Goal: Task Accomplishment & Management: Manage account settings

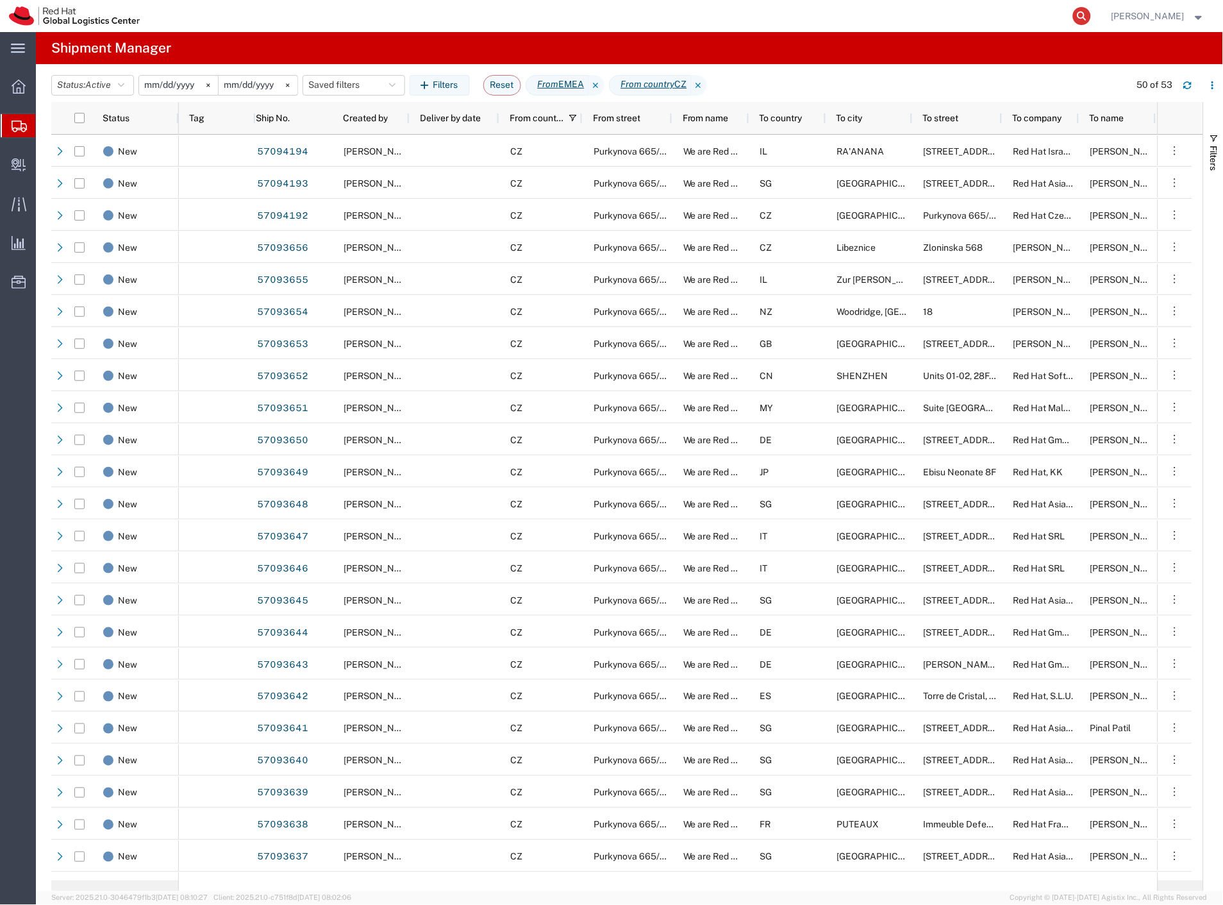
click at [1091, 15] on icon at bounding box center [1082, 16] width 18 height 18
paste input "57094194"
type input "57094194"
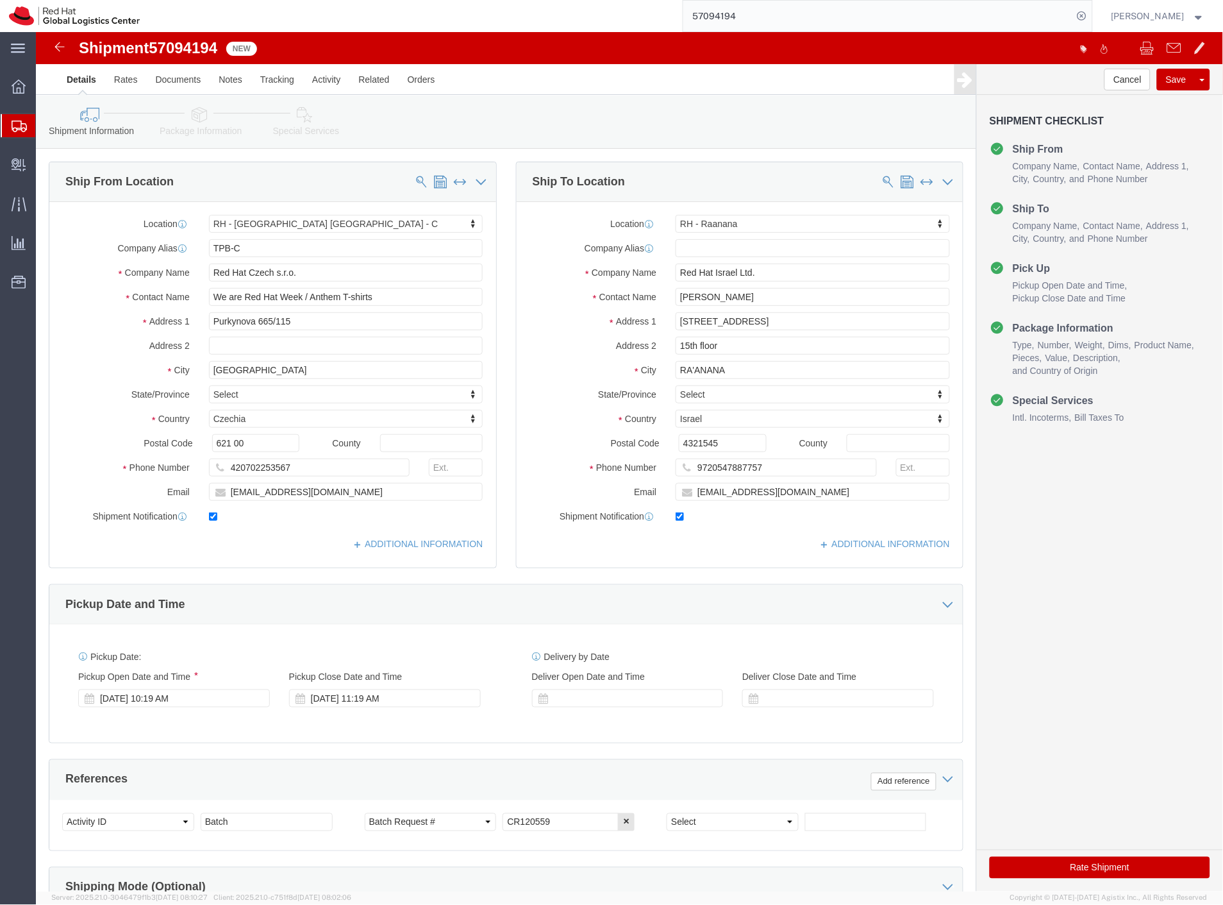
select select "38037"
select select "61972"
click link "Package Information"
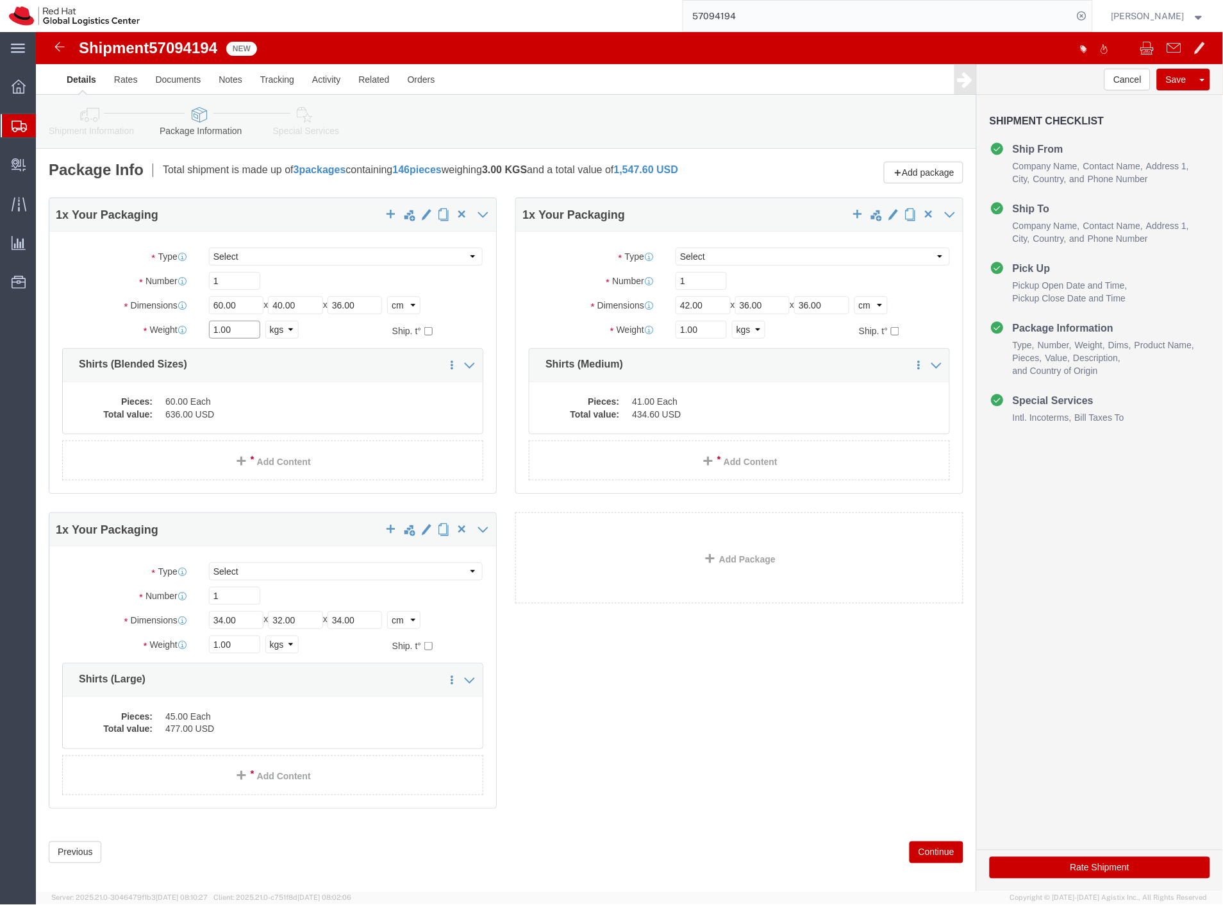
drag, startPoint x: 210, startPoint y: 297, endPoint x: 163, endPoint y: 299, distance: 47.5
click div "1.00 Select kgs lbs"
type input "14.4"
drag, startPoint x: 664, startPoint y: 293, endPoint x: 622, endPoint y: 294, distance: 42.3
click div "Weight 1.00 Select kgs lbs Ship. t°"
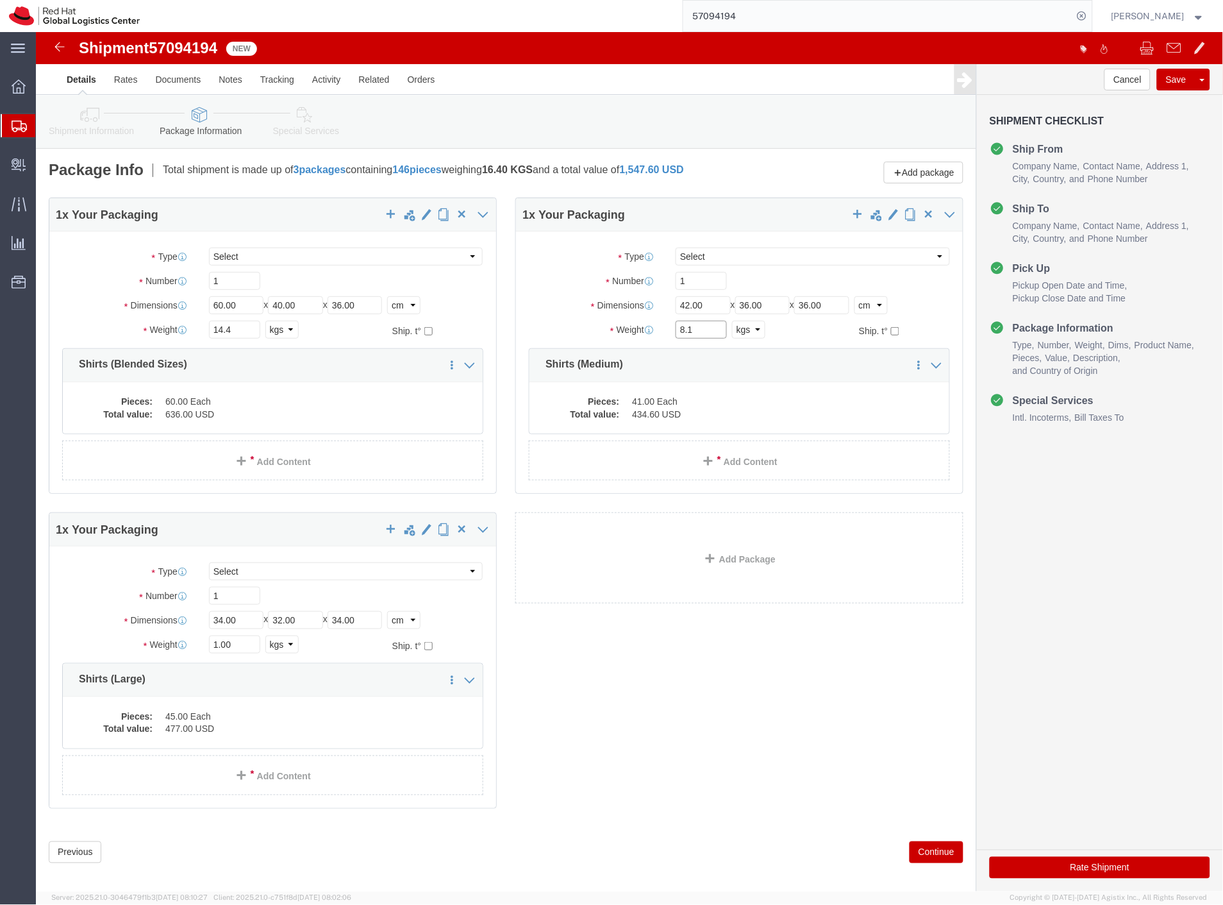
type input "8.1"
drag, startPoint x: 211, startPoint y: 612, endPoint x: 93, endPoint y: 605, distance: 118.2
click div "Weight 1.00 Select kgs lbs Ship. t°"
type input "9.5"
click button "Save"
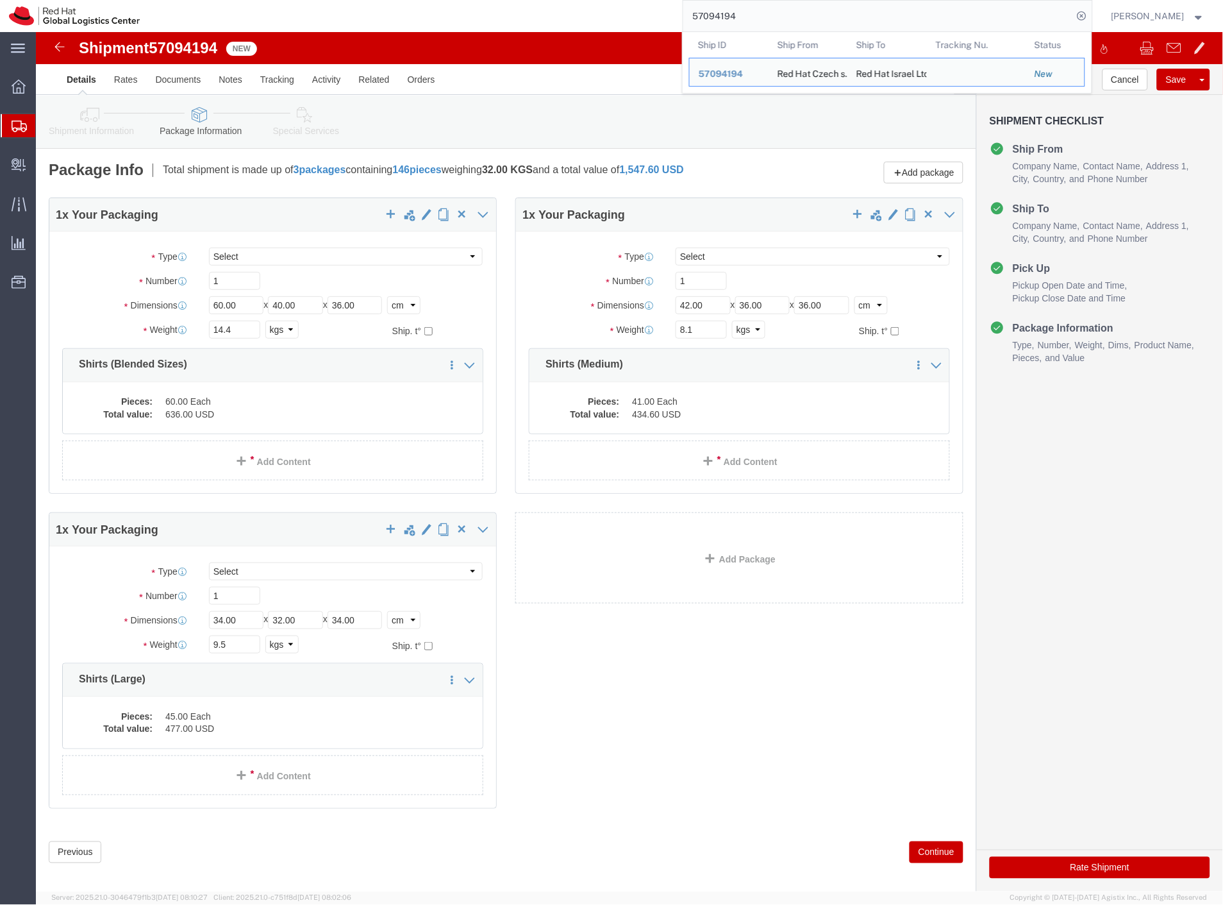
click at [830, 8] on input "57094194" at bounding box center [878, 16] width 390 height 31
paste input "331"
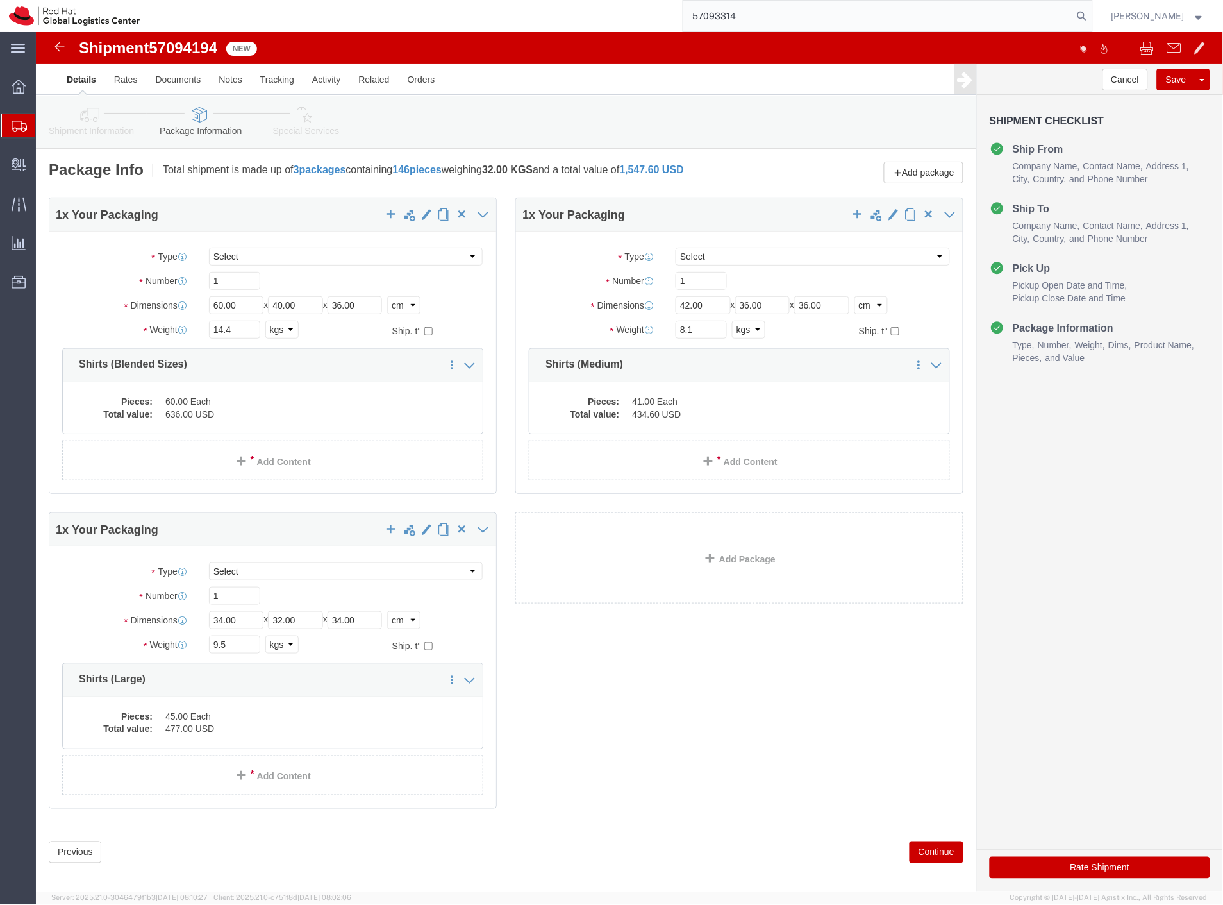
type input "57093314"
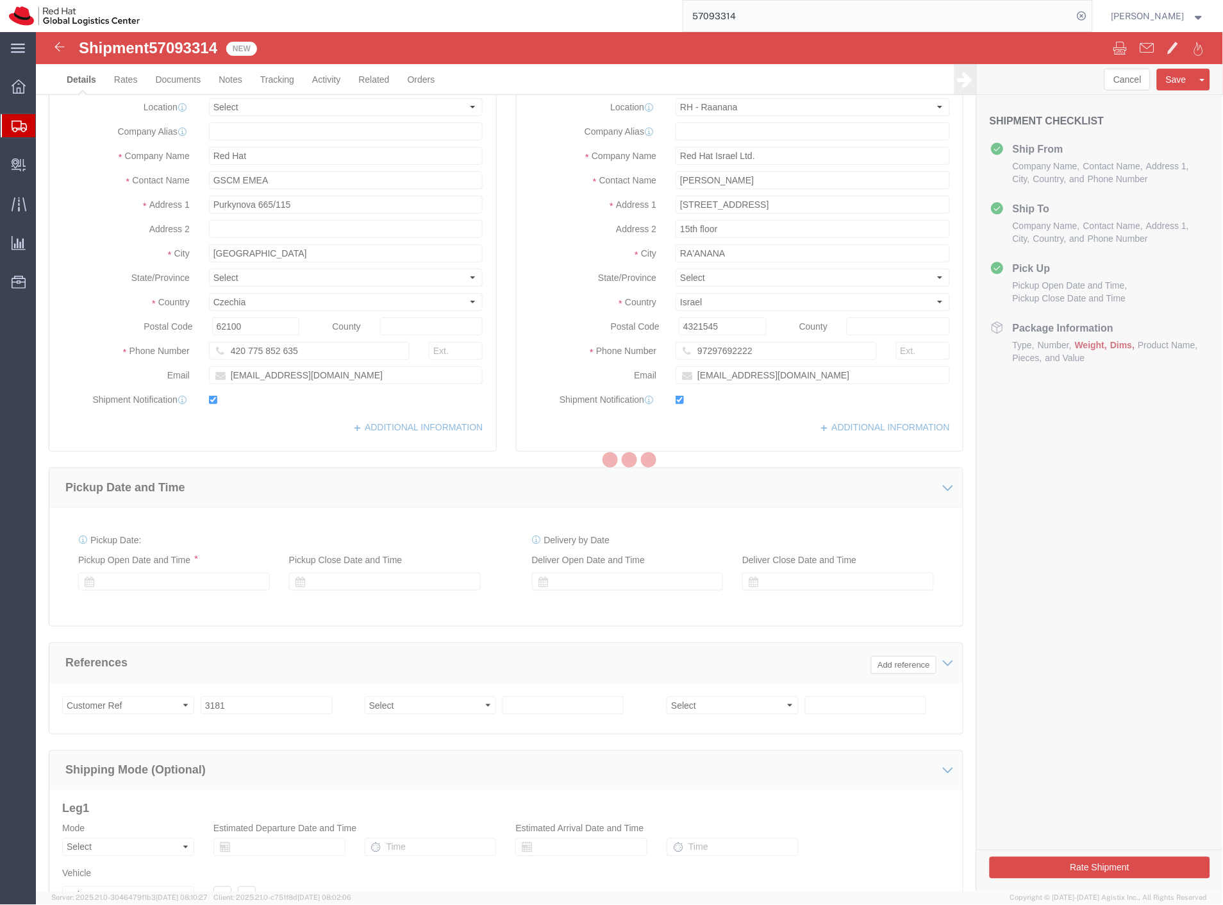
select select "61972"
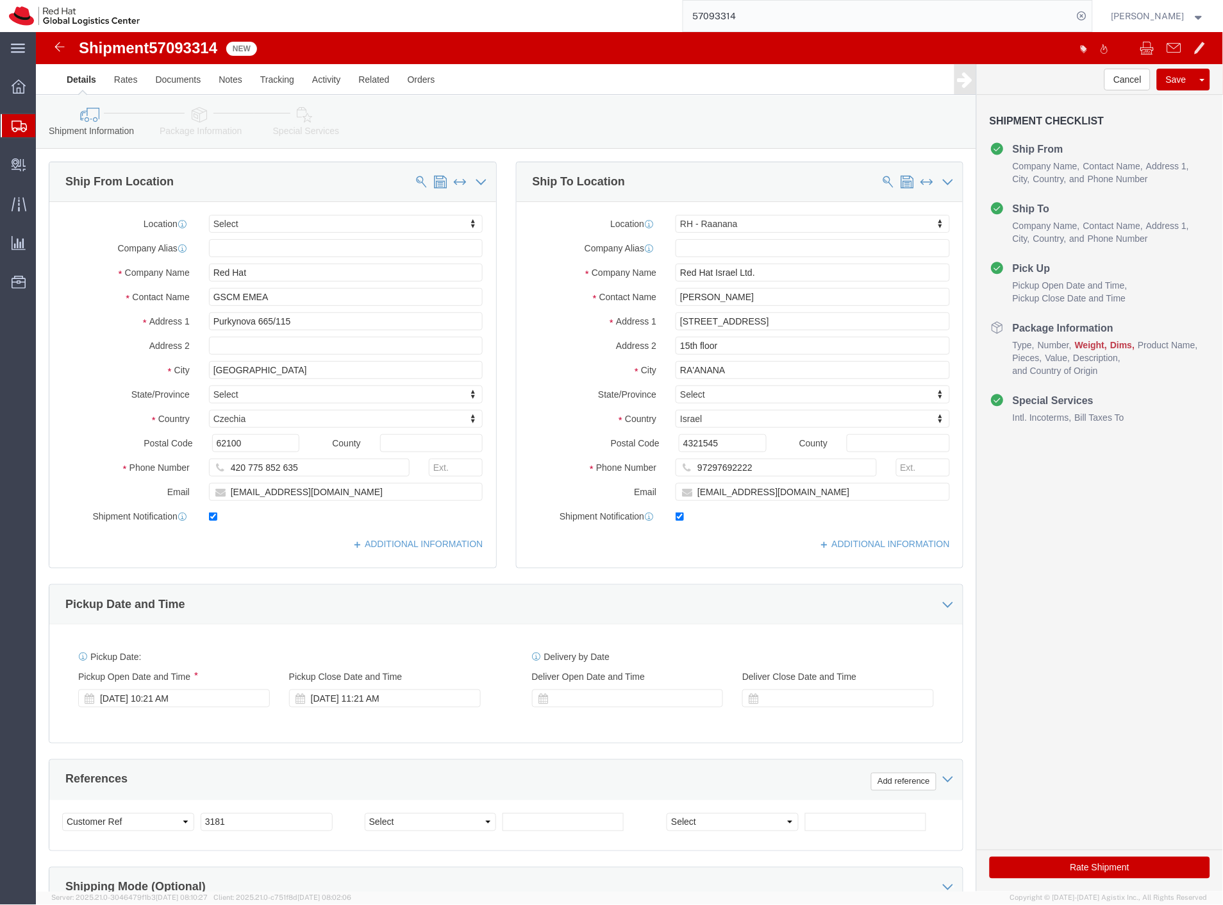
click link "Package Information"
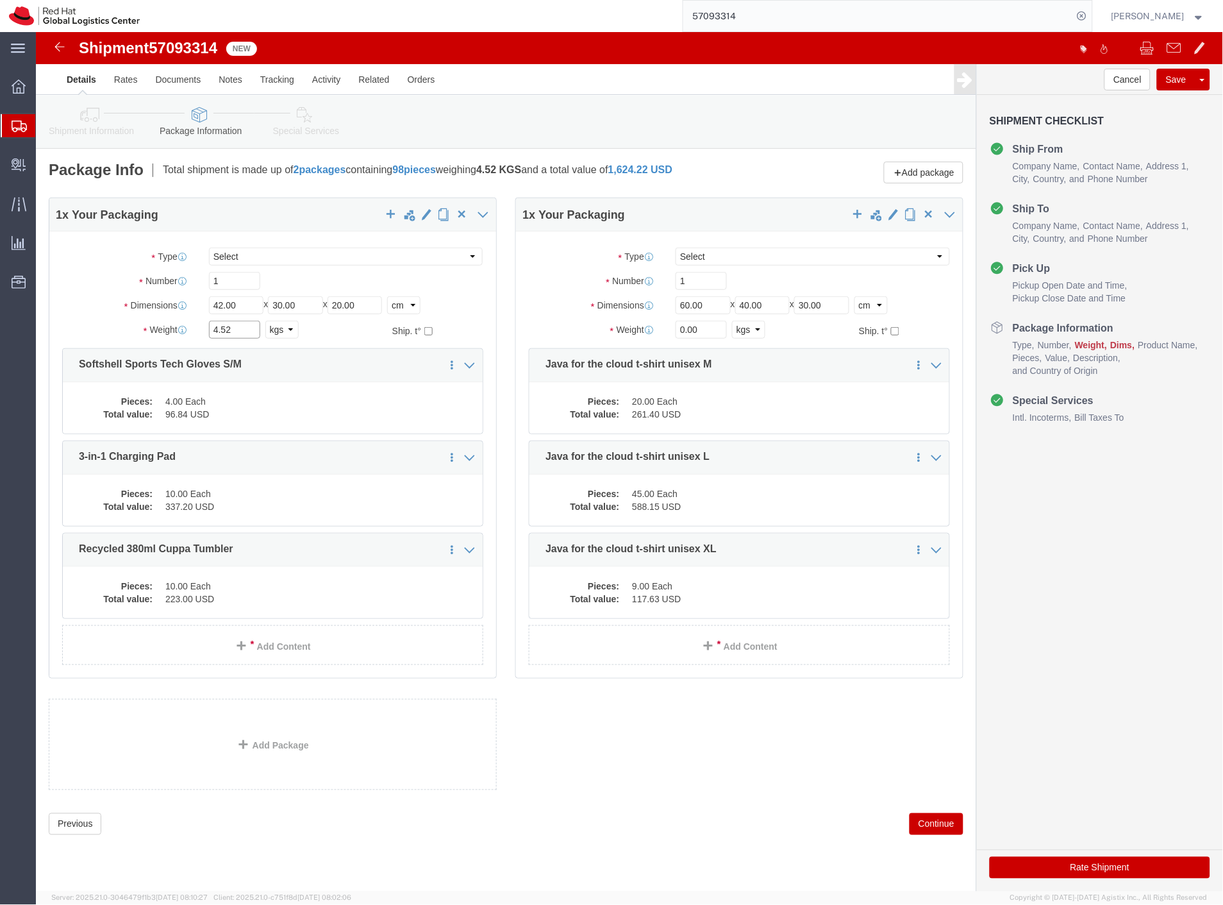
drag, startPoint x: 214, startPoint y: 297, endPoint x: 121, endPoint y: 306, distance: 93.4
click div "Weight 4.52 Select kgs lbs Ship. t°"
type input "5"
click div "1 x Your Packaging Package Type Select Case(s) Crate(s) Envelope Large Box Medi…"
drag, startPoint x: 667, startPoint y: 300, endPoint x: 608, endPoint y: 301, distance: 59.6
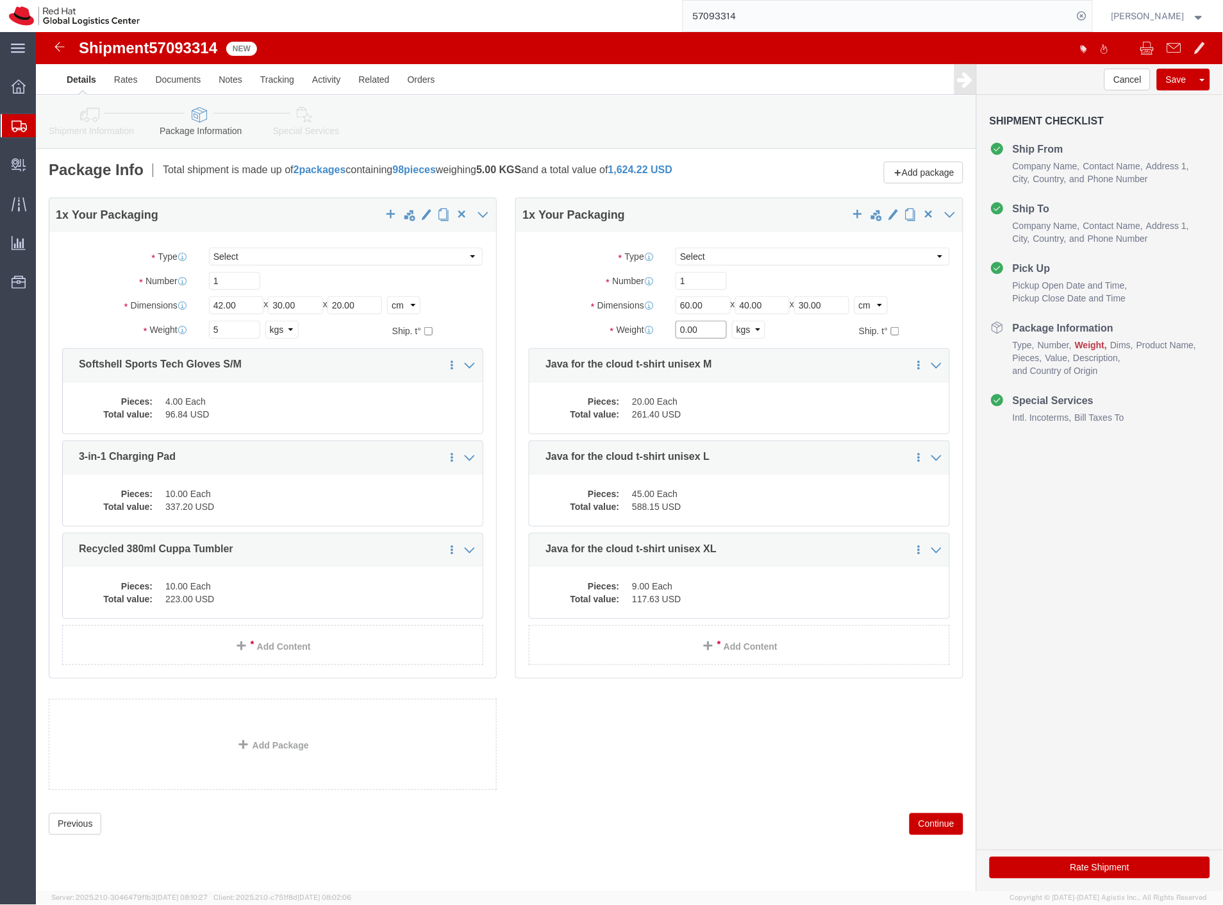
click div "Weight 0.00 Select kgs lbs Ship. t°"
type input "12.6"
click button "Save"
click at [926, 21] on input "57093314" at bounding box center [878, 16] width 390 height 31
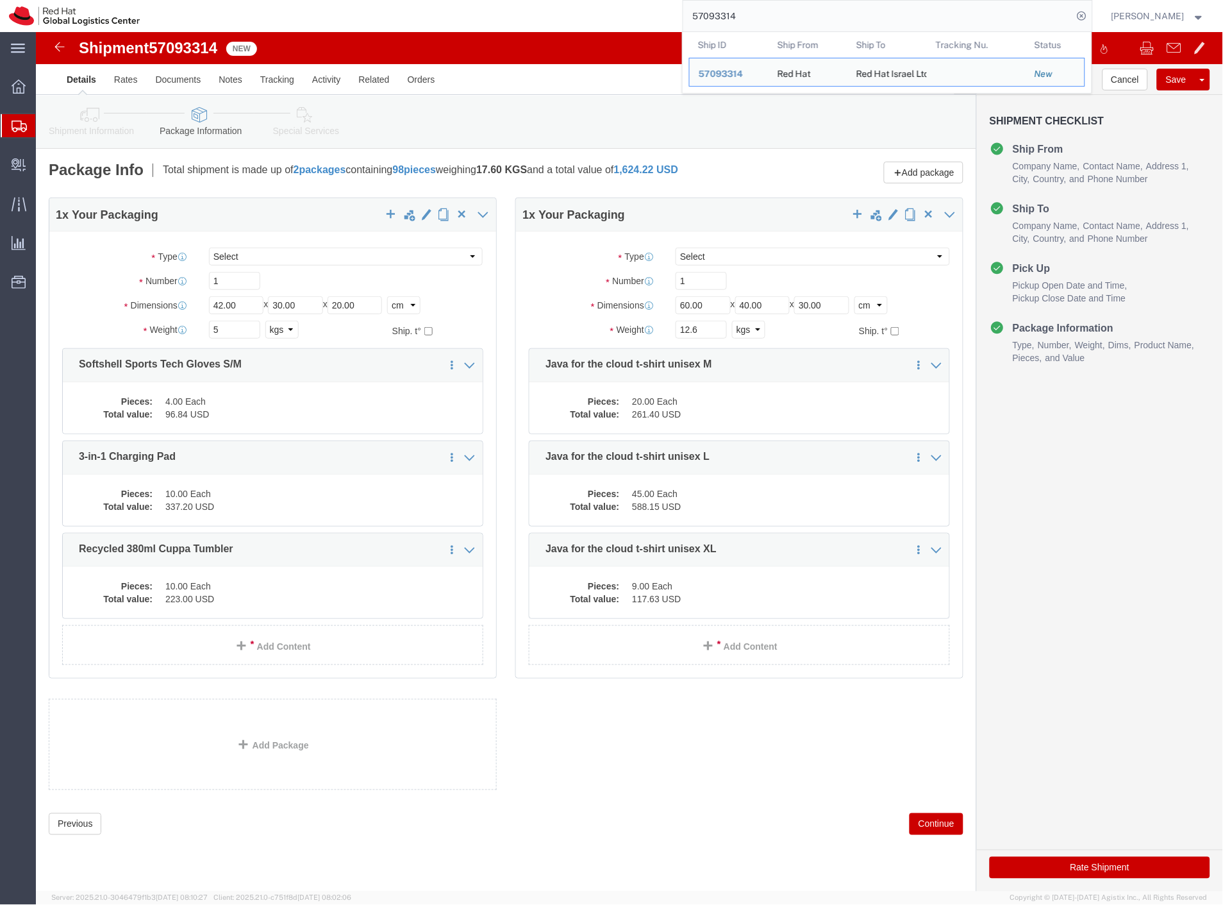
paste input "5"
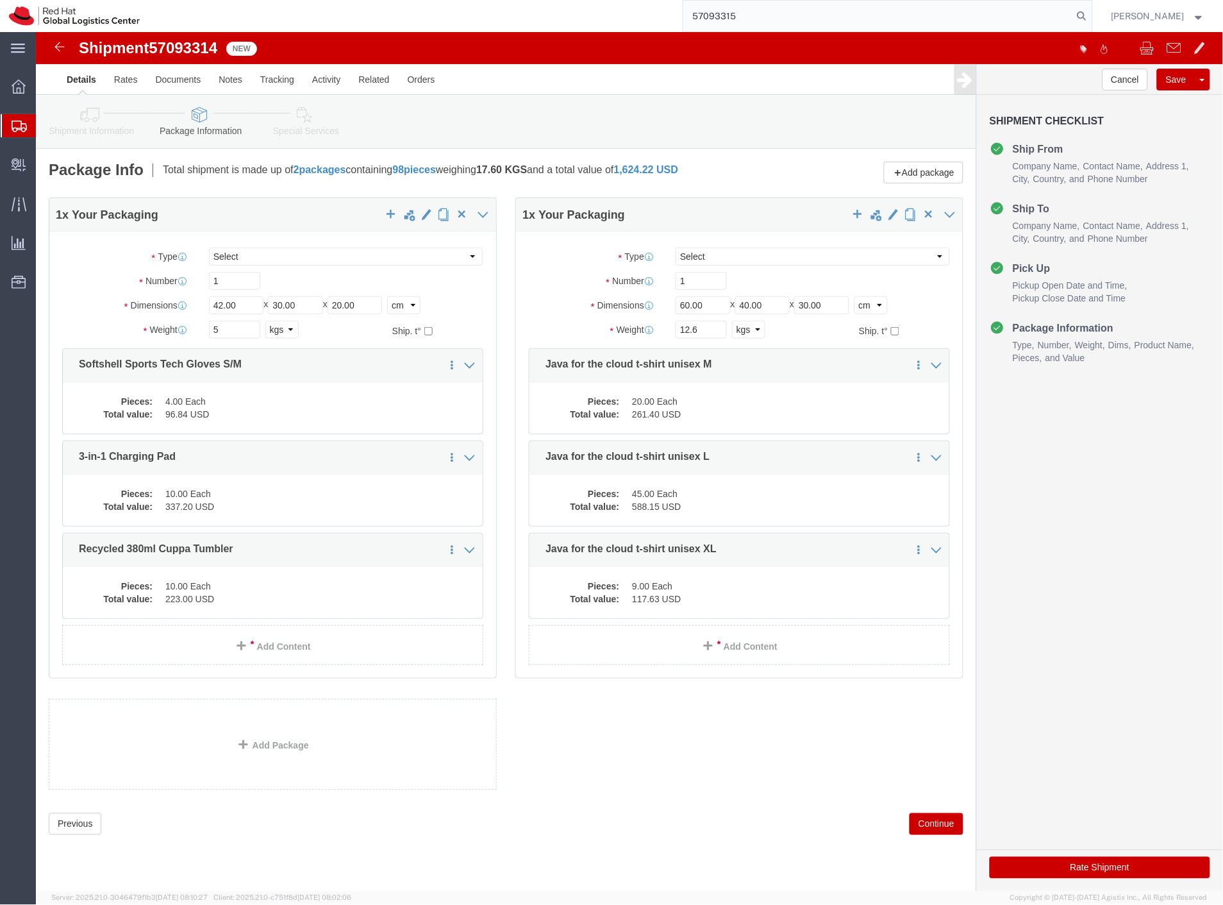
type input "57093315"
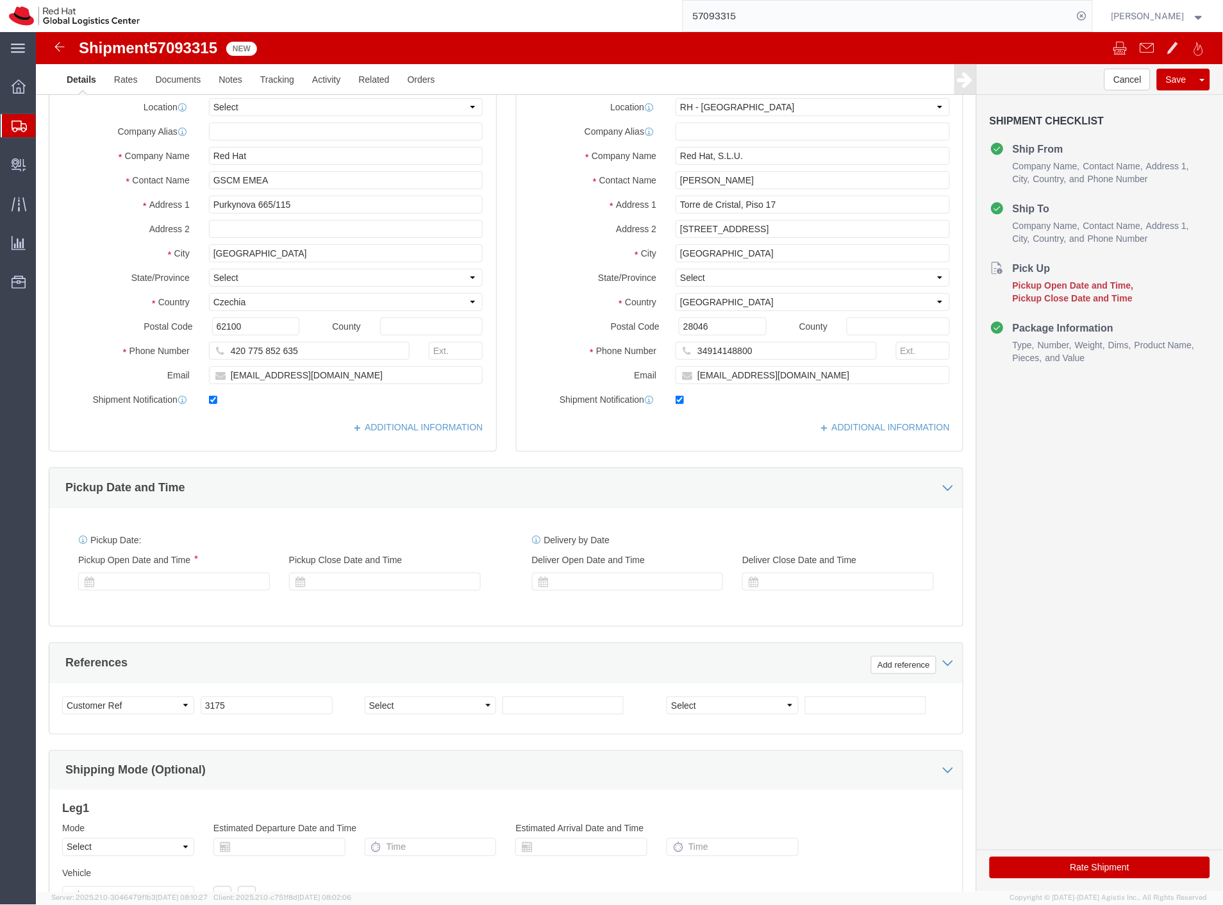
select select "37975"
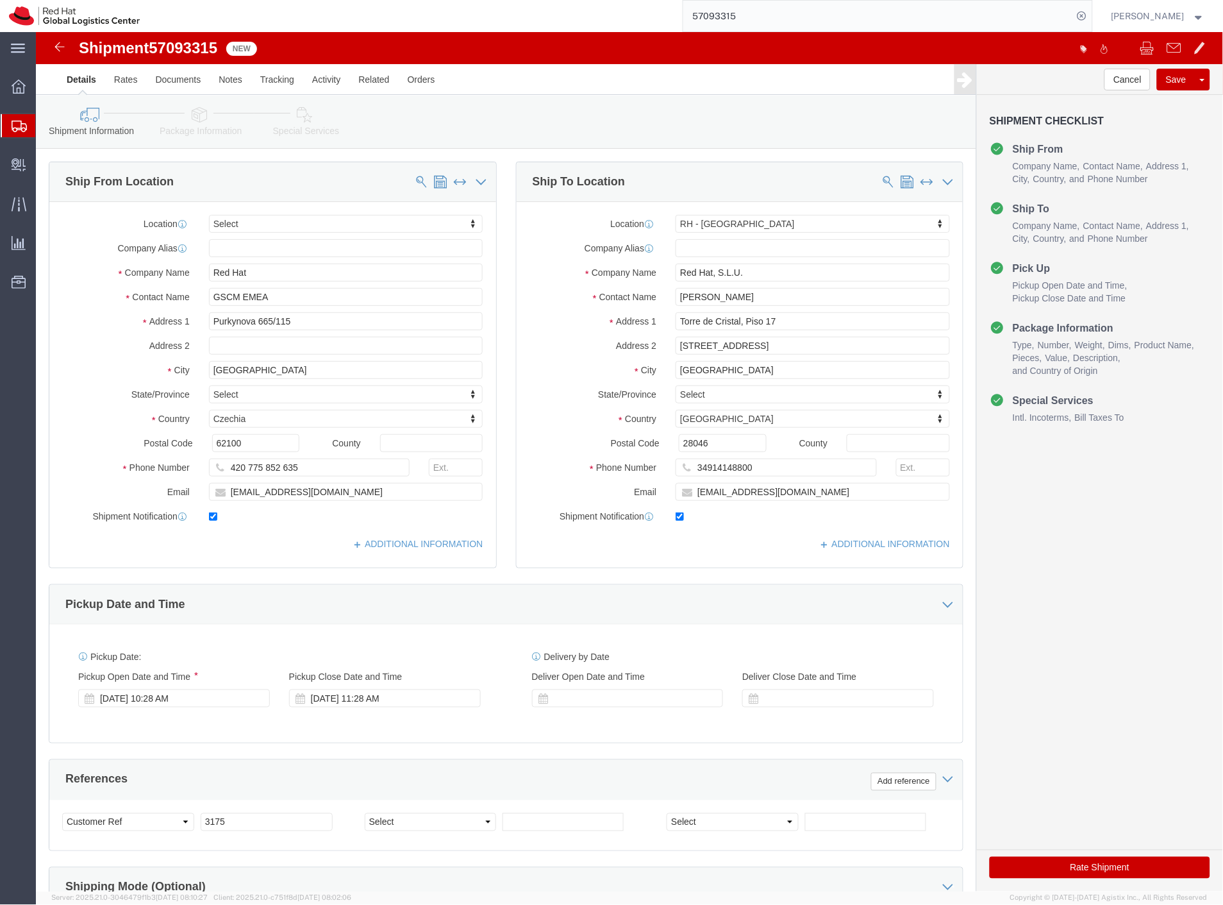
click link "Package Information"
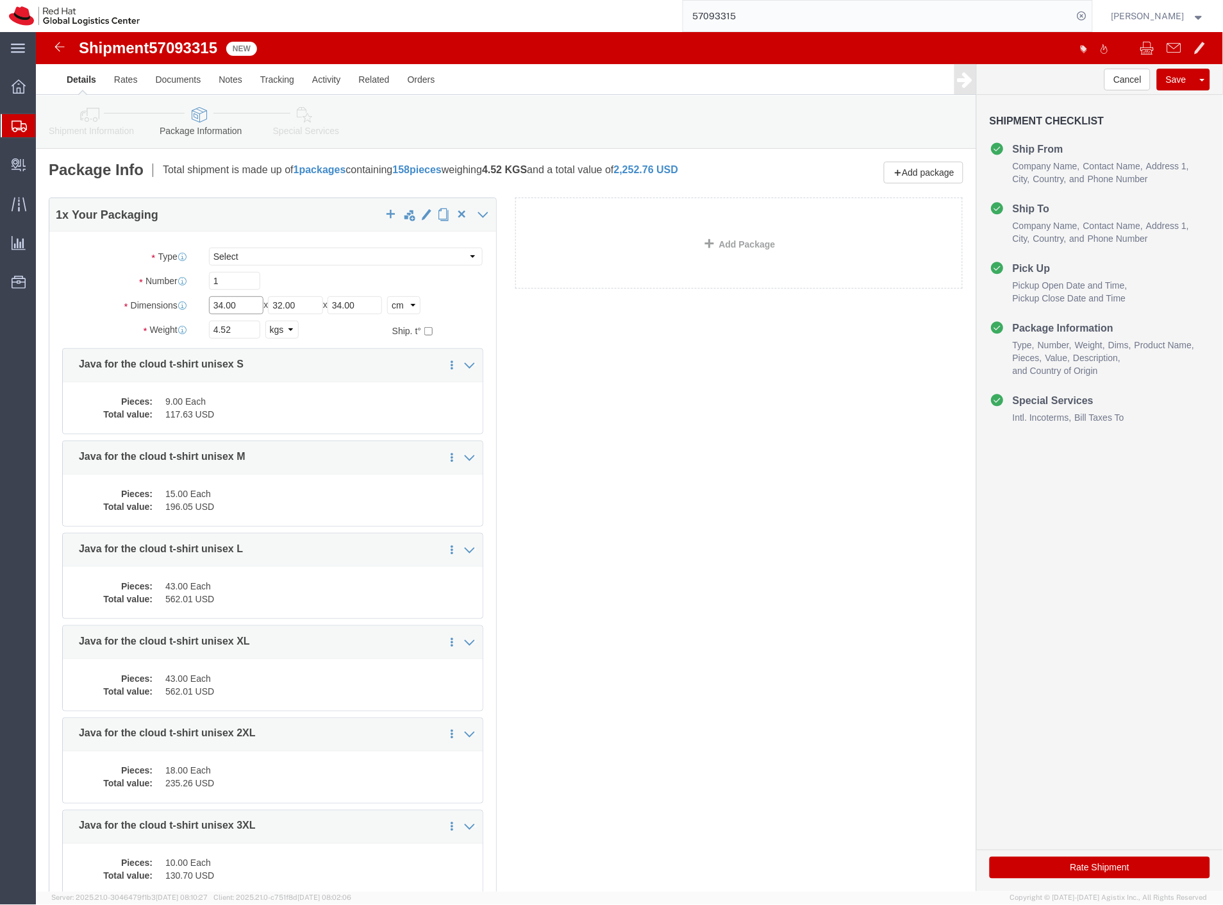
drag, startPoint x: 173, startPoint y: 276, endPoint x: 101, endPoint y: 278, distance: 72.5
click div "Dimensions Separate dimensions for each package, Length x Width x Height Length…"
type input "60"
drag, startPoint x: 250, startPoint y: 276, endPoint x: 186, endPoint y: 283, distance: 64.4
click div "Length 60 x Width 32.00 x Height 34.00 Select cm ft in"
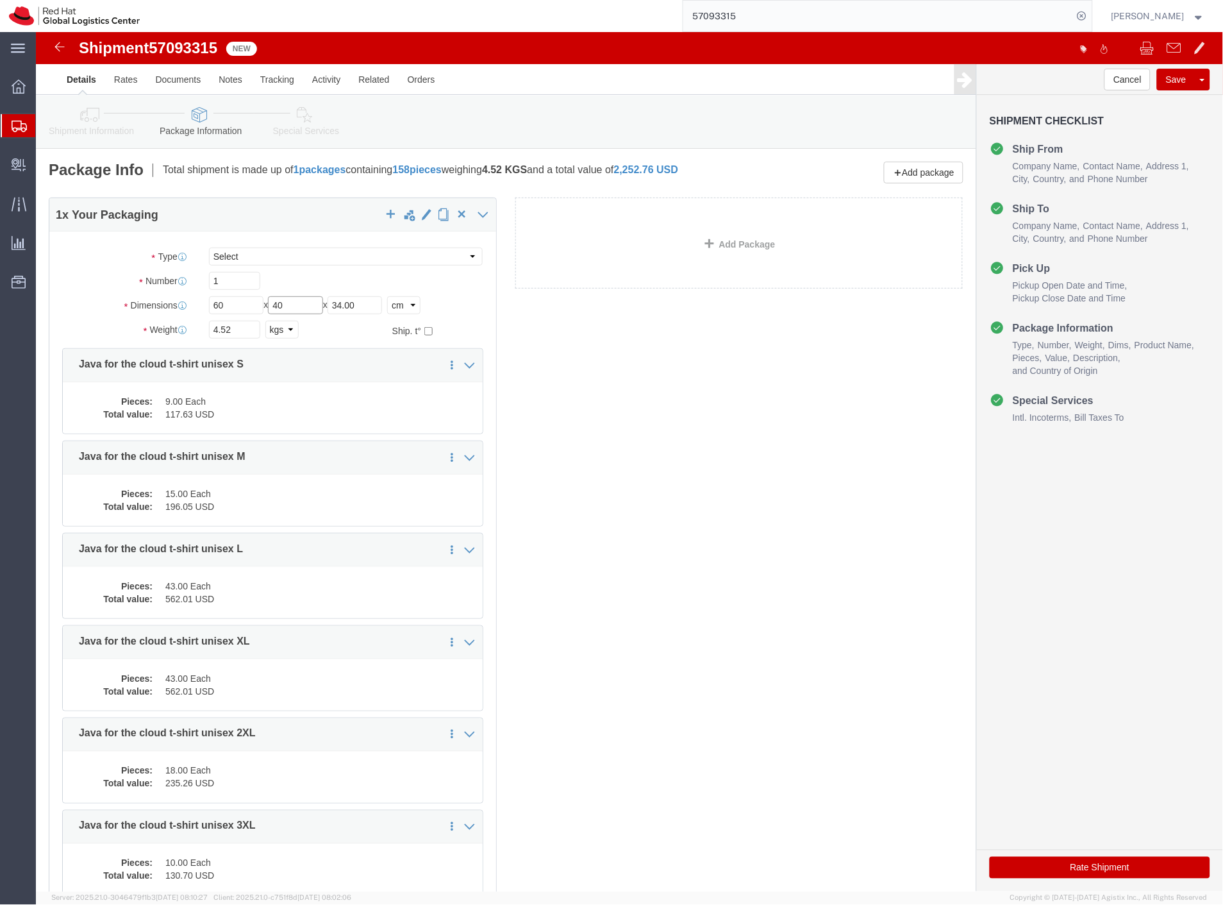
type input "40"
drag, startPoint x: 339, startPoint y: 272, endPoint x: 218, endPoint y: 284, distance: 121.7
click div "Package Type Select Case(s) Crate(s) Envelope Large Box Medium Box PAK Skid(s) …"
type input "40"
click link "Add Package"
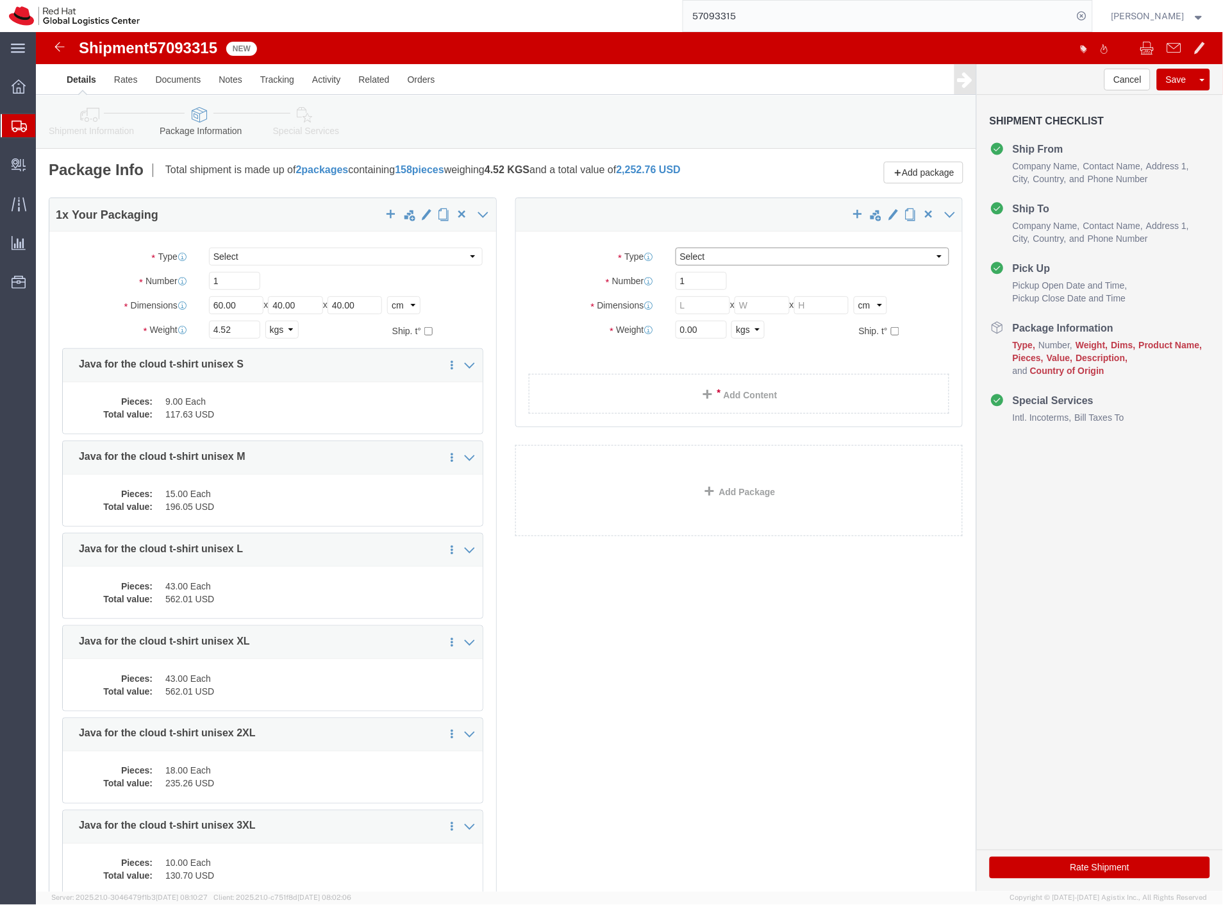
click select "Select Case(s) Crate(s) Envelope Large Box Medium Box PAK Skid(s) Small Box Sma…"
select select "YRPK"
click select "Select Case(s) Crate(s) Envelope Large Box Medium Box PAK Skid(s) Small Box Sma…"
click input "text"
type input "60"
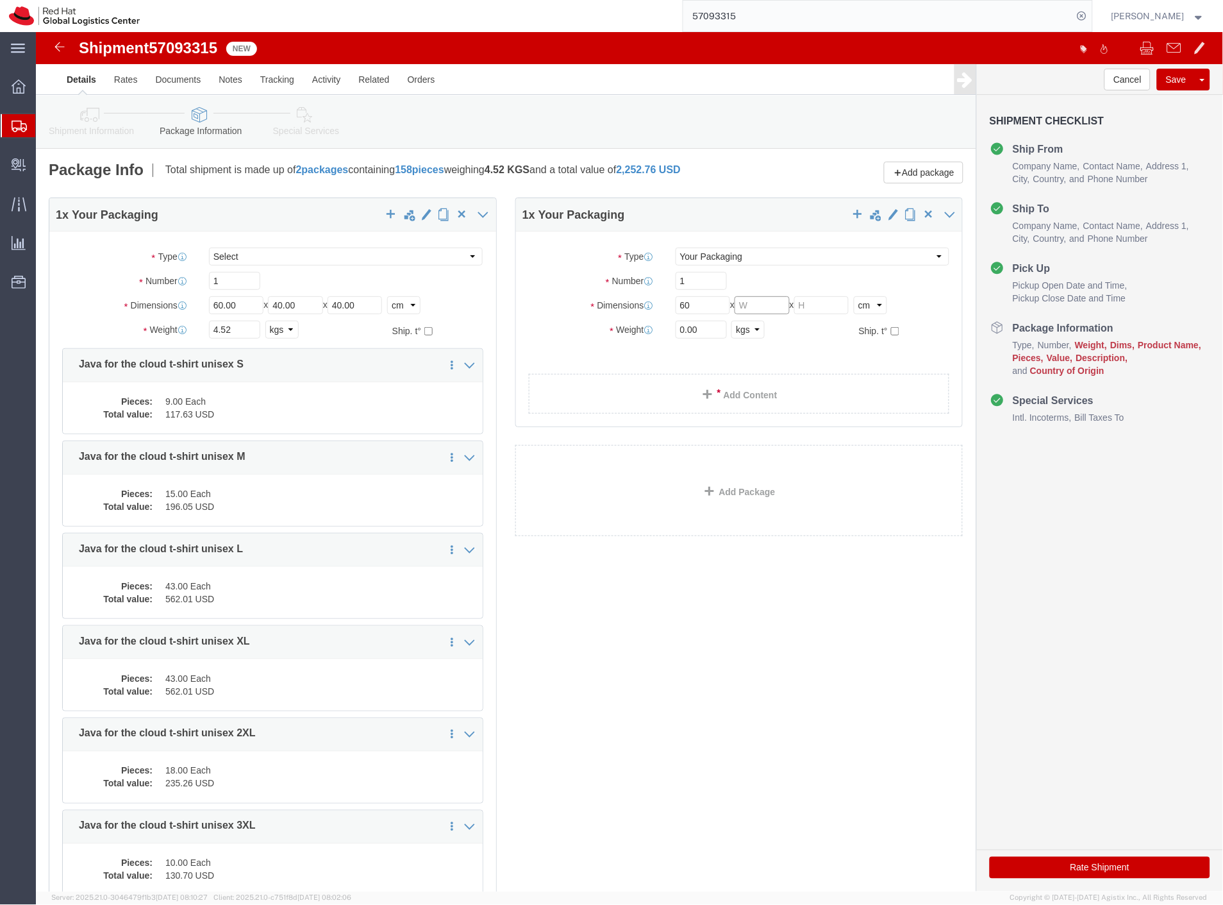
click input "text"
type input "40"
click input "text"
type input "30"
drag, startPoint x: 203, startPoint y: 301, endPoint x: 42, endPoint y: 294, distance: 160.5
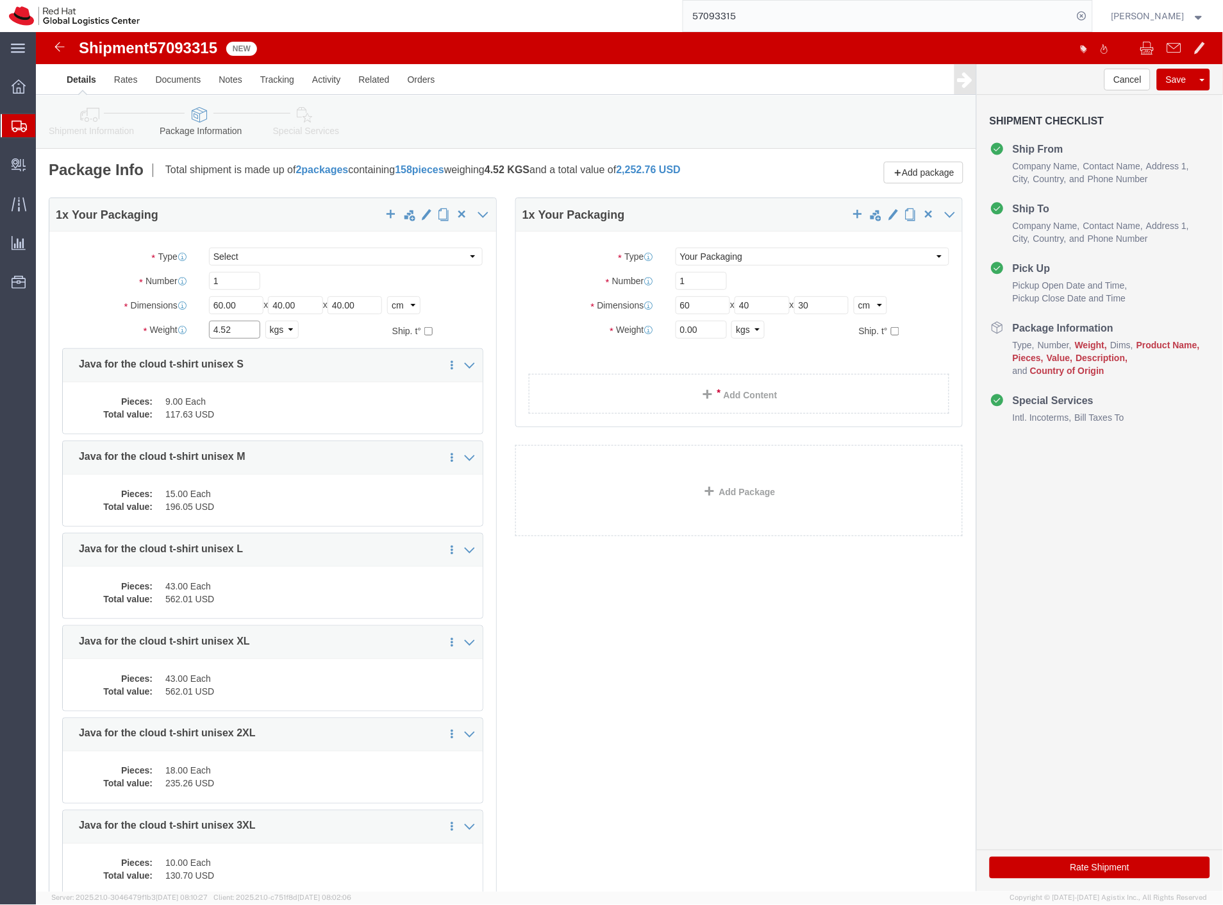
click div "Weight 4.52 Select kgs lbs Ship. t°"
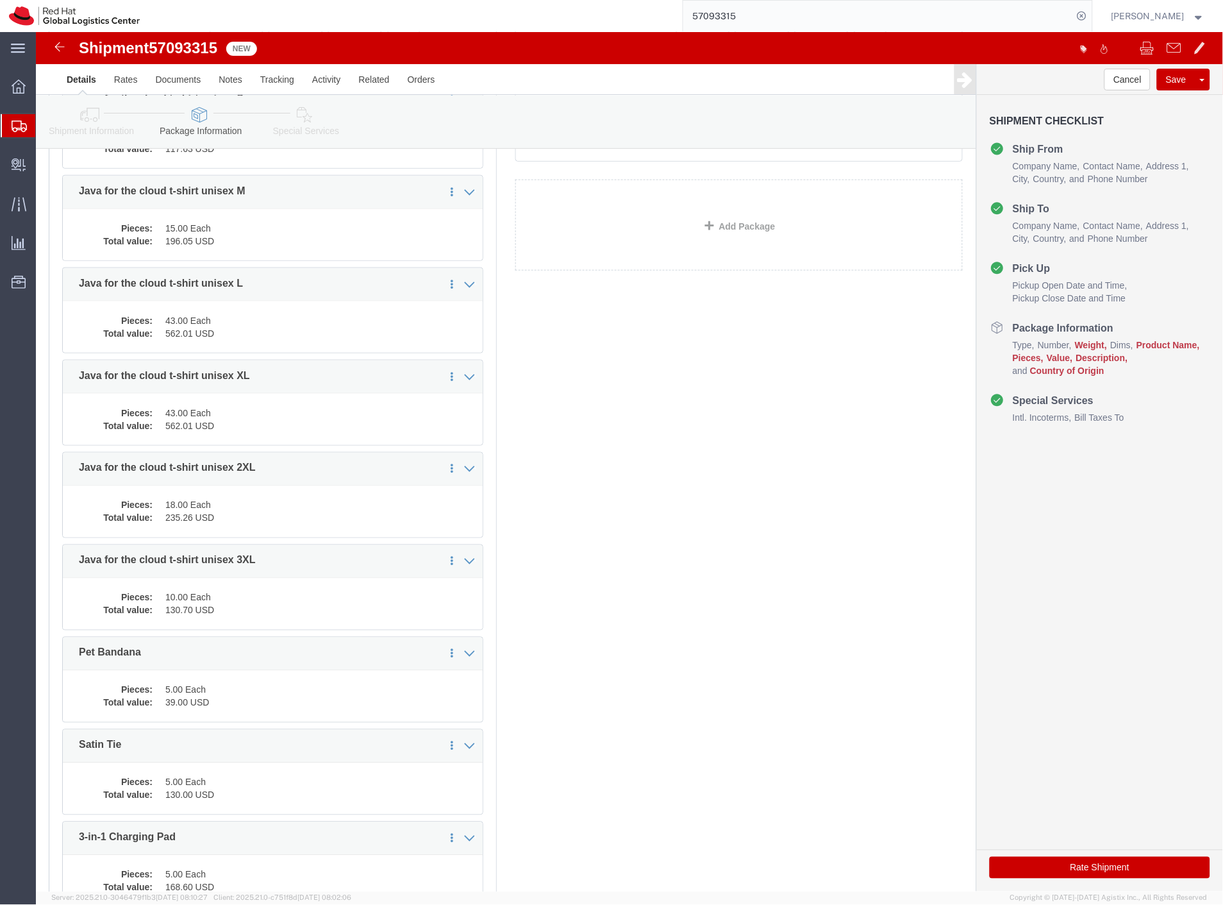
scroll to position [71, 0]
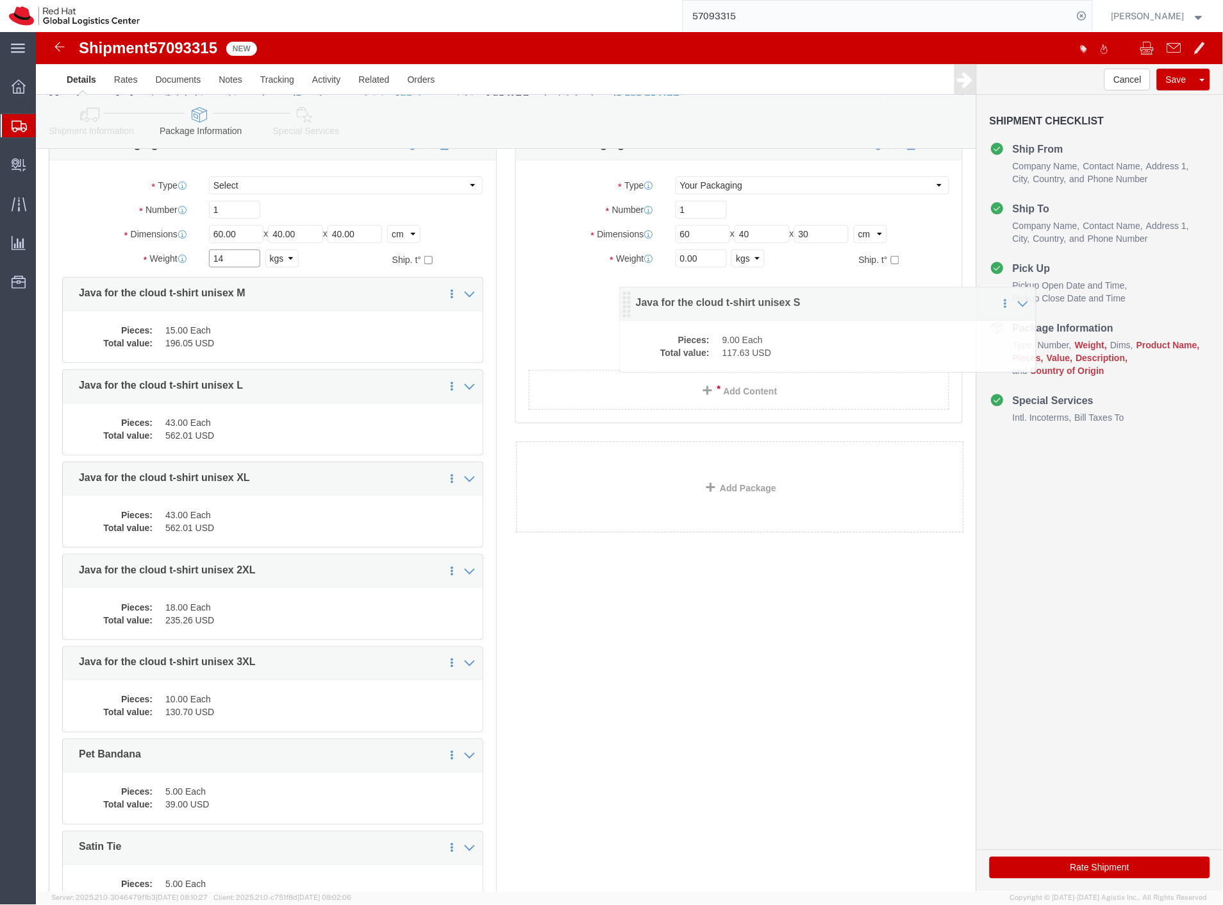
drag, startPoint x: 37, startPoint y: 263, endPoint x: 594, endPoint y: 272, distance: 557.2
click icon
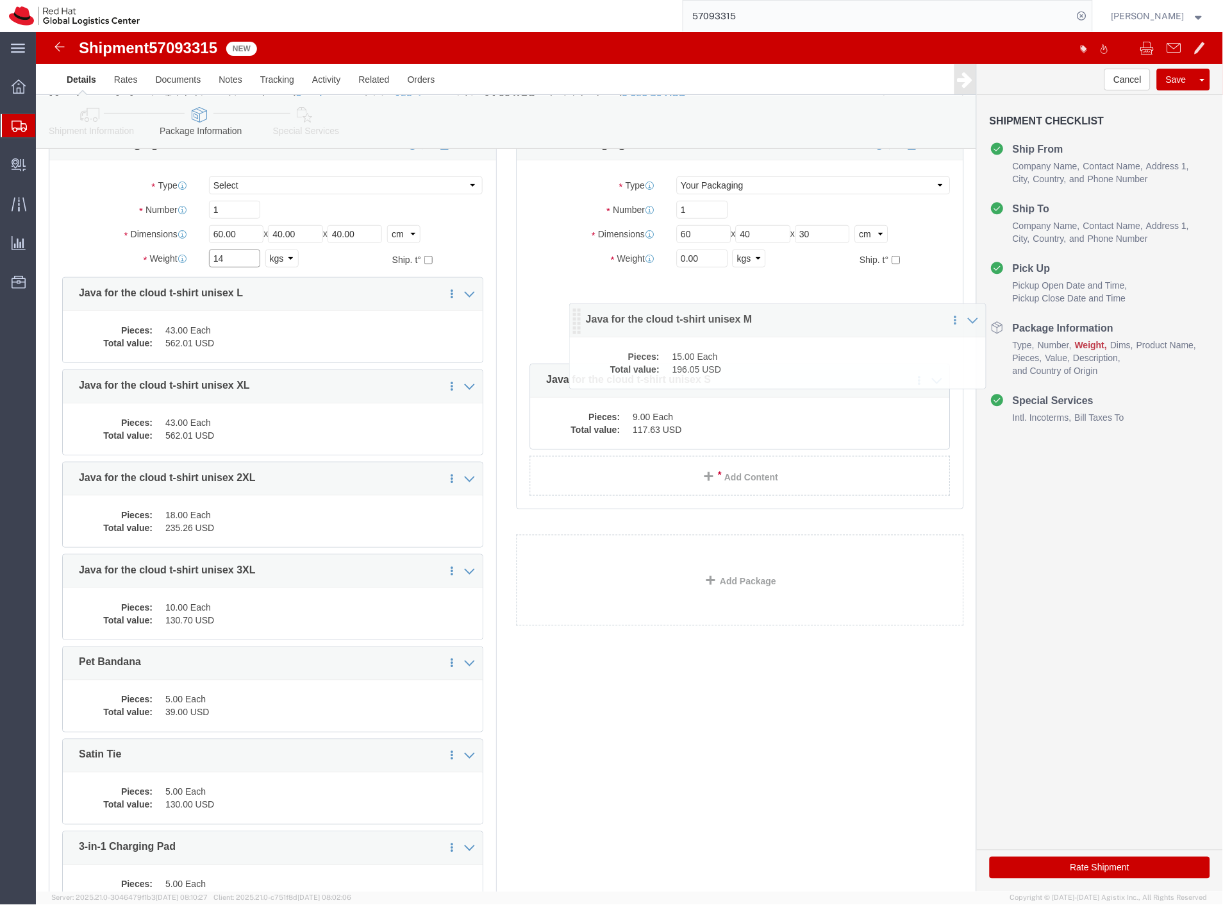
drag, startPoint x: 35, startPoint y: 263, endPoint x: 569, endPoint y: 287, distance: 534.5
click icon
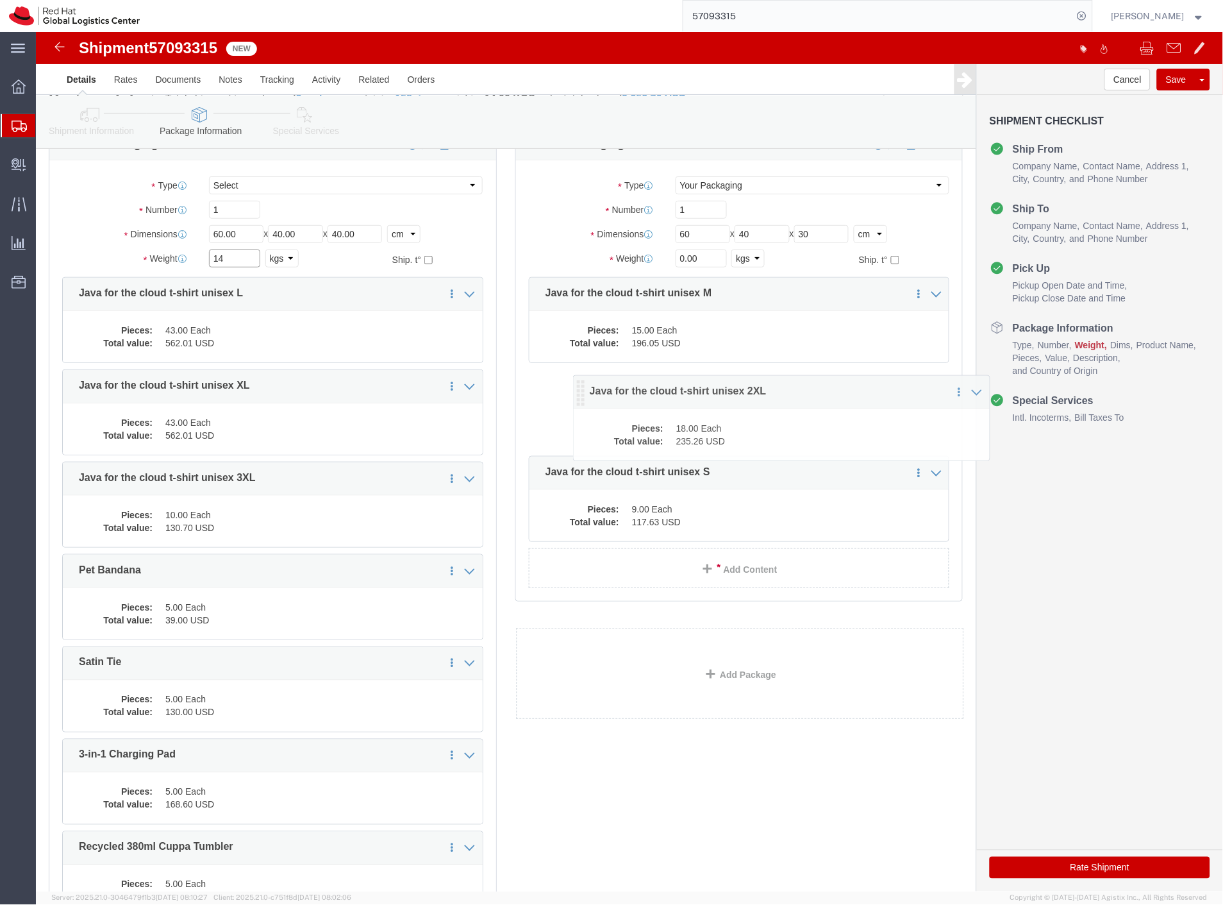
drag, startPoint x: 33, startPoint y: 453, endPoint x: 544, endPoint y: 363, distance: 518.8
click icon
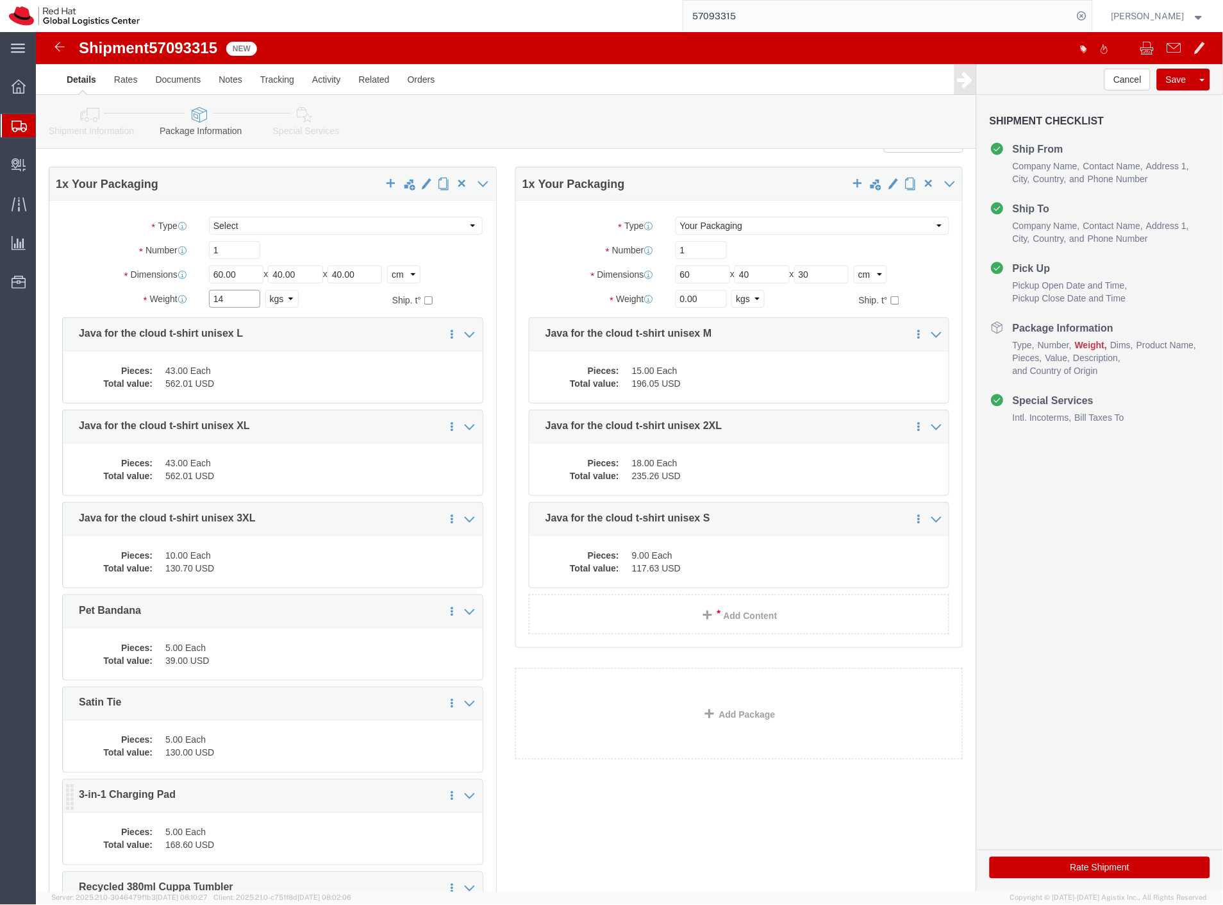
scroll to position [0, 0]
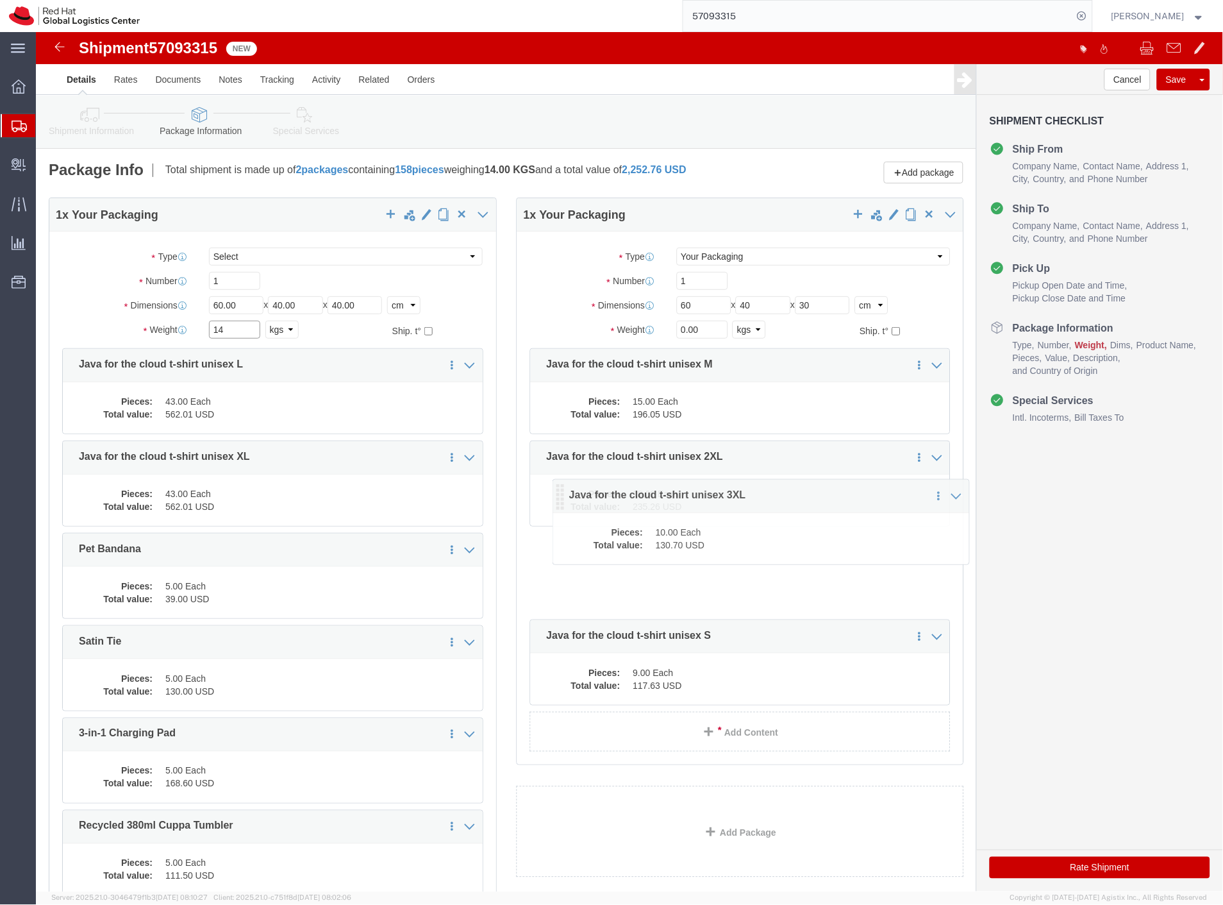
drag, startPoint x: 35, startPoint y: 526, endPoint x: 592, endPoint y: 458, distance: 561.2
click icon
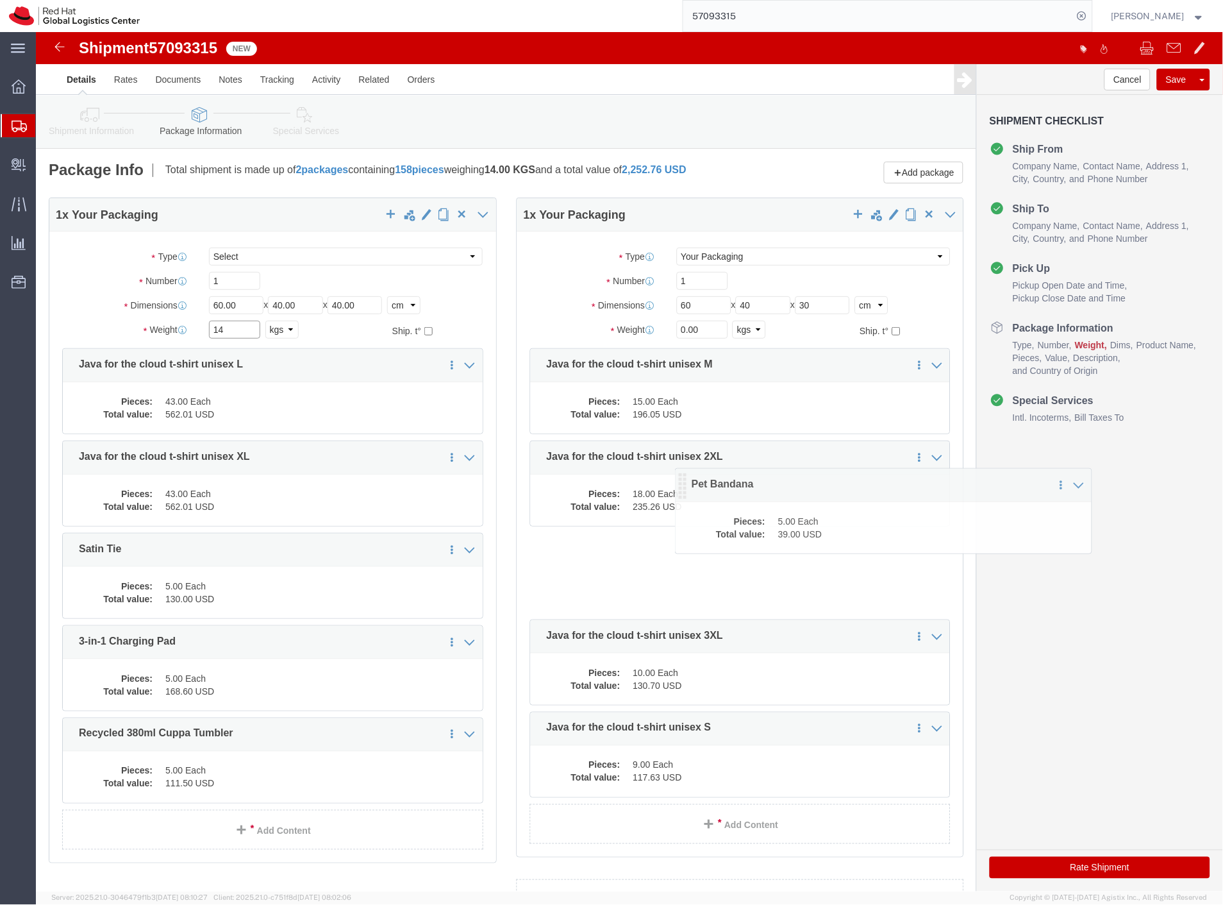
drag, startPoint x: 42, startPoint y: 524, endPoint x: 646, endPoint y: 458, distance: 608.2
click icon
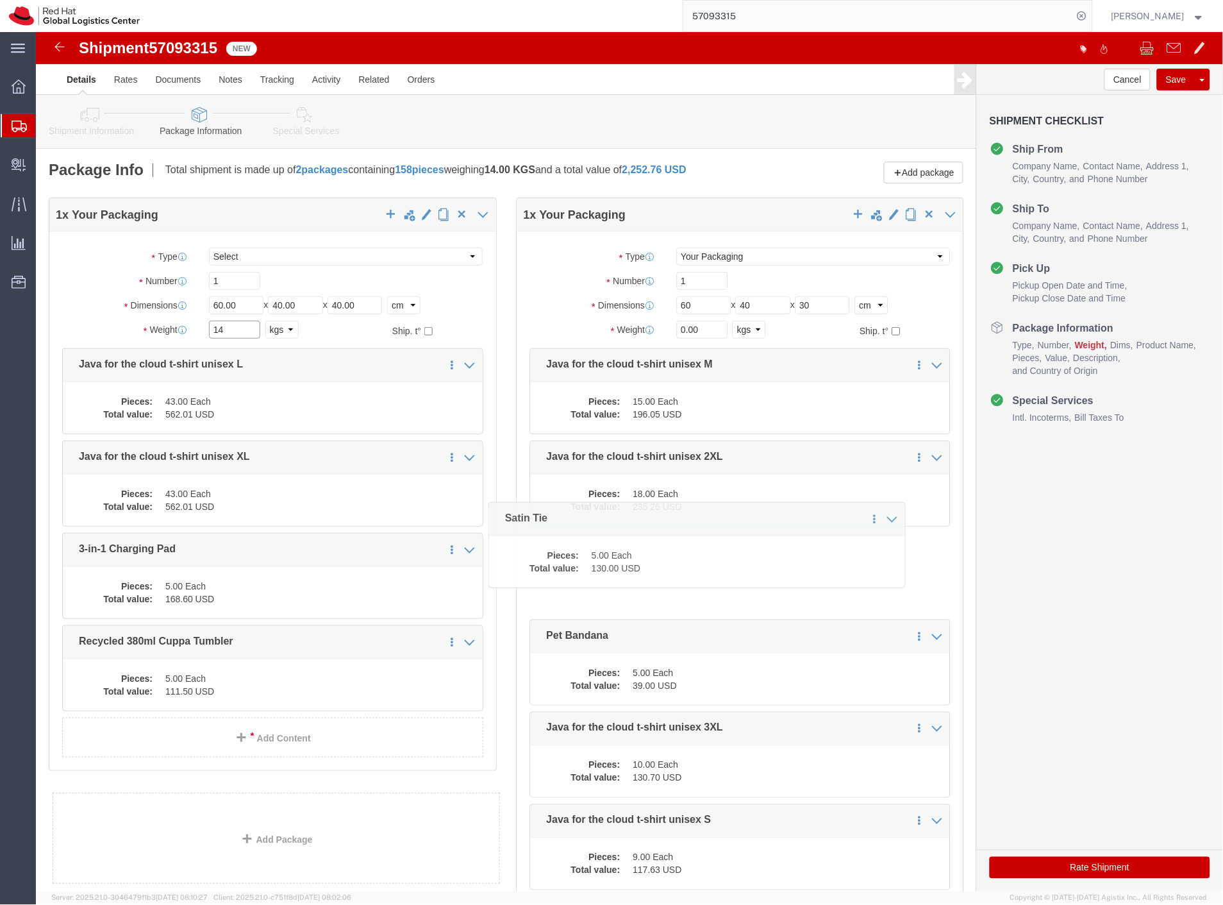
drag, startPoint x: 32, startPoint y: 527, endPoint x: 464, endPoint y: 502, distance: 432.8
click icon
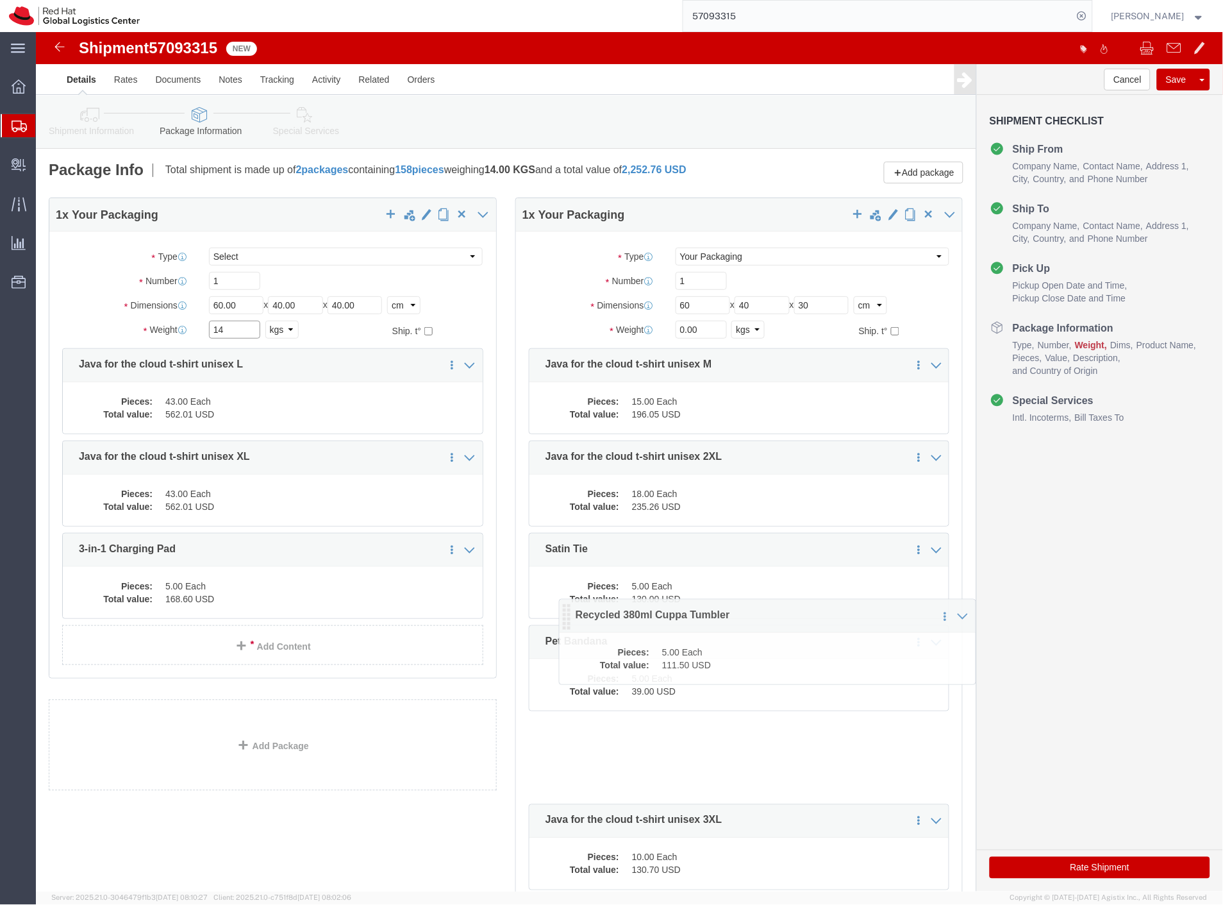
drag, startPoint x: 37, startPoint y: 607, endPoint x: 536, endPoint y: 578, distance: 500.3
click icon
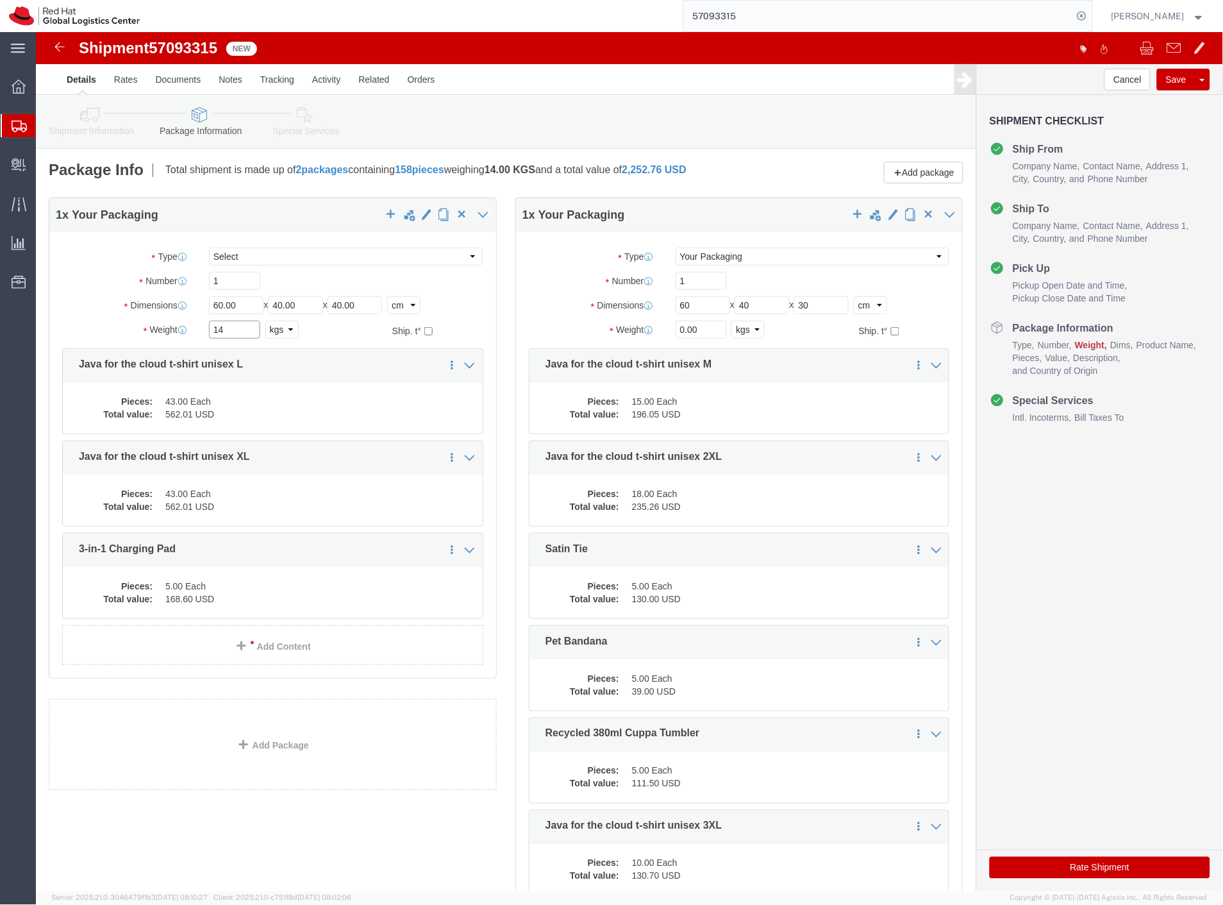
type input "14"
drag, startPoint x: 658, startPoint y: 296, endPoint x: 571, endPoint y: 301, distance: 86.7
click div "Weight 0.00 Select kgs lbs Ship. t°"
type input "13.6"
click button "Save"
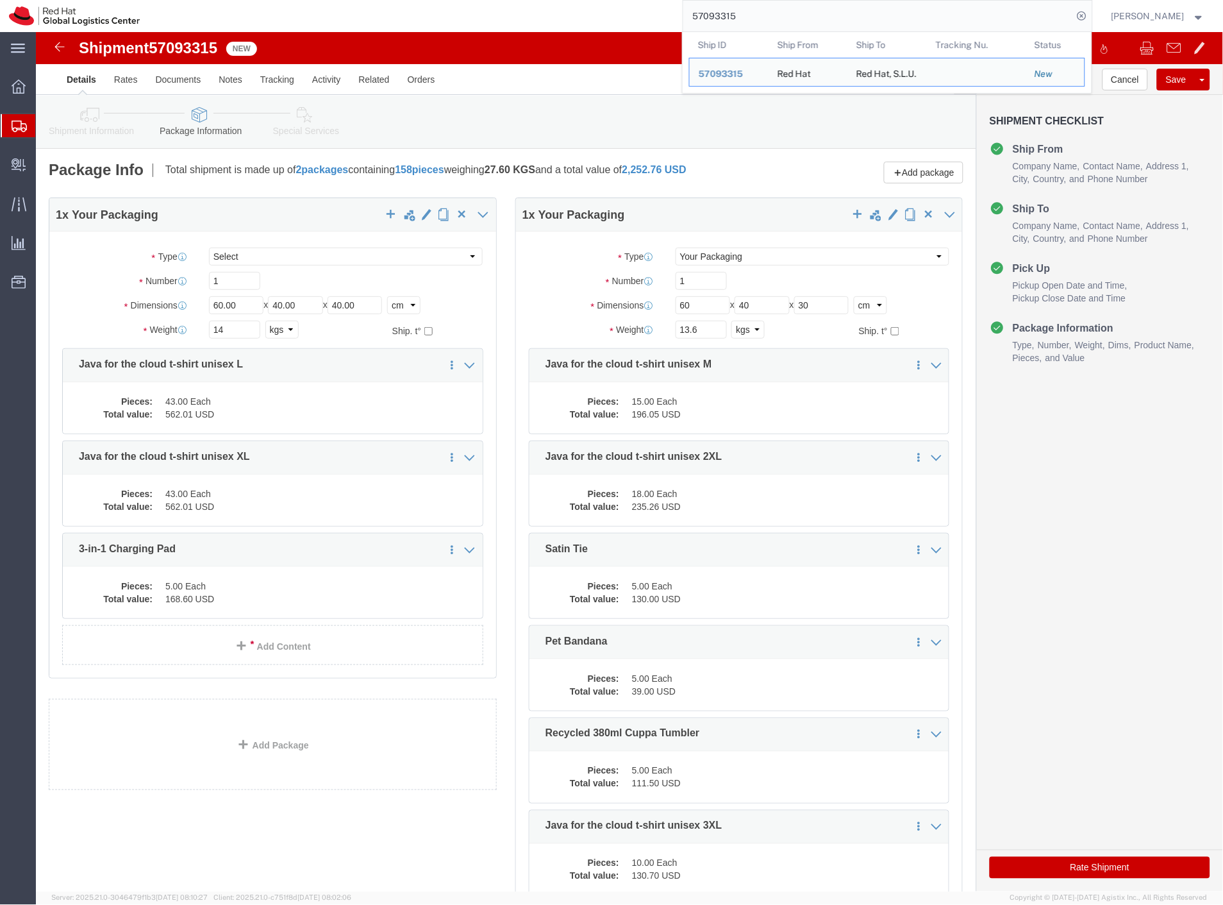
click at [754, 23] on input "57093315" at bounding box center [878, 16] width 390 height 31
paste input "2"
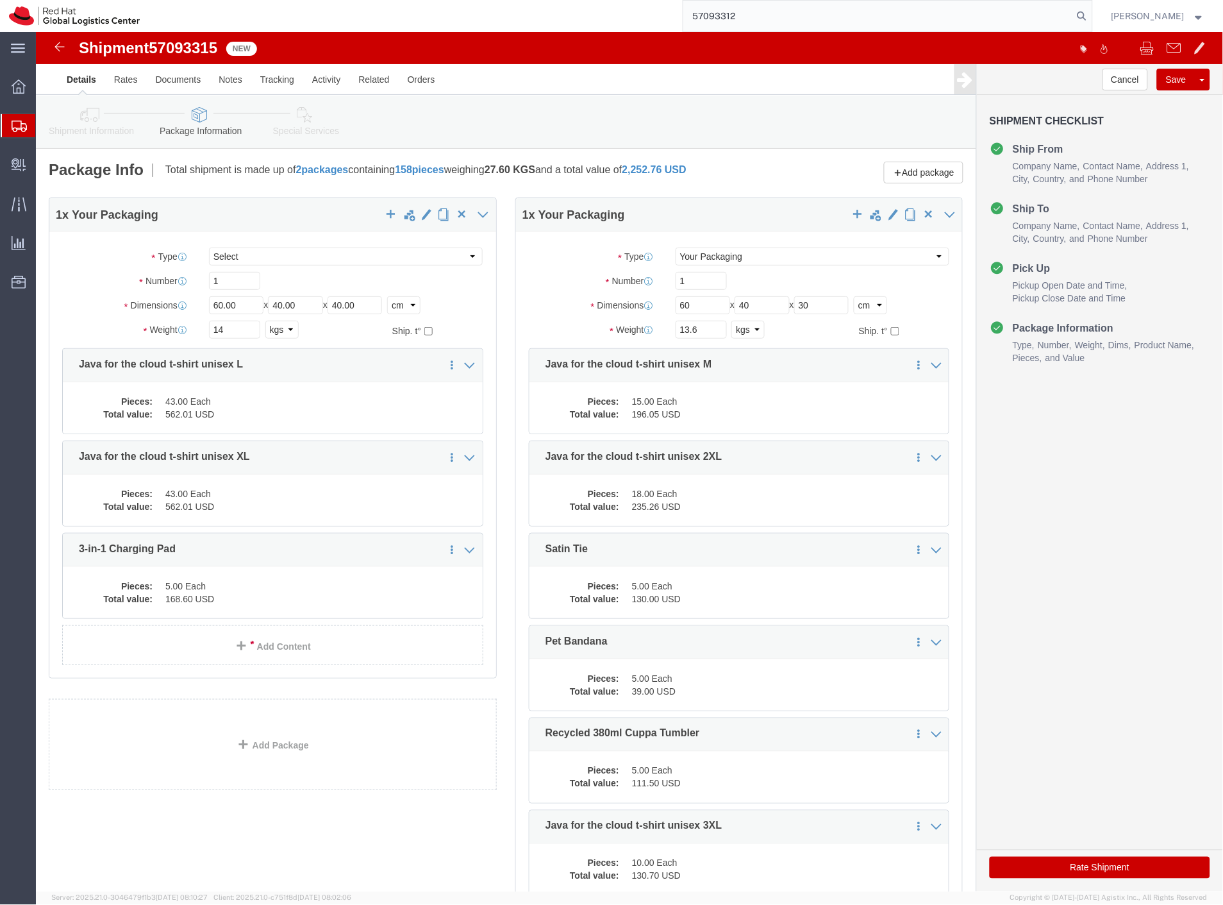
type input "57093312"
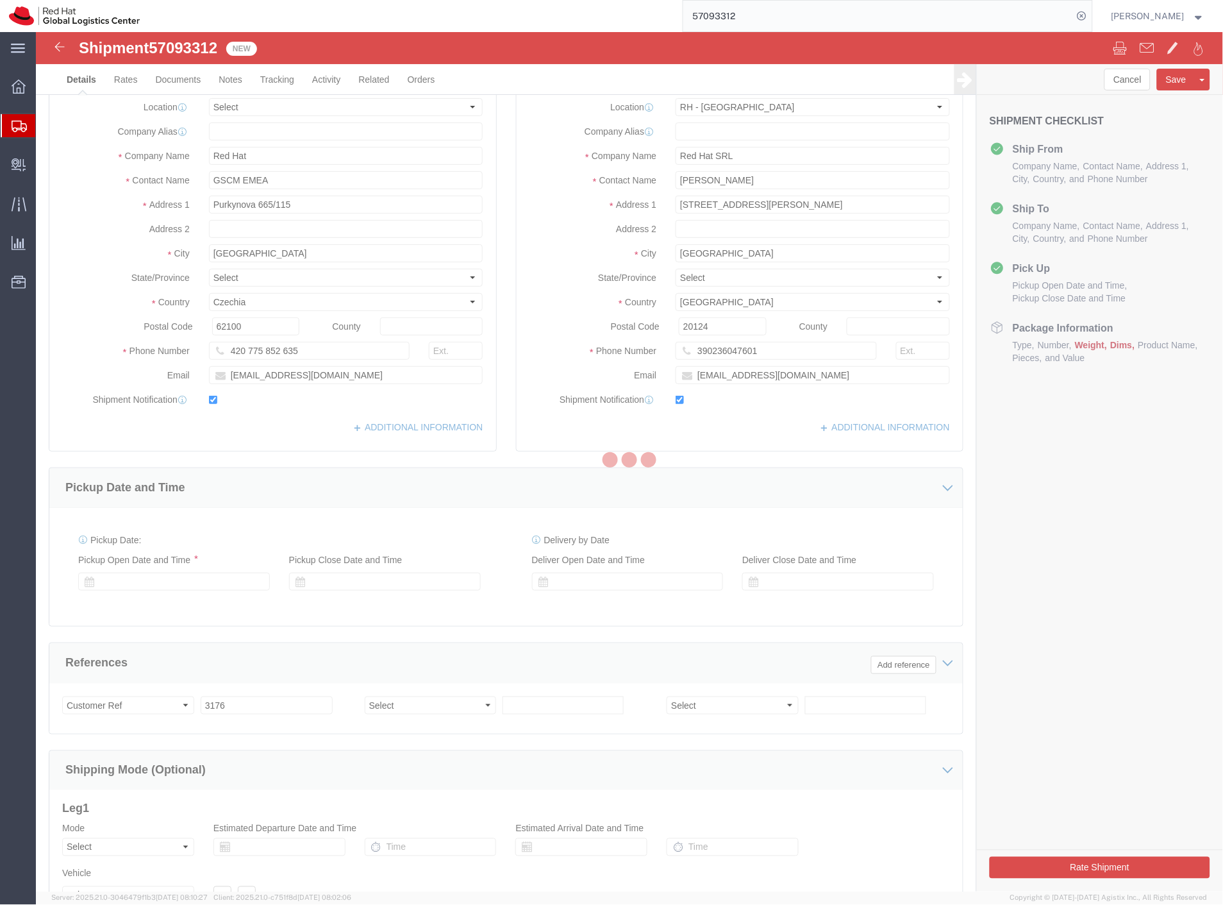
select select "37982"
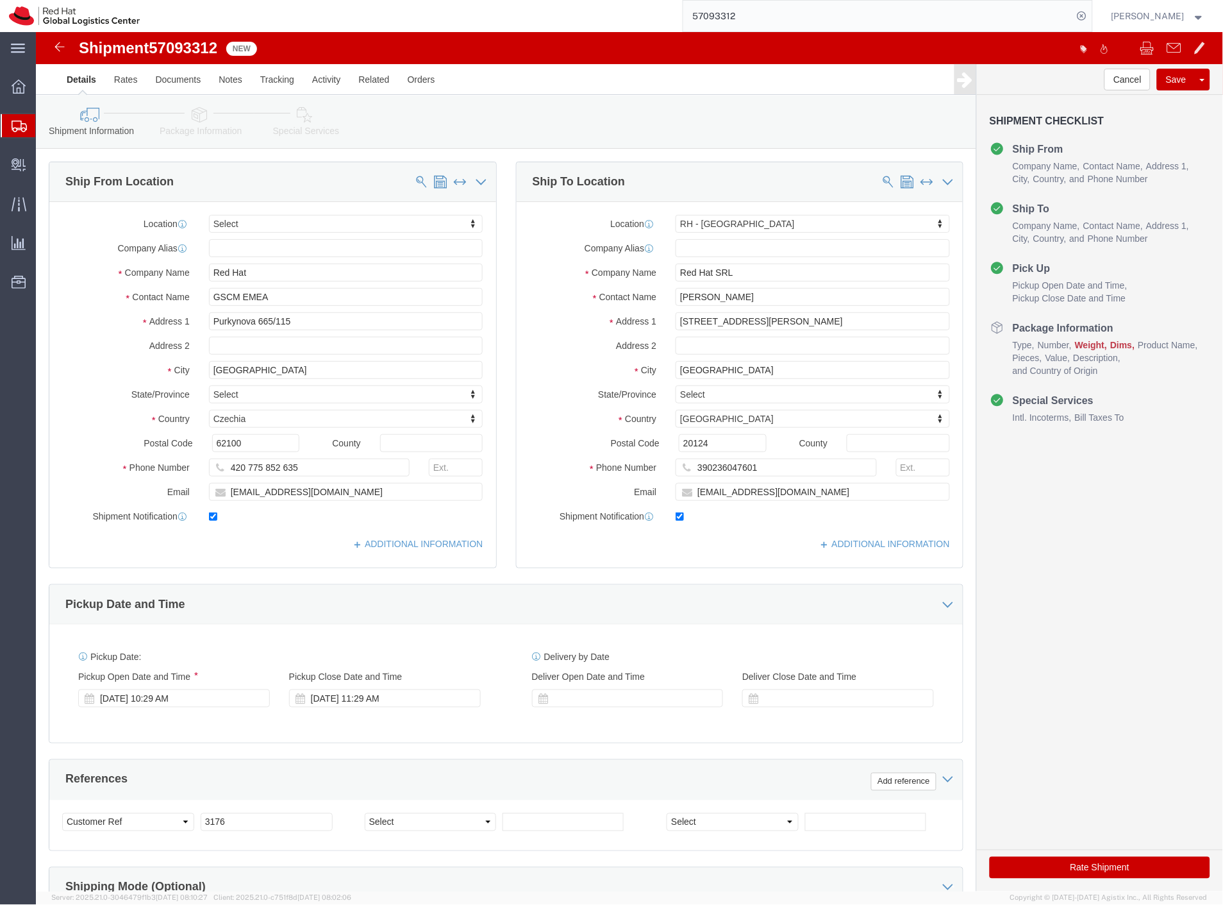
click icon
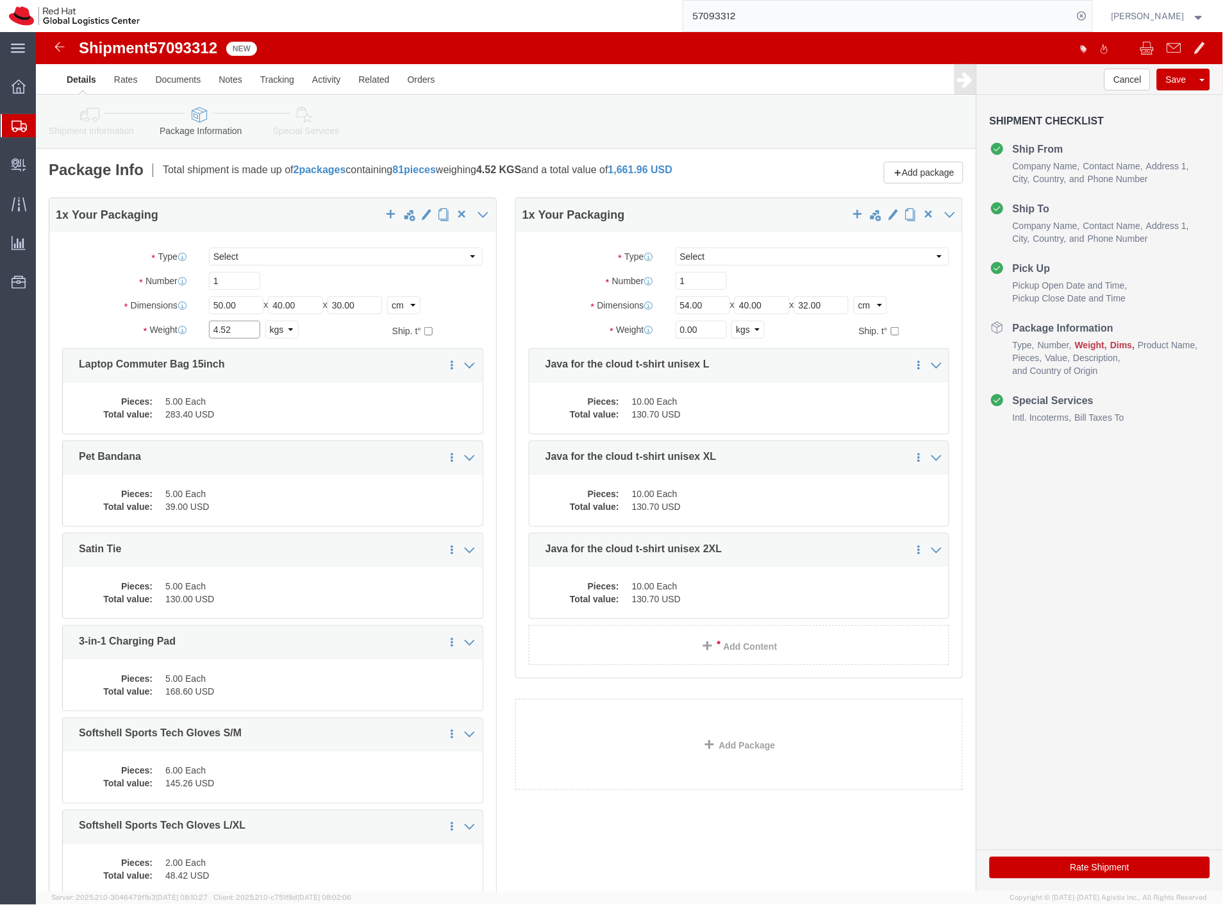
drag, startPoint x: 208, startPoint y: 297, endPoint x: 137, endPoint y: 296, distance: 70.5
click div "Weight 4.52 Select kgs lbs Ship. t°"
type input "6.6"
drag, startPoint x: 658, startPoint y: 300, endPoint x: 597, endPoint y: 308, distance: 61.5
click div "Weight 0.00 Select kgs lbs Ship. t°"
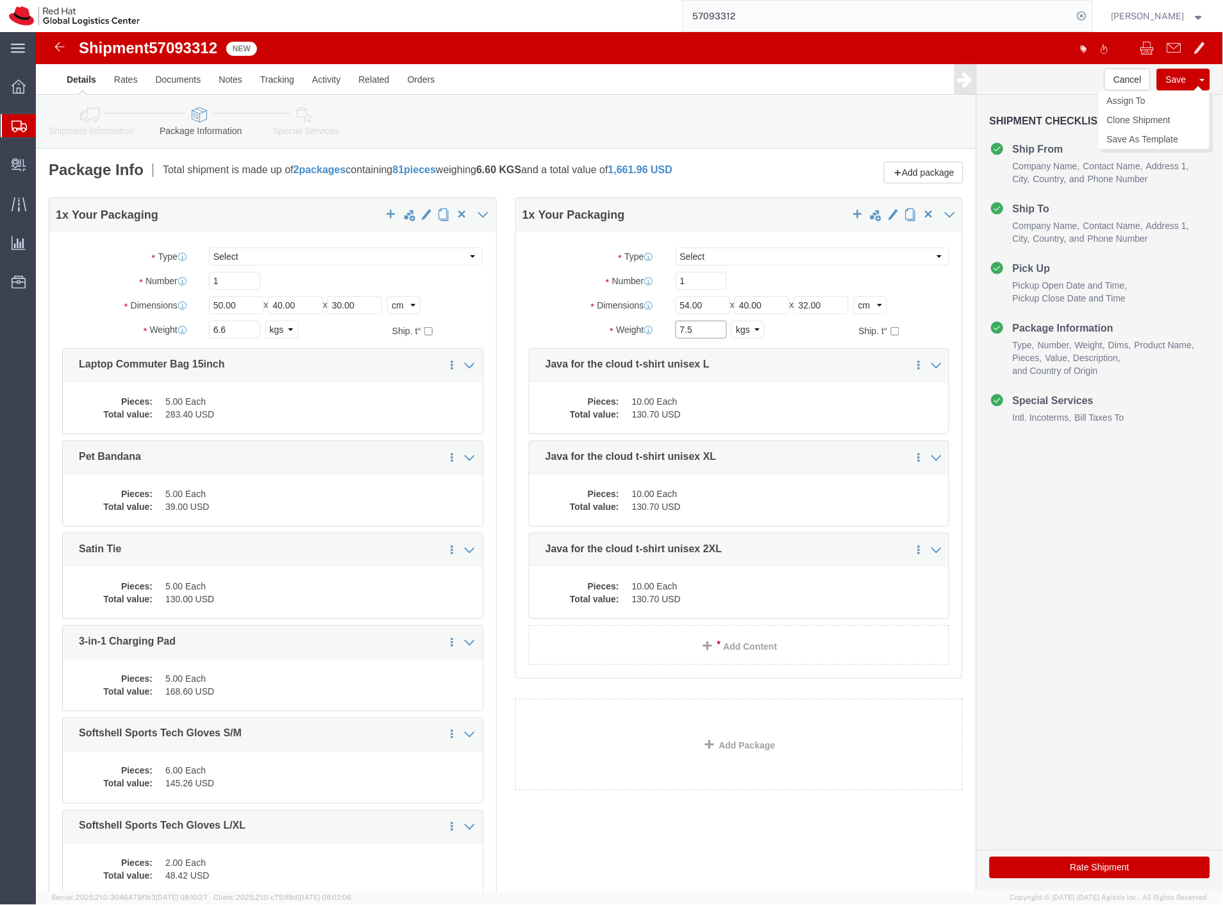
type input "7.5"
click button "Save"
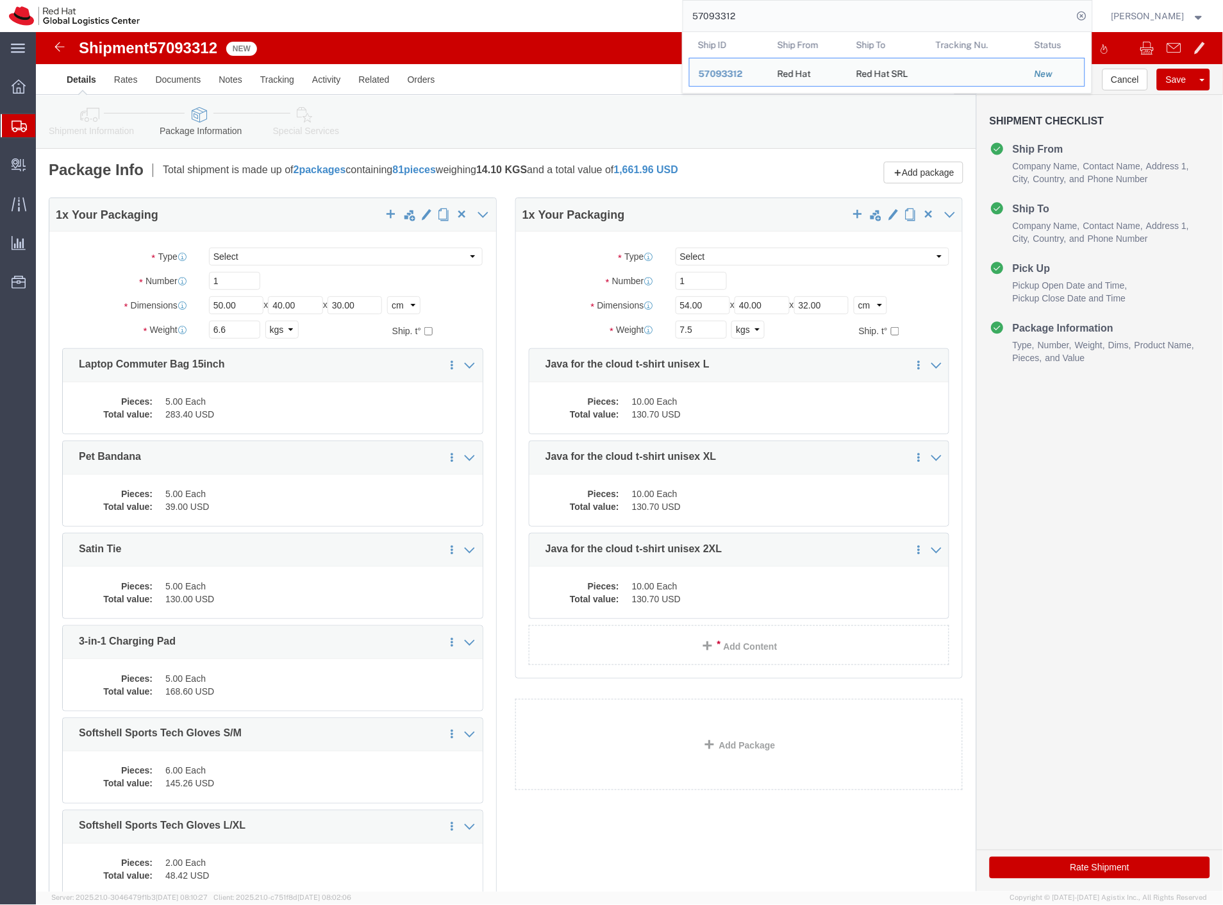
click at [830, 10] on input "57093312" at bounding box center [878, 16] width 390 height 31
paste input "21"
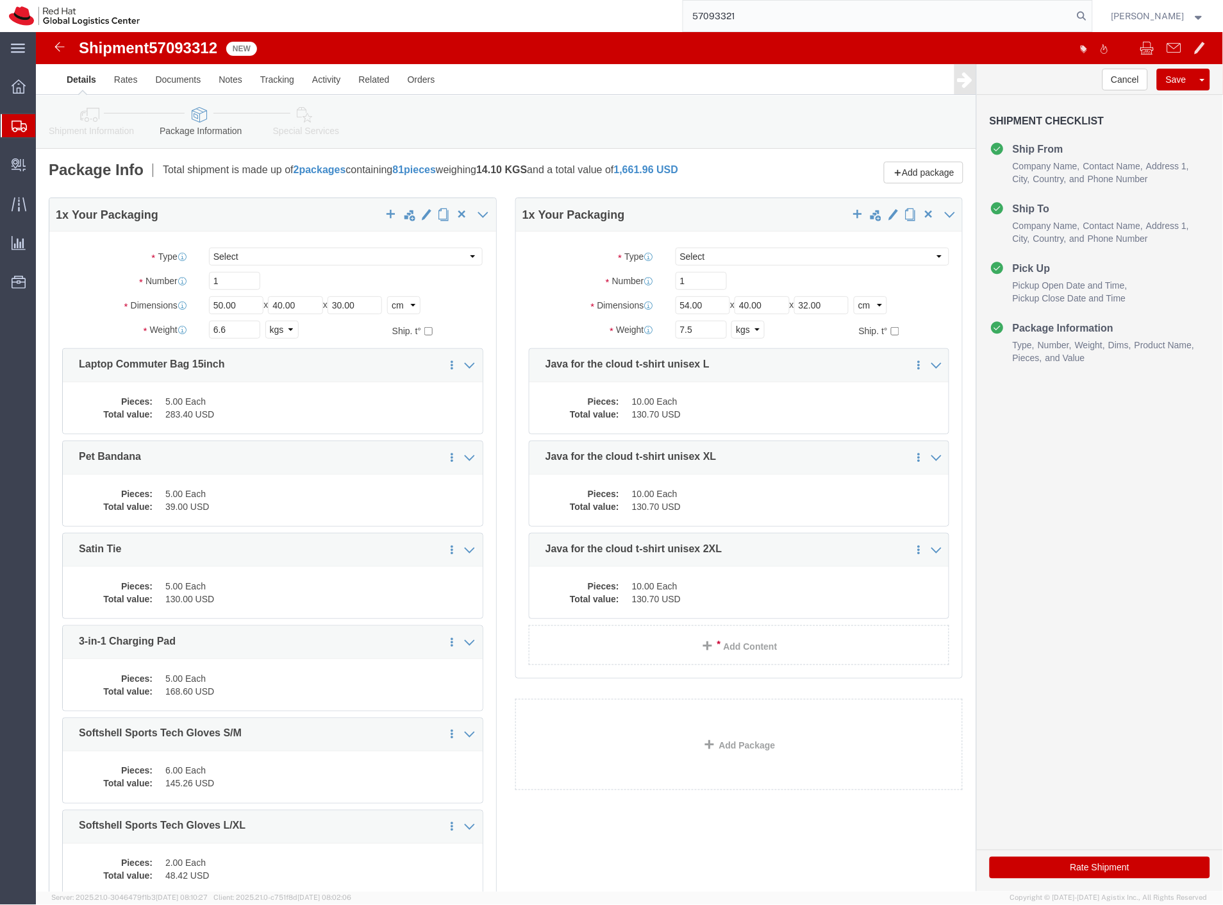
type input "57093321"
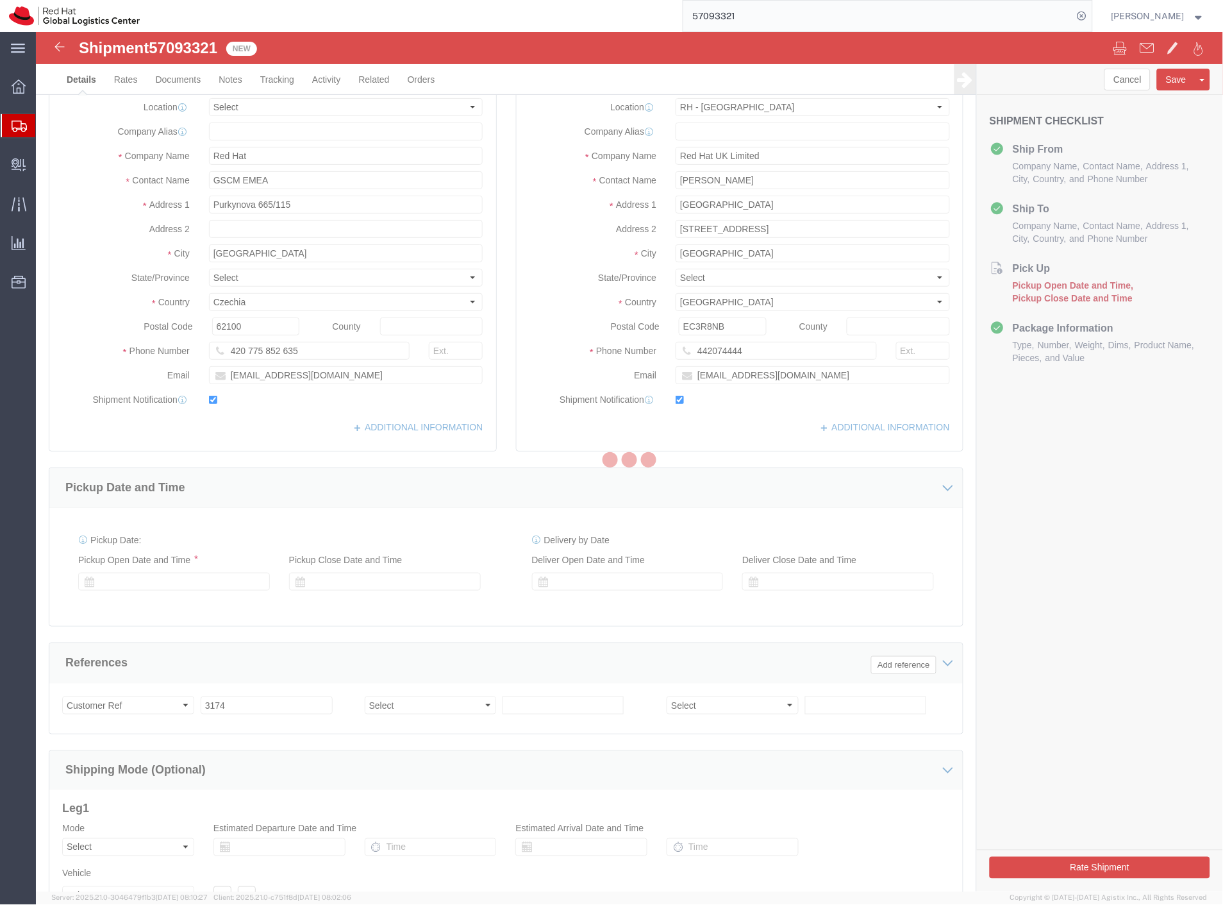
select select "37974"
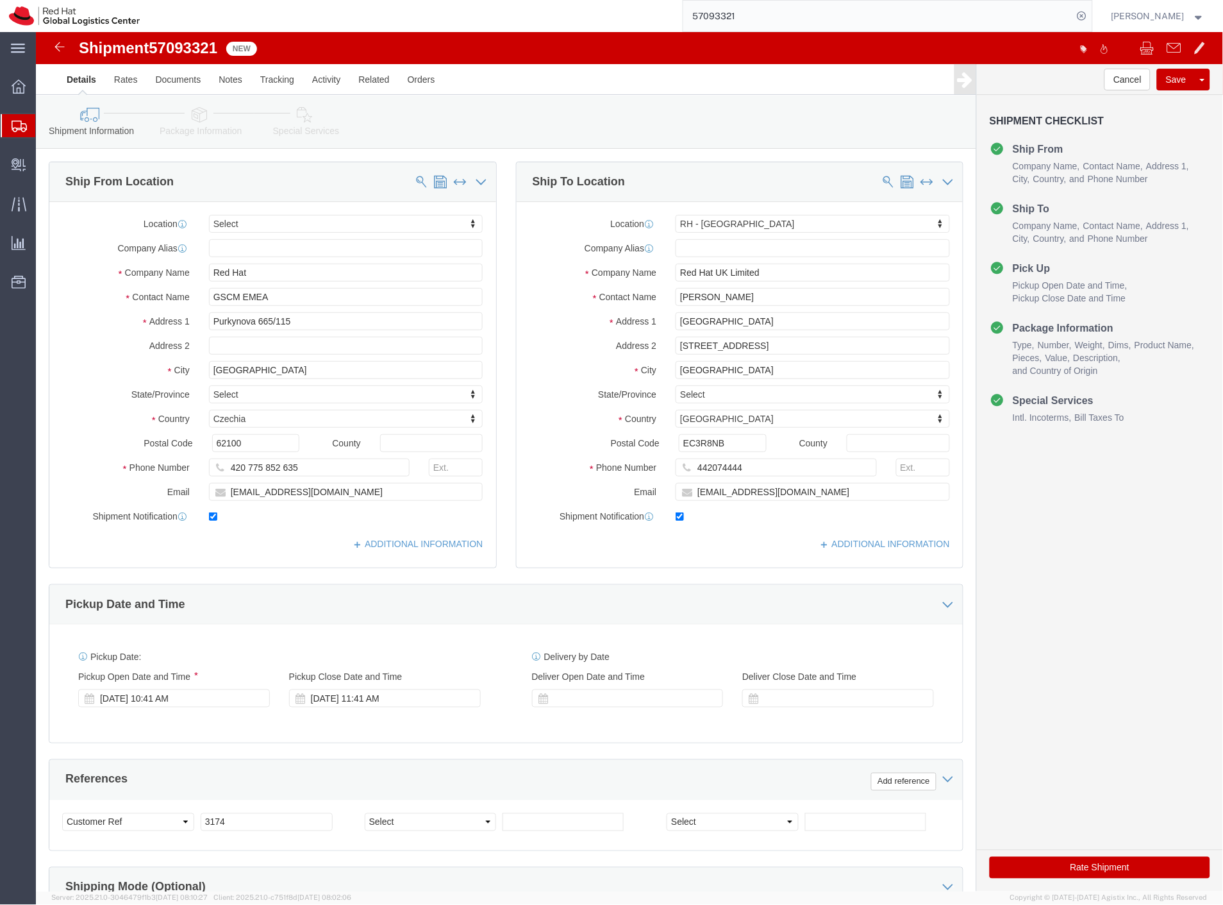
click icon
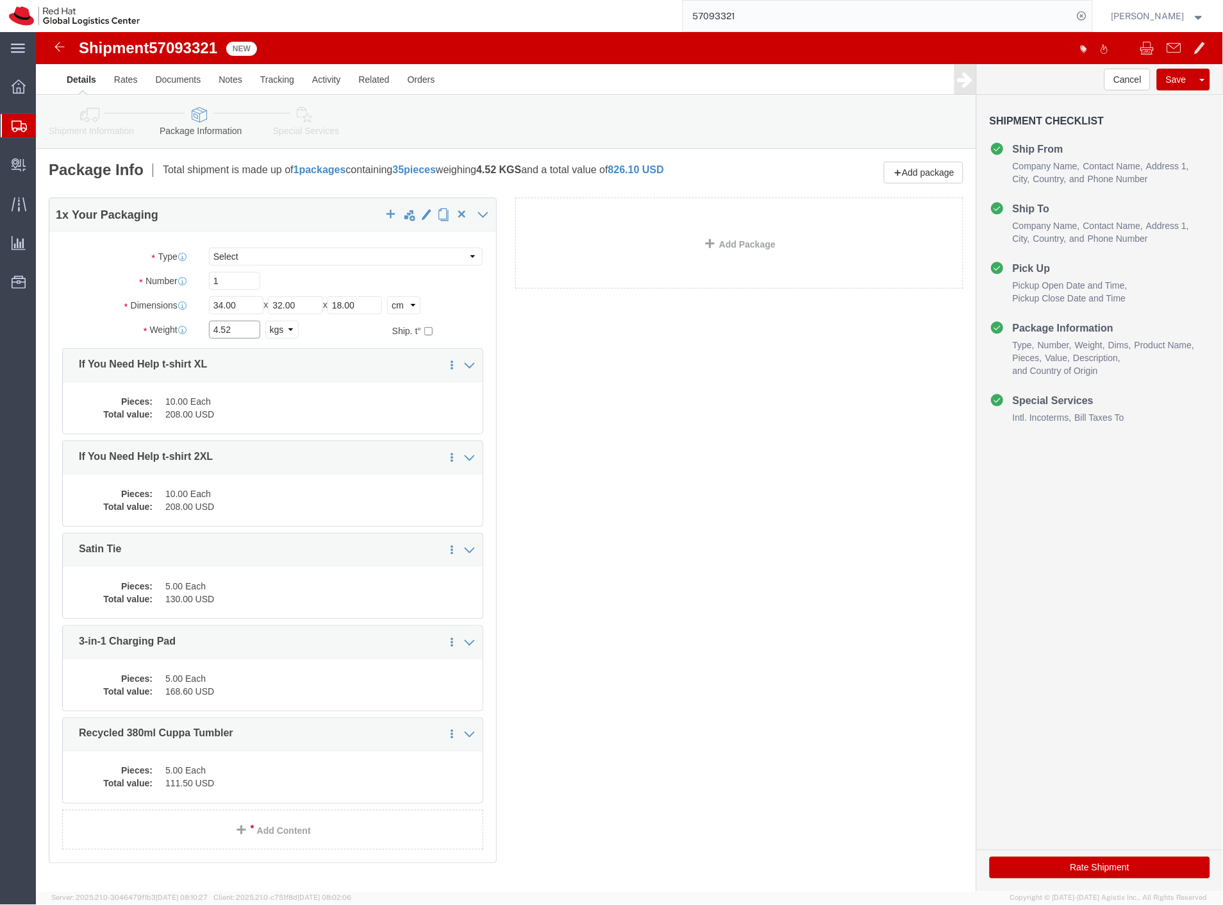
drag, startPoint x: 209, startPoint y: 300, endPoint x: 60, endPoint y: 296, distance: 148.8
click div "Weight 4.52 Select kgs lbs Ship. t°"
type input "8"
click button "Save"
click at [797, 11] on input "57093321" at bounding box center [878, 16] width 390 height 31
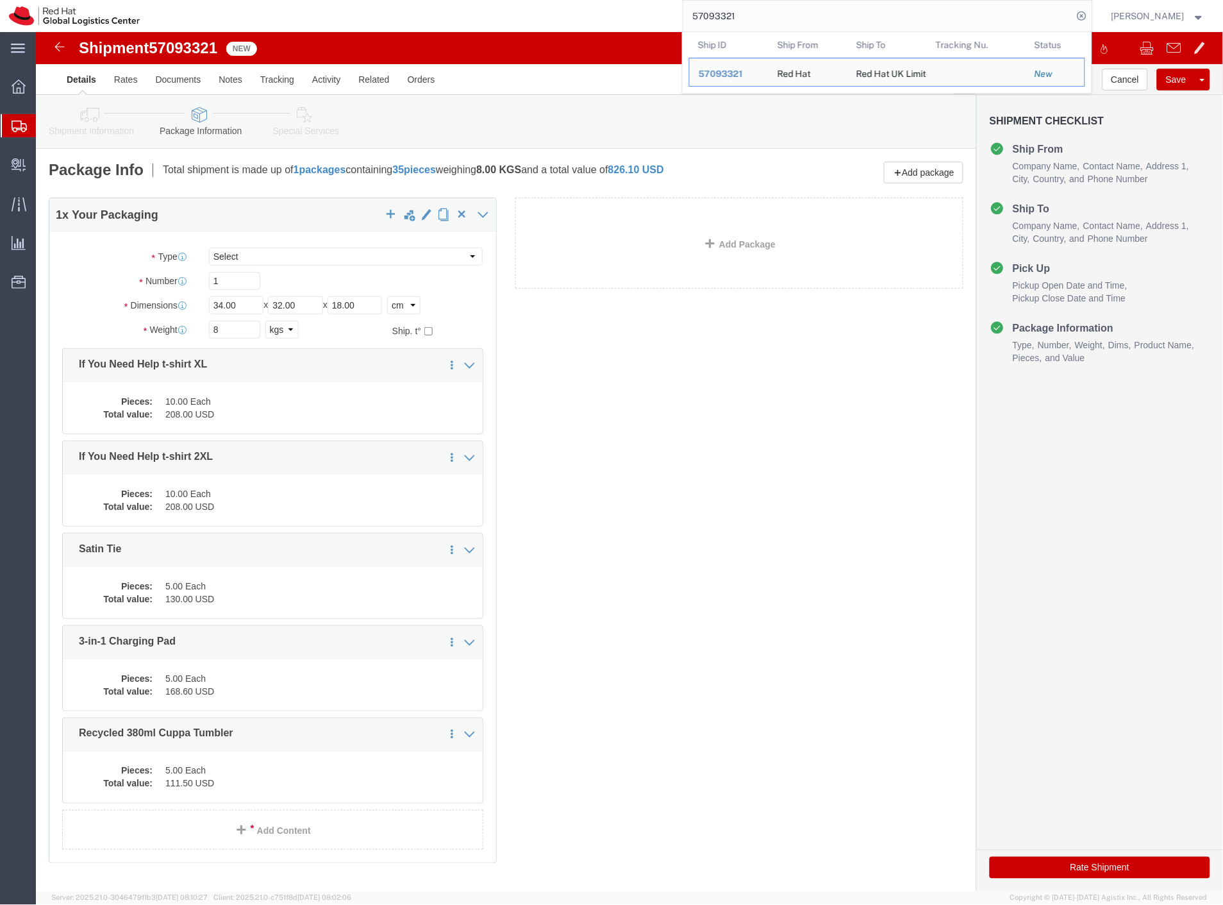
paste input "2"
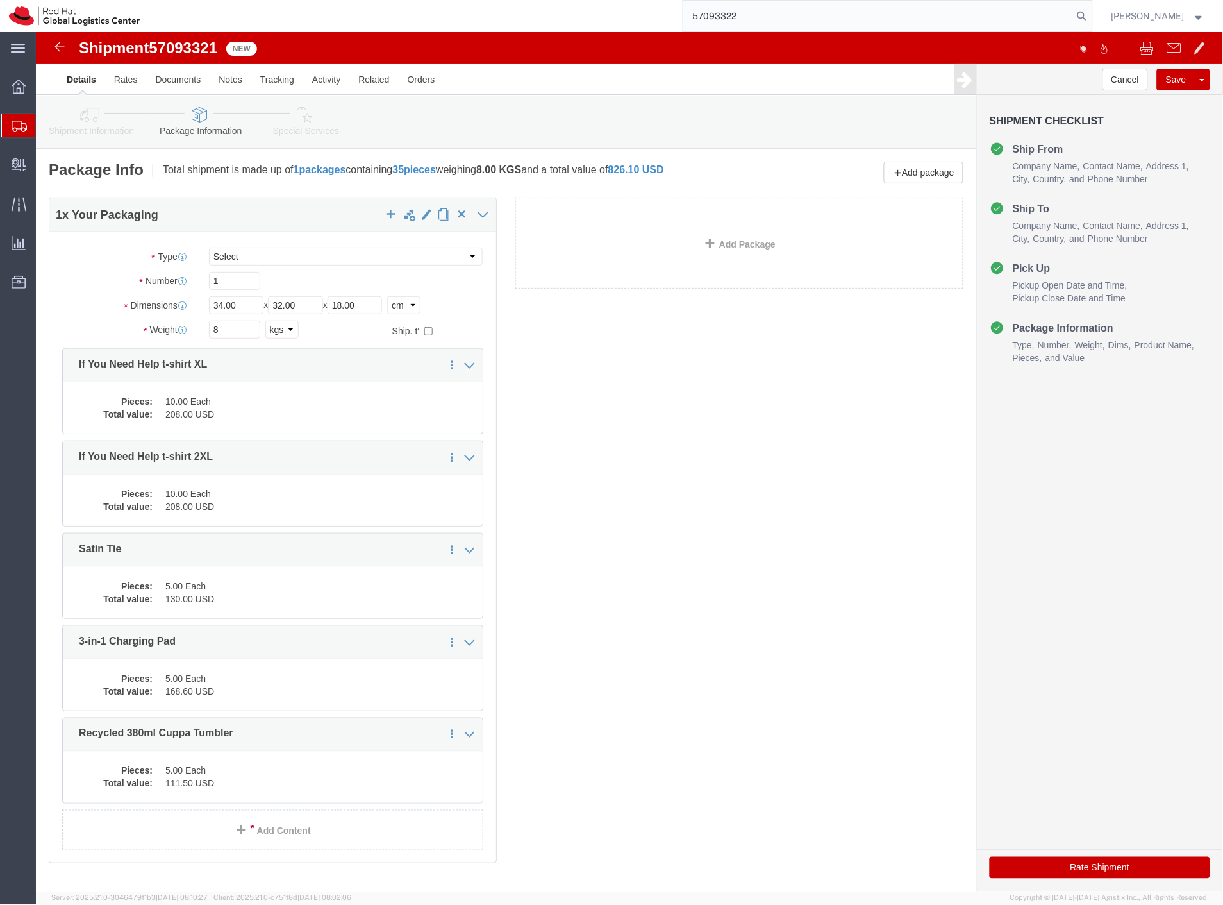
type input "57093322"
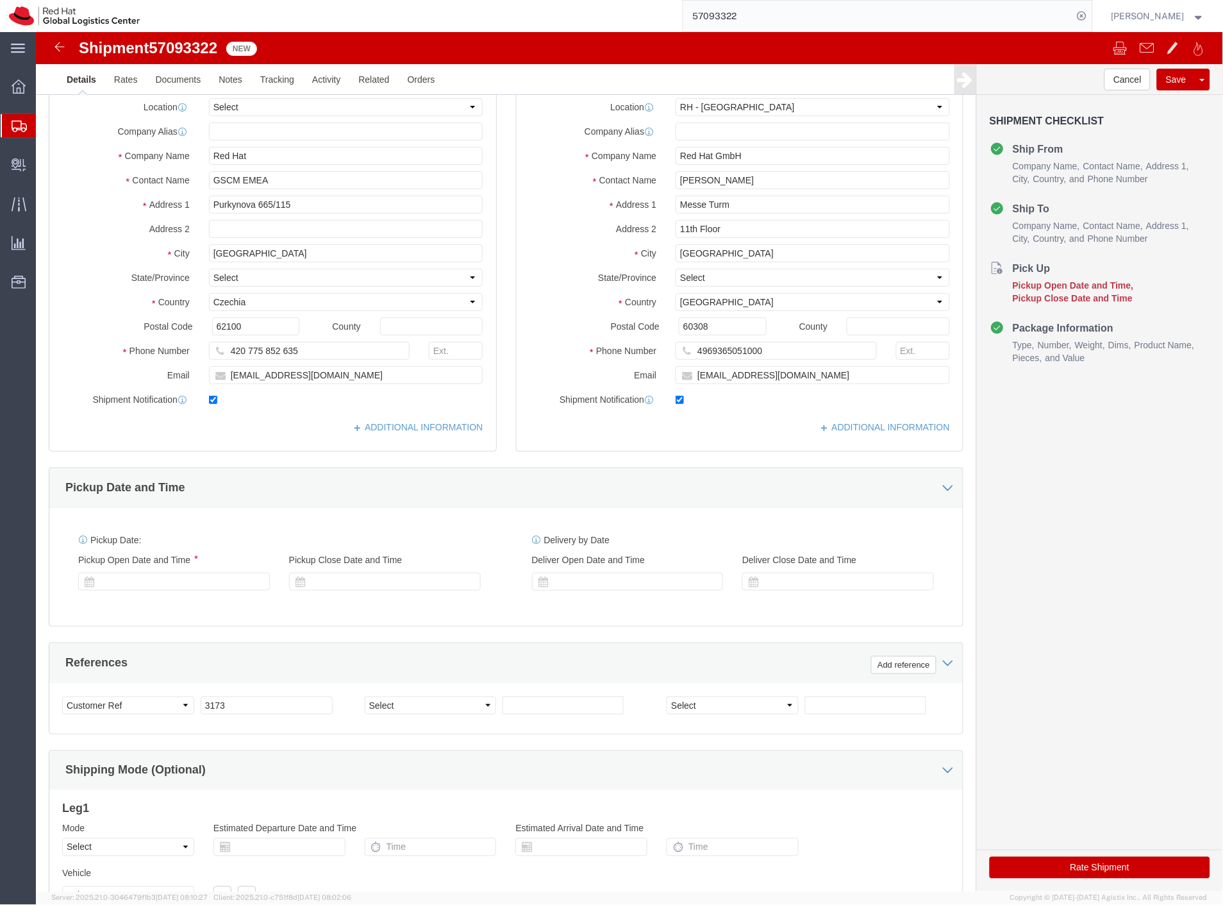
select select "37960"
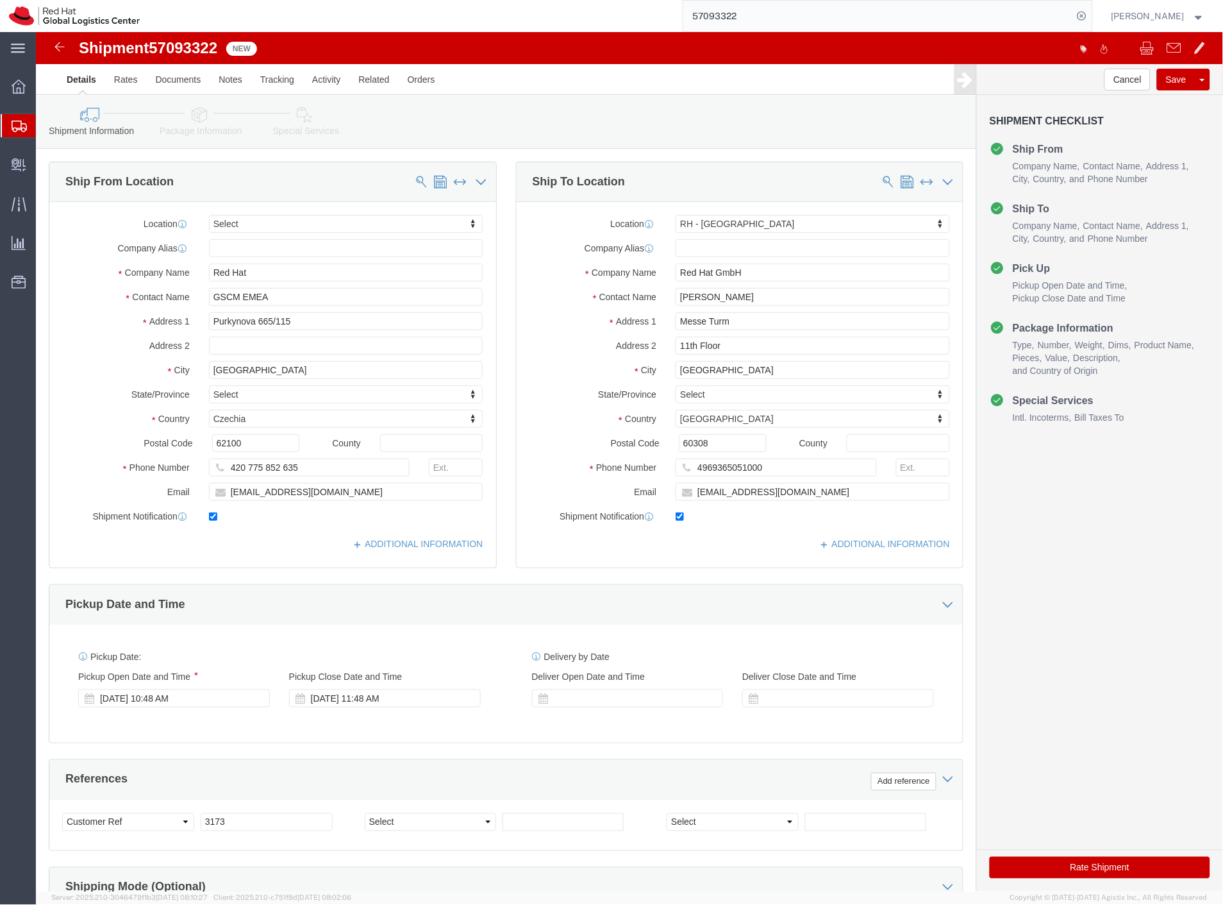
click link "Package Information"
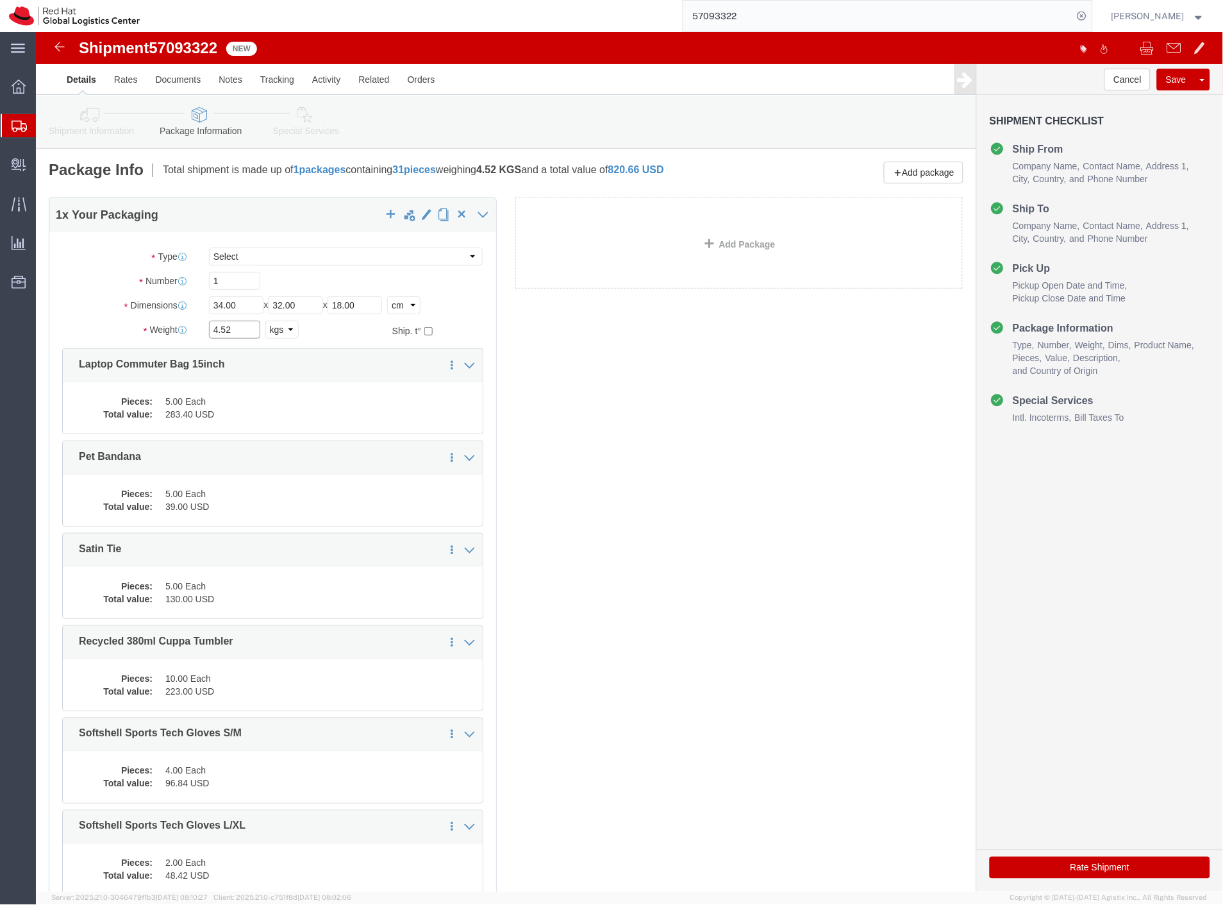
drag, startPoint x: 206, startPoint y: 299, endPoint x: 110, endPoint y: 313, distance: 97.7
click div "Package Type Select Case(s) Crate(s) Envelope Large Box Medium Box PAK Skid(s) …"
type input "6.6"
click button "Save"
click at [774, 12] on input "57093322" at bounding box center [878, 16] width 390 height 31
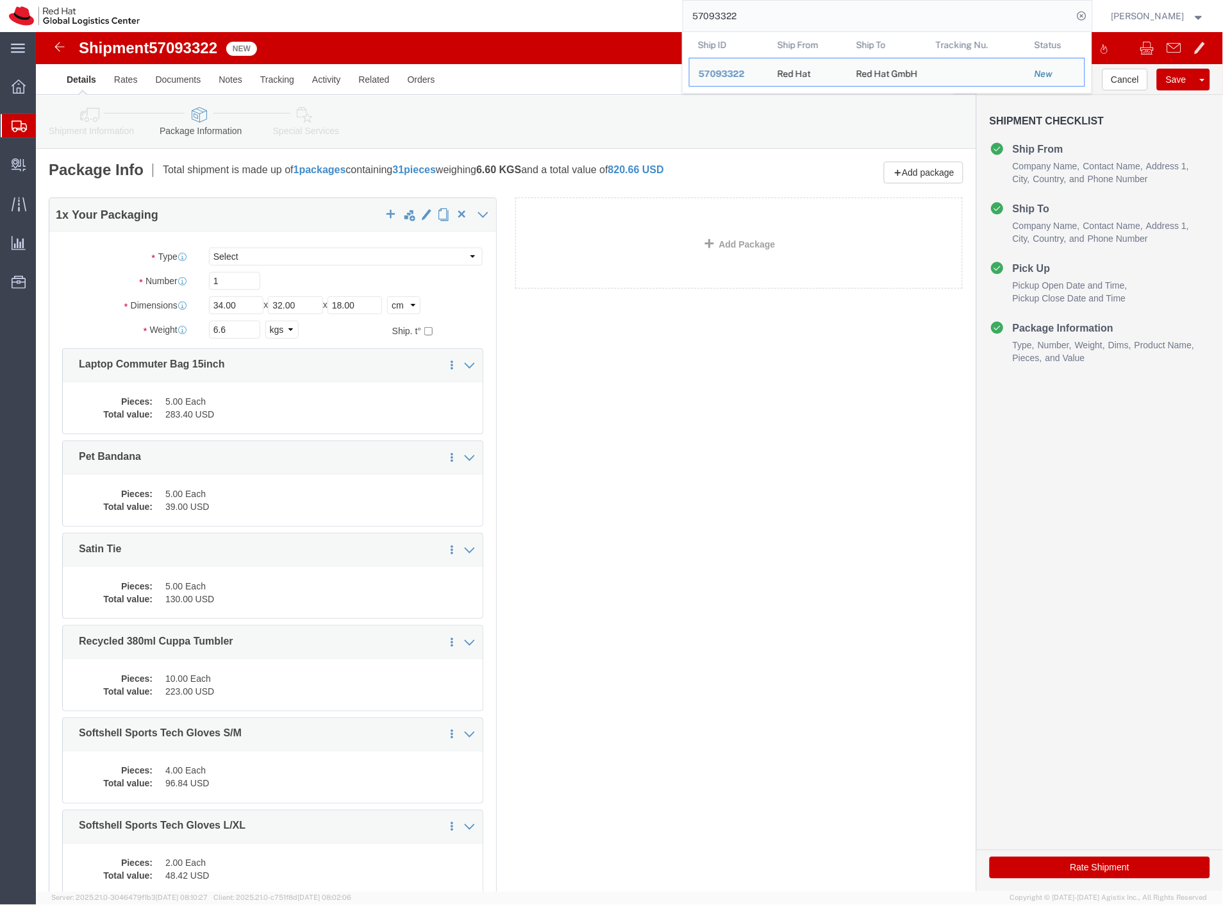
paste input "0"
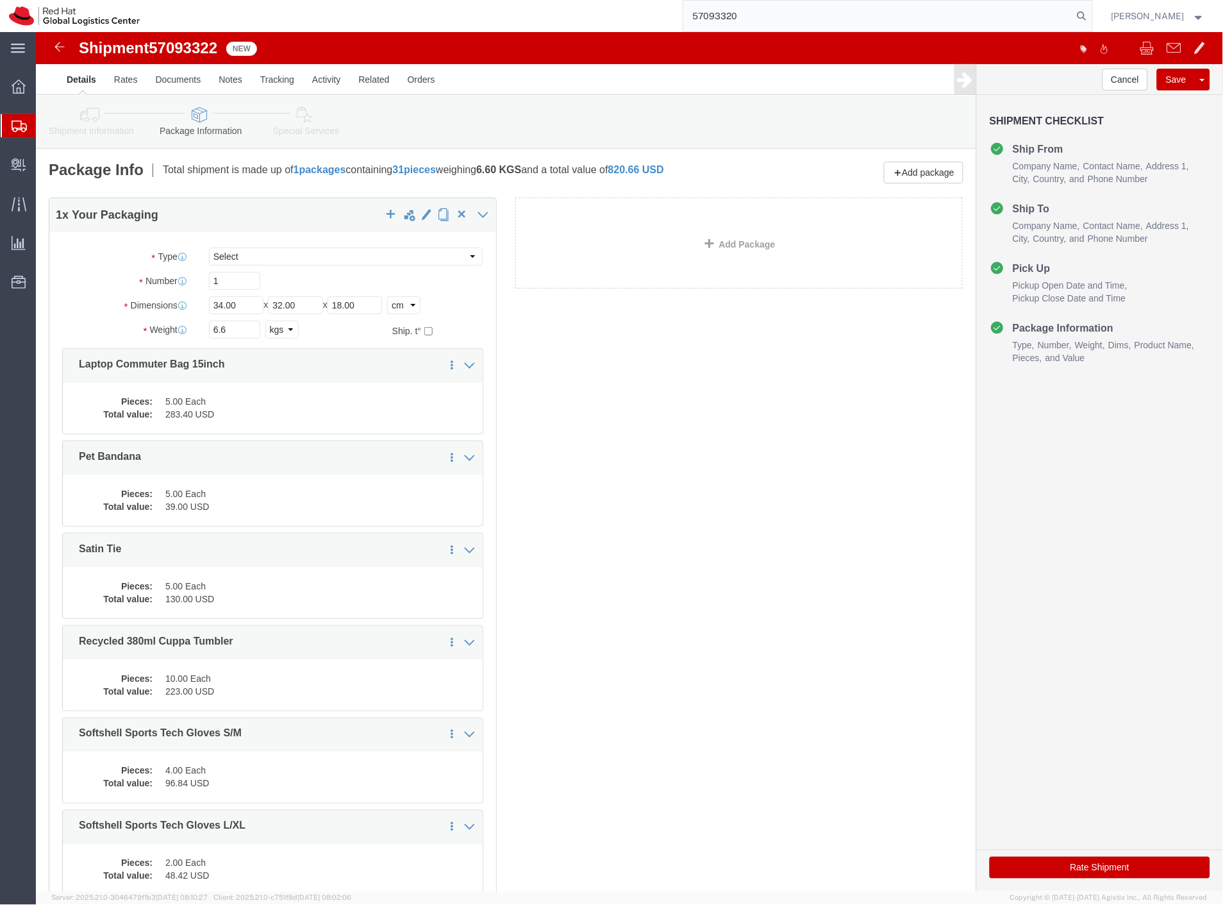
type input "57093320"
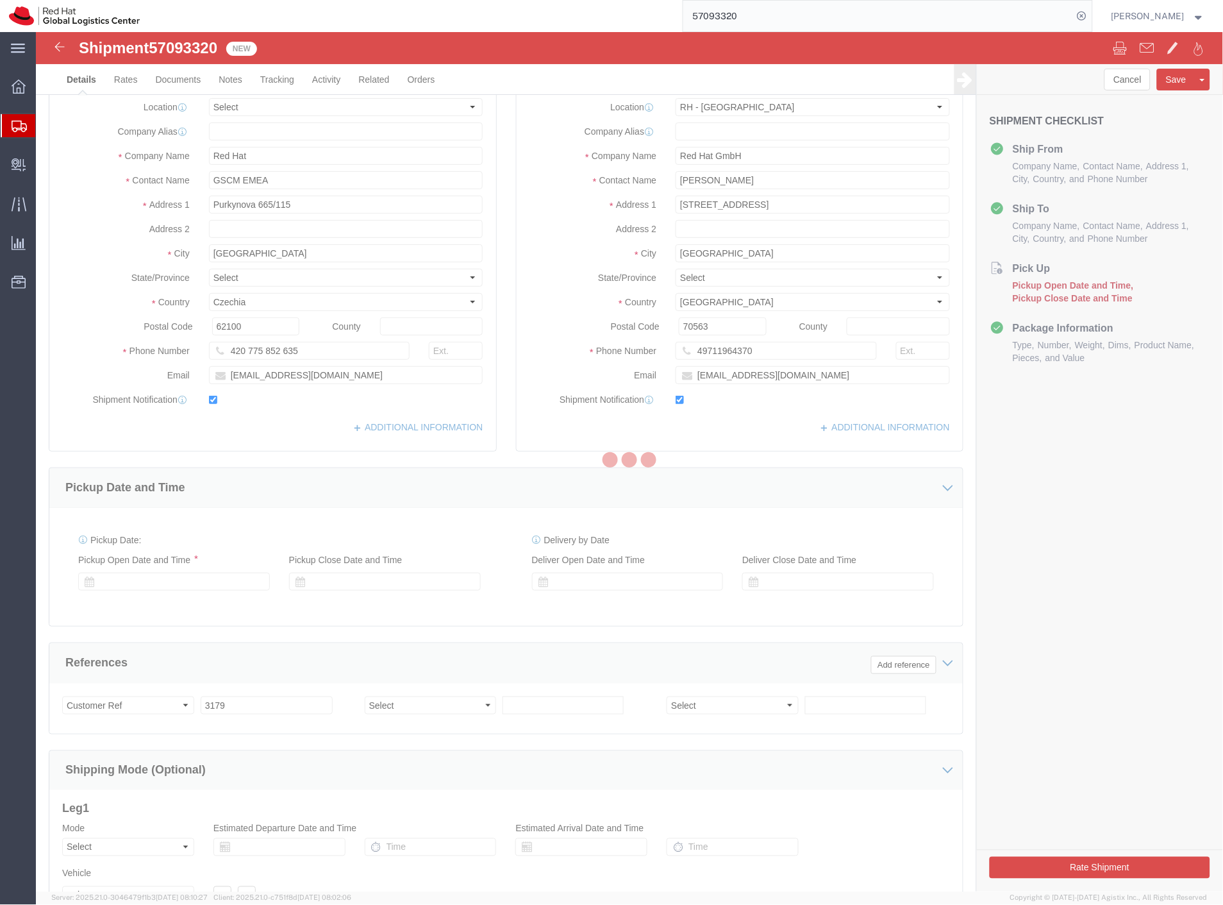
select select "38030"
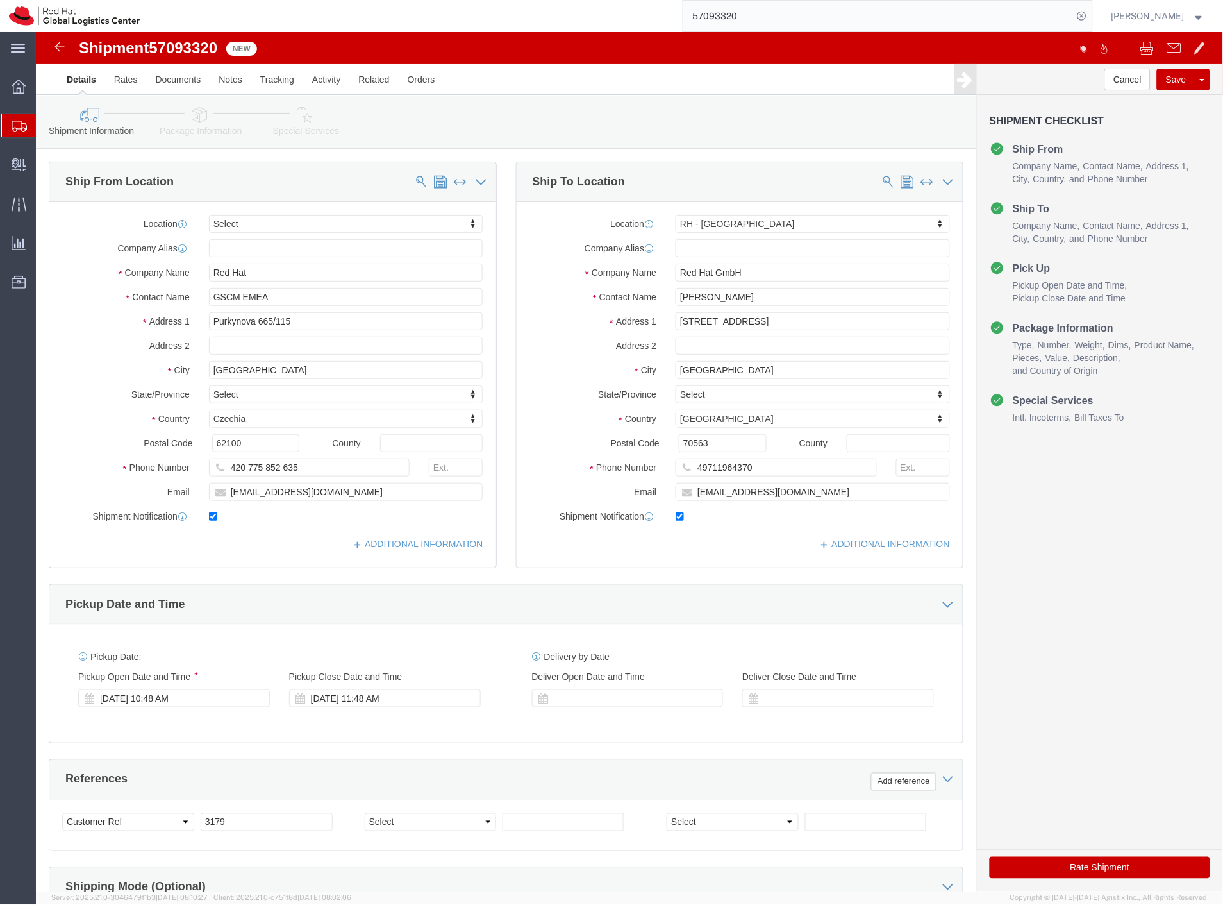
click link "Package Information"
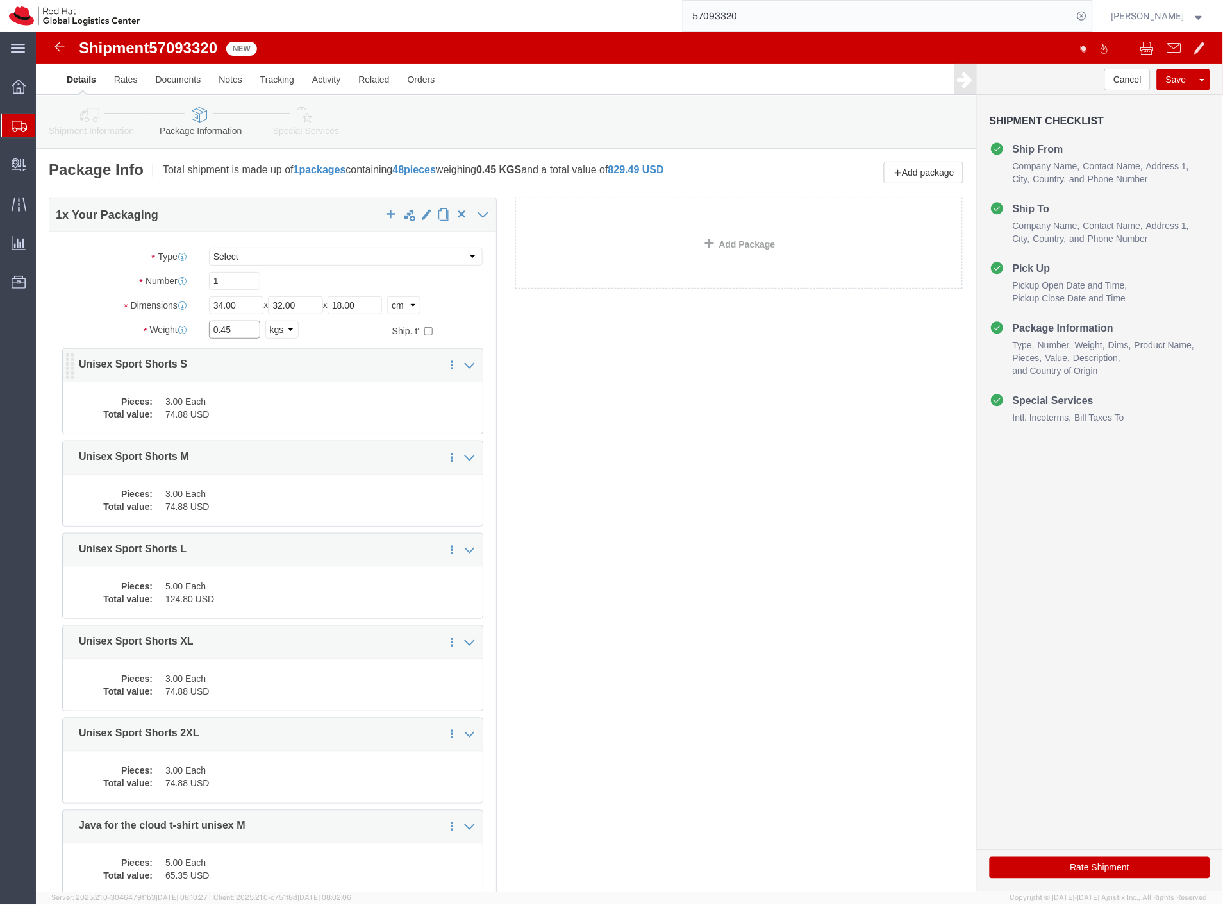
drag, startPoint x: 217, startPoint y: 304, endPoint x: 110, endPoint y: 323, distance: 109.4
click div "Package Type Select Case(s) Crate(s) Envelope Large Box Medium Box PAK Skid(s) …"
type input "8.7"
click button "Save"
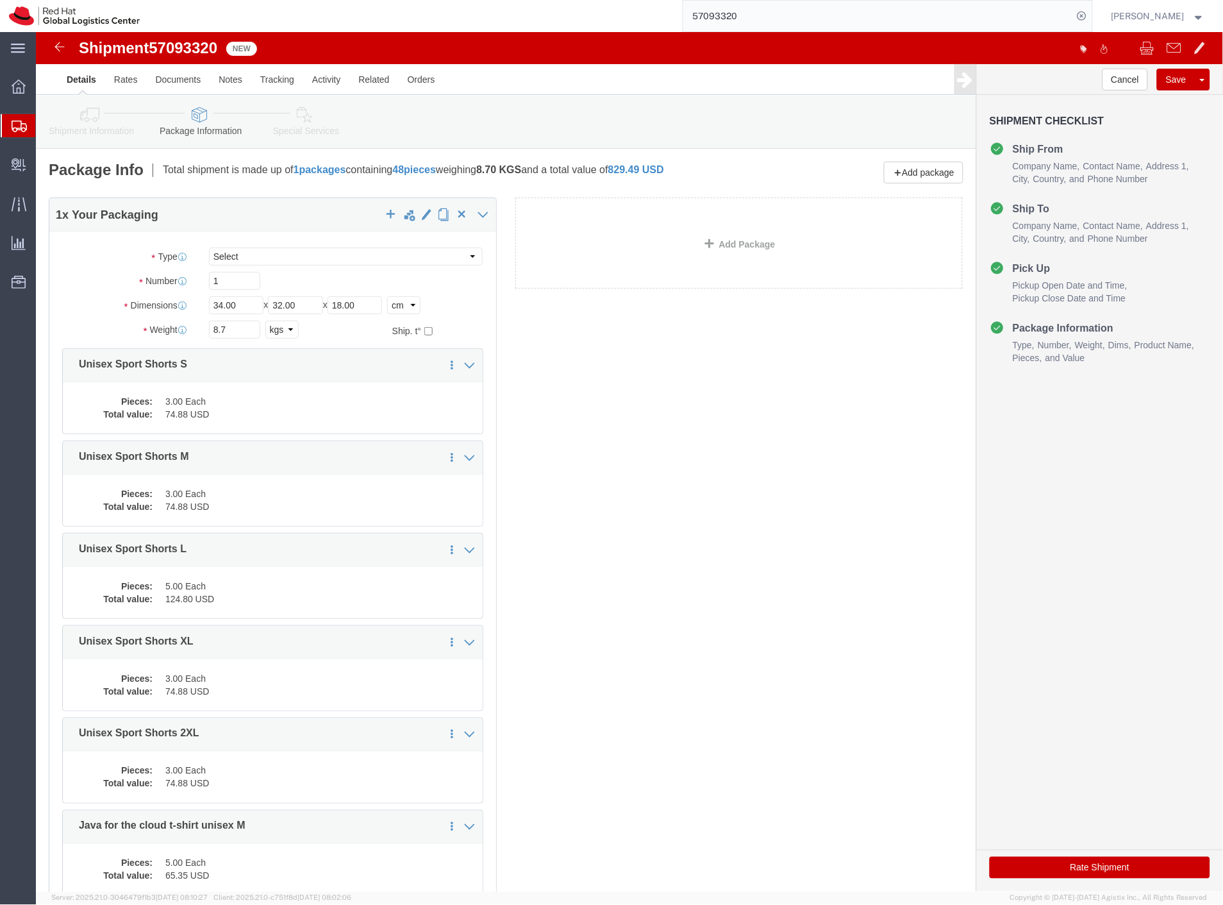
click at [770, 22] on input "57093320" at bounding box center [878, 16] width 390 height 31
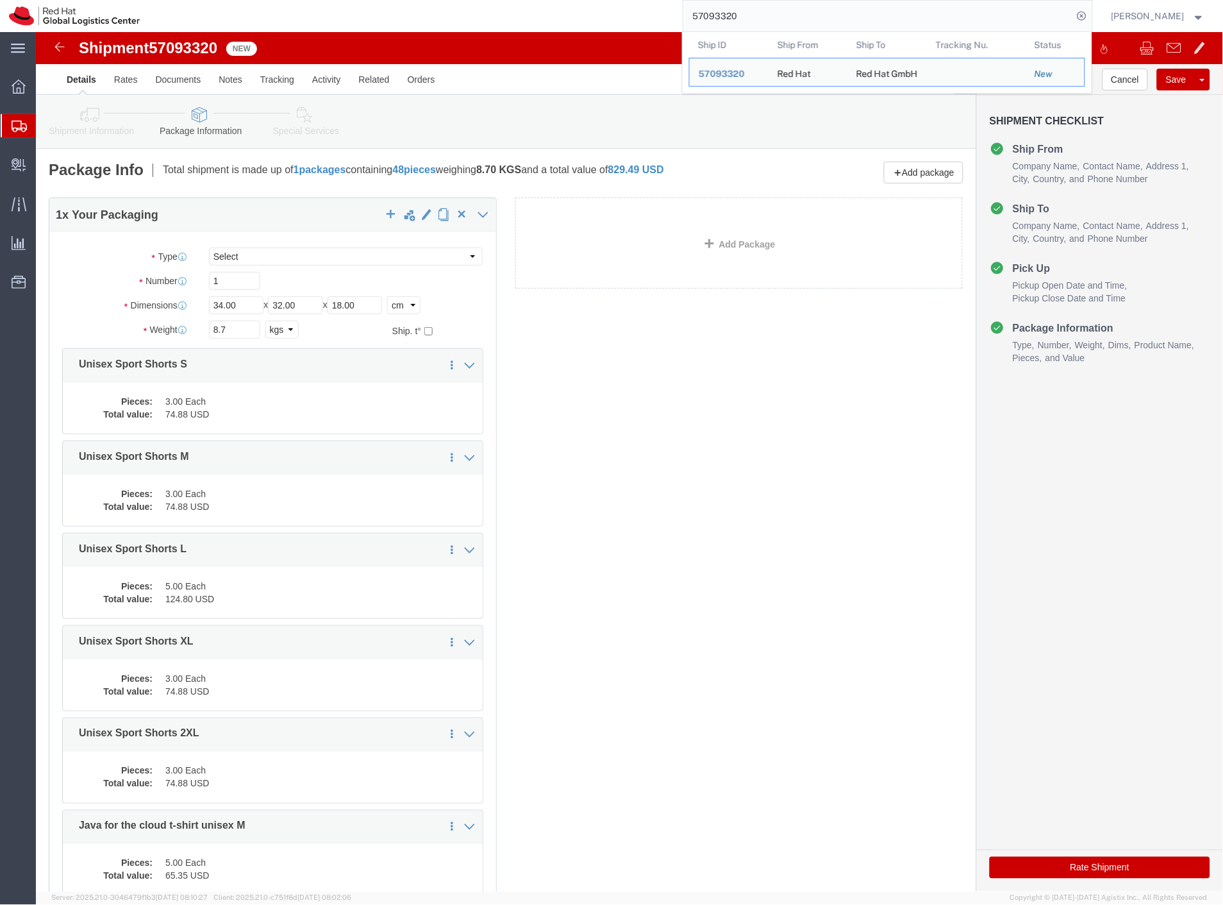
paste input "19"
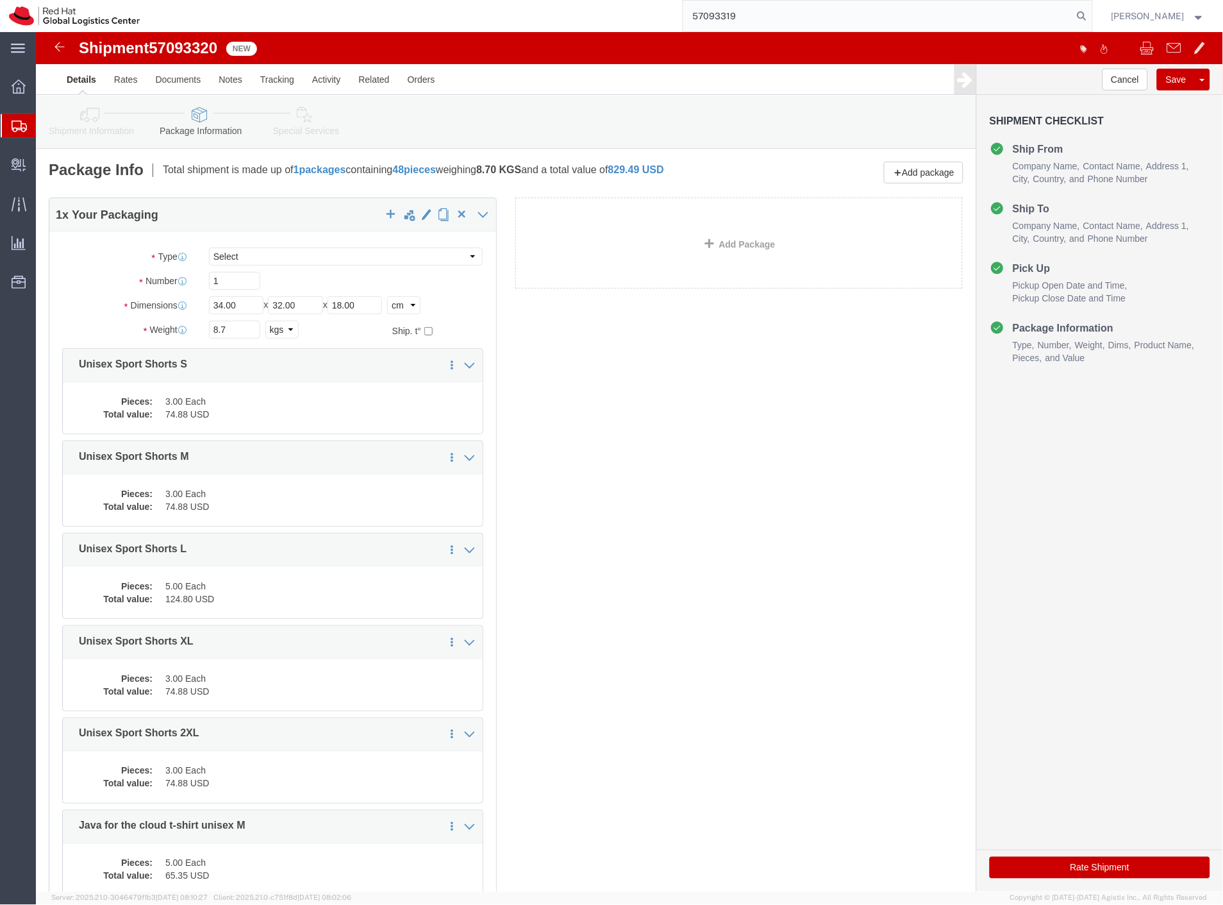
type input "57093319"
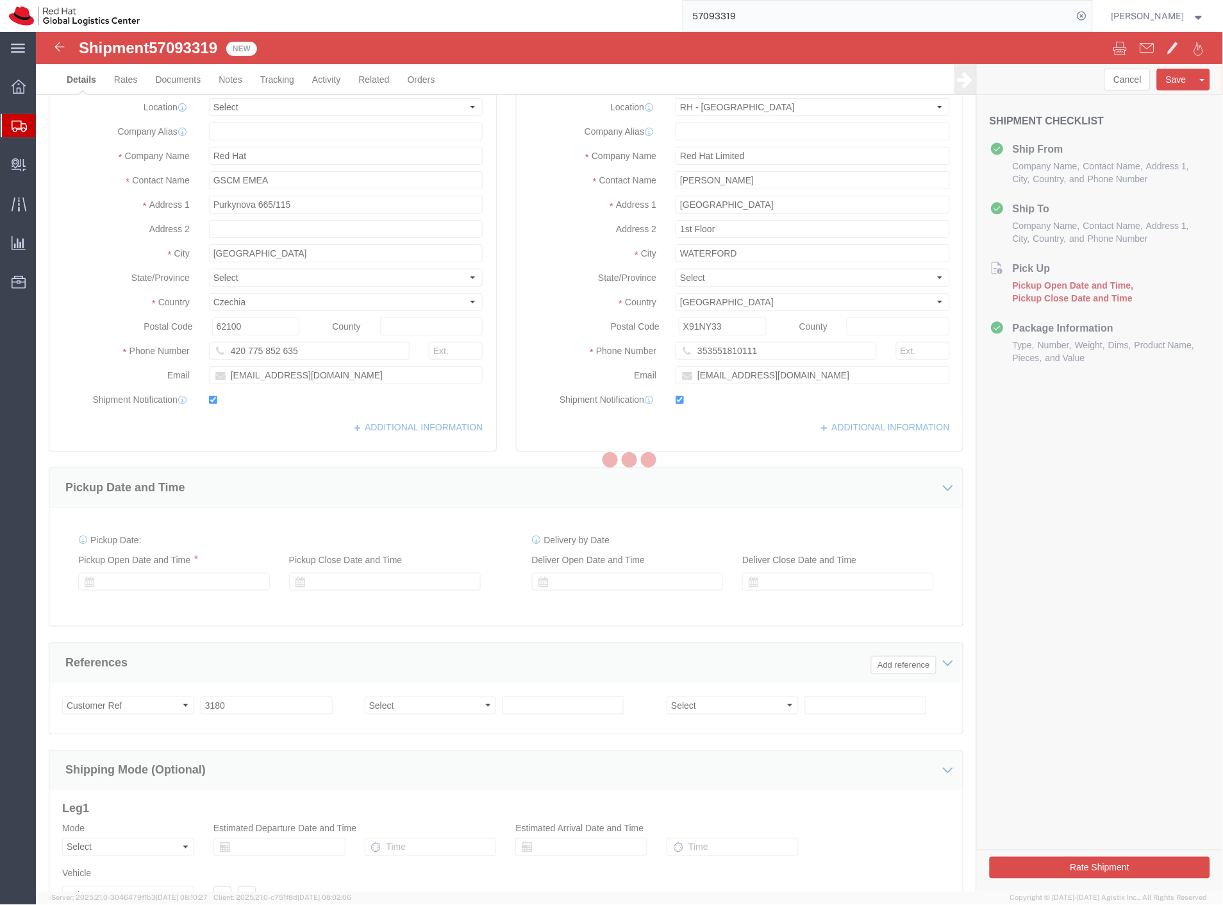
select select "38045"
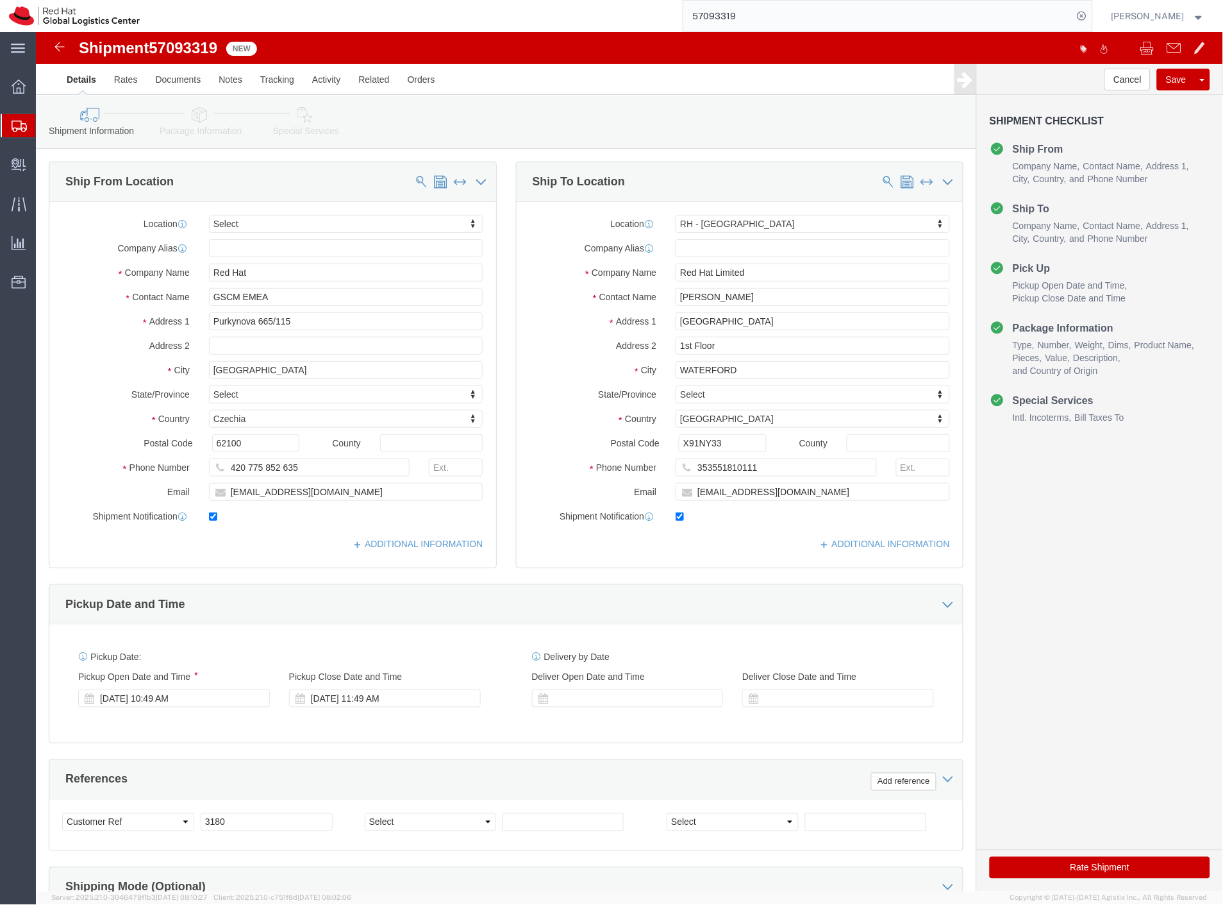
click link "Package Information"
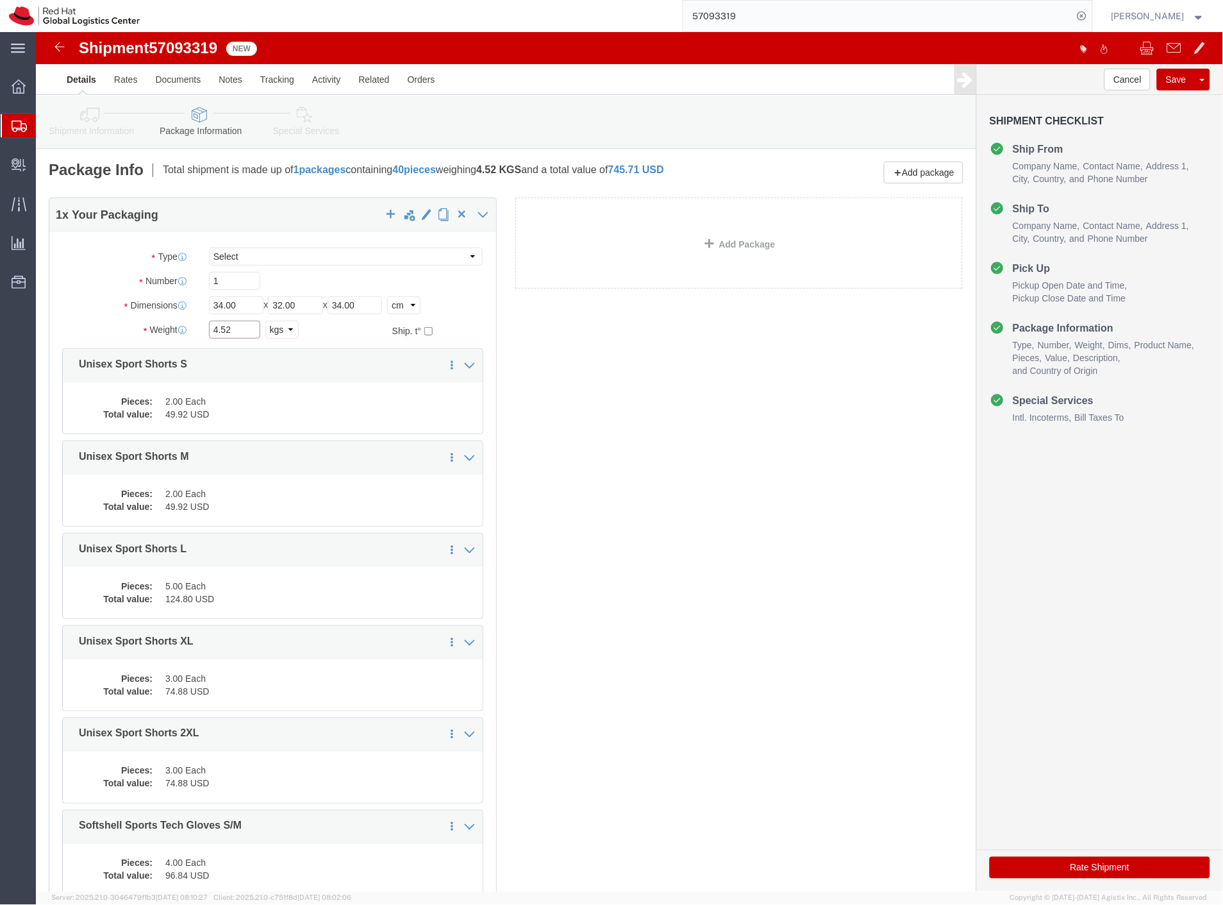
drag, startPoint x: 205, startPoint y: 298, endPoint x: 76, endPoint y: 304, distance: 129.0
click div "Weight 4.52 Select kgs lbs Ship. t°"
type input "6.3"
click button "Save"
click at [905, 10] on input "57093319" at bounding box center [878, 16] width 390 height 31
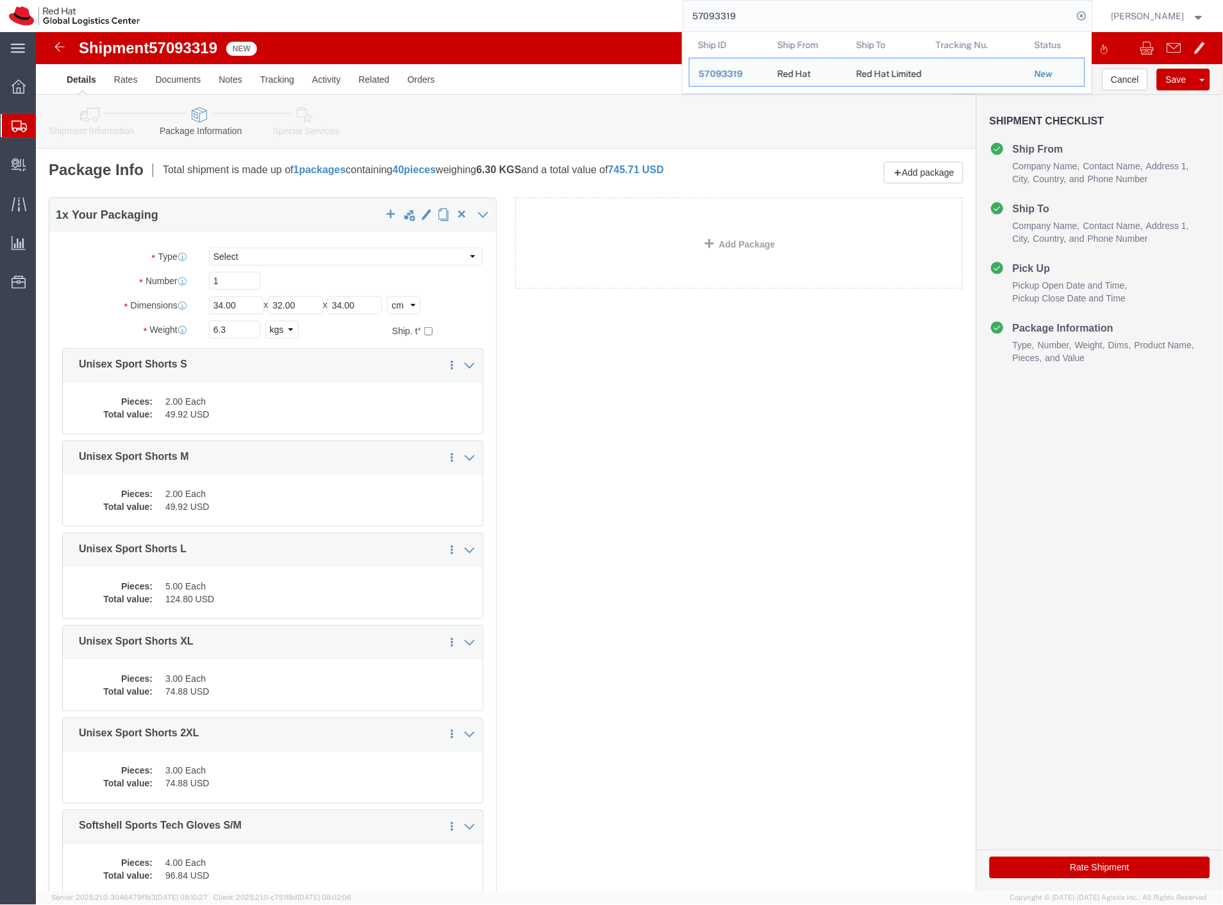
paste input "3"
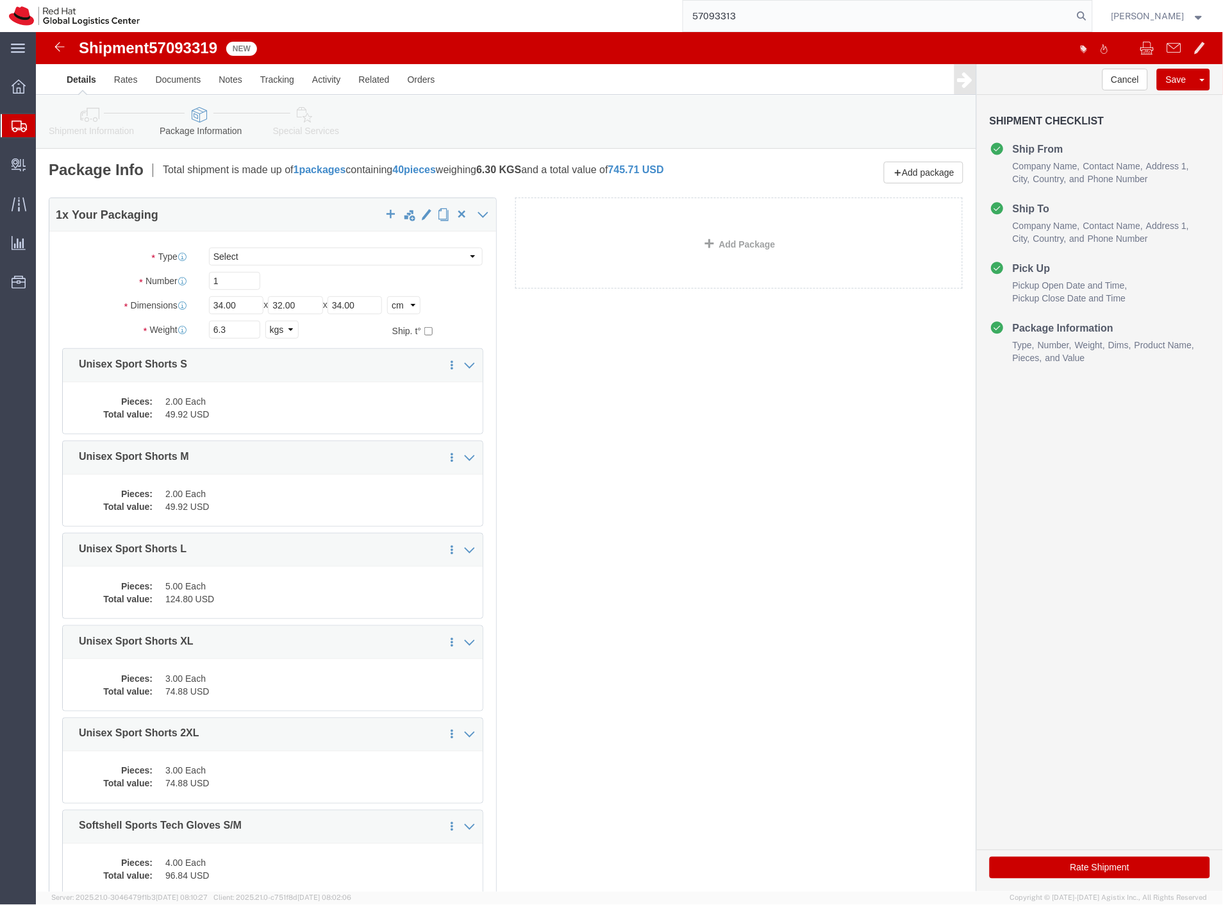
type input "57093313"
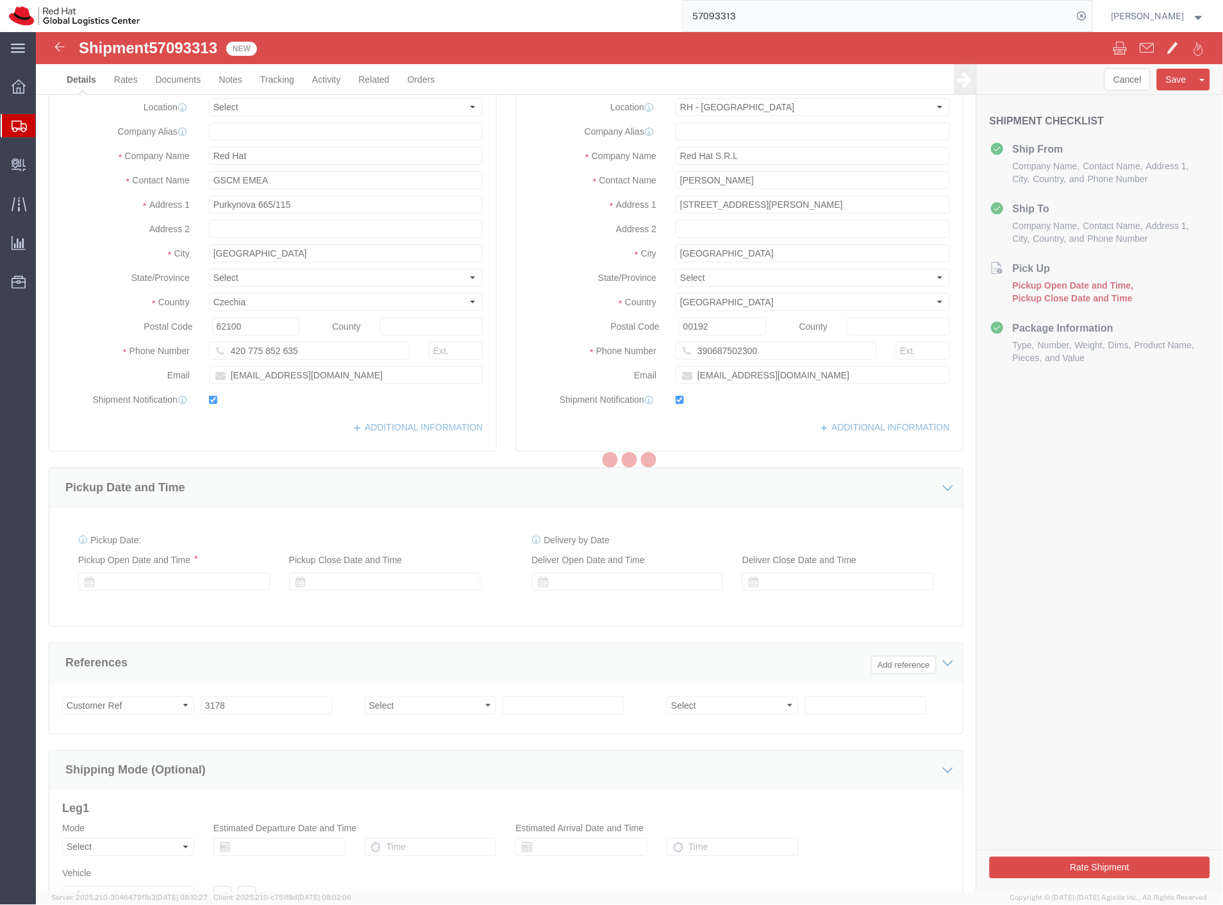
select select "38018"
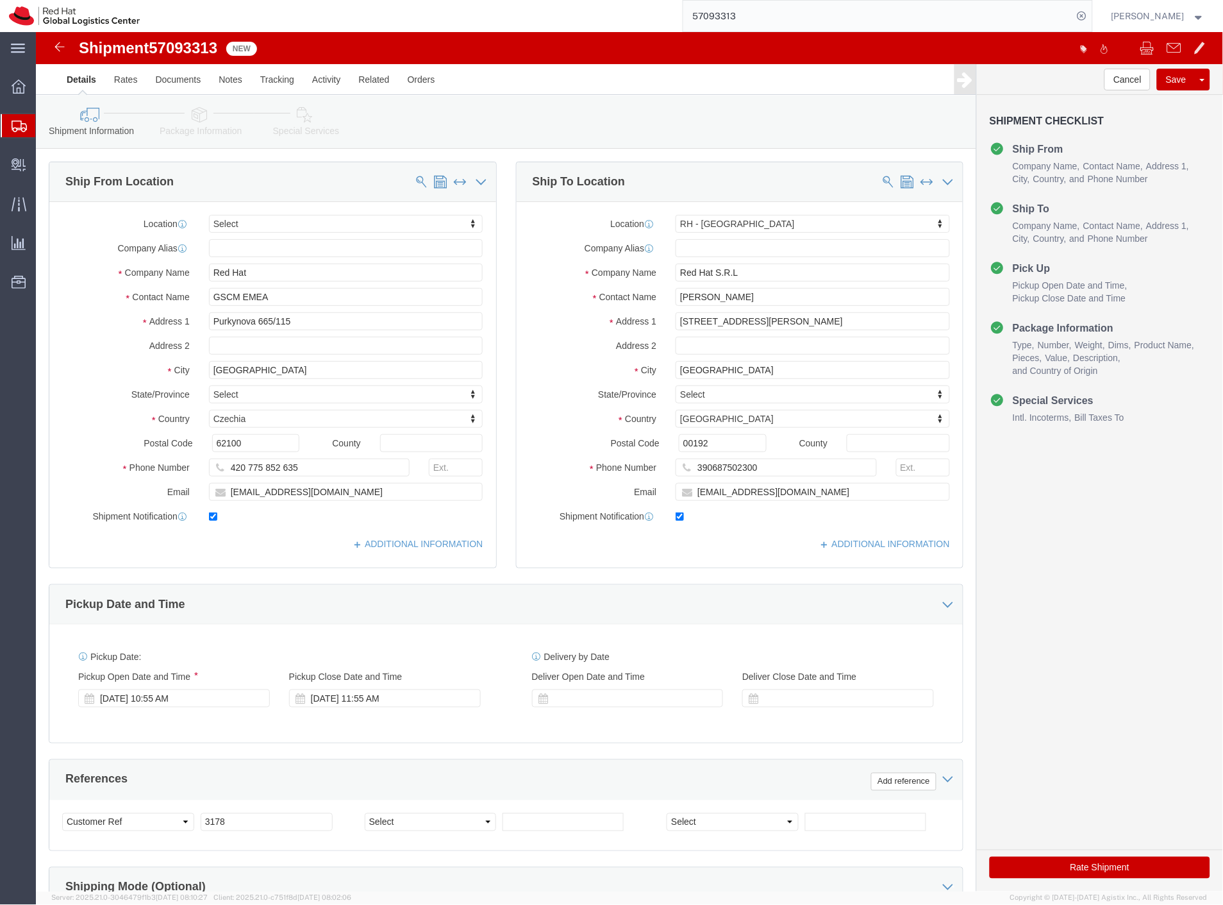
click icon
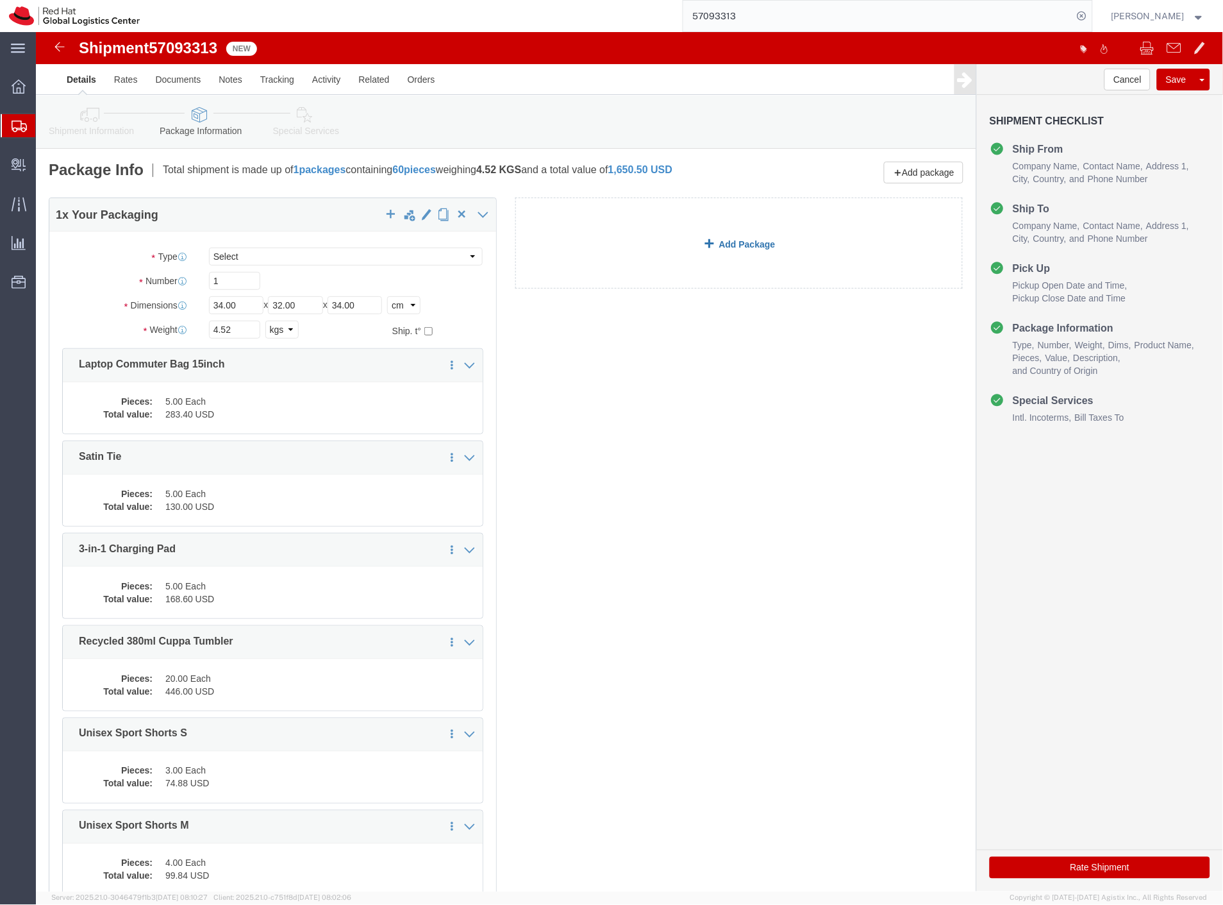
click link "Add Package"
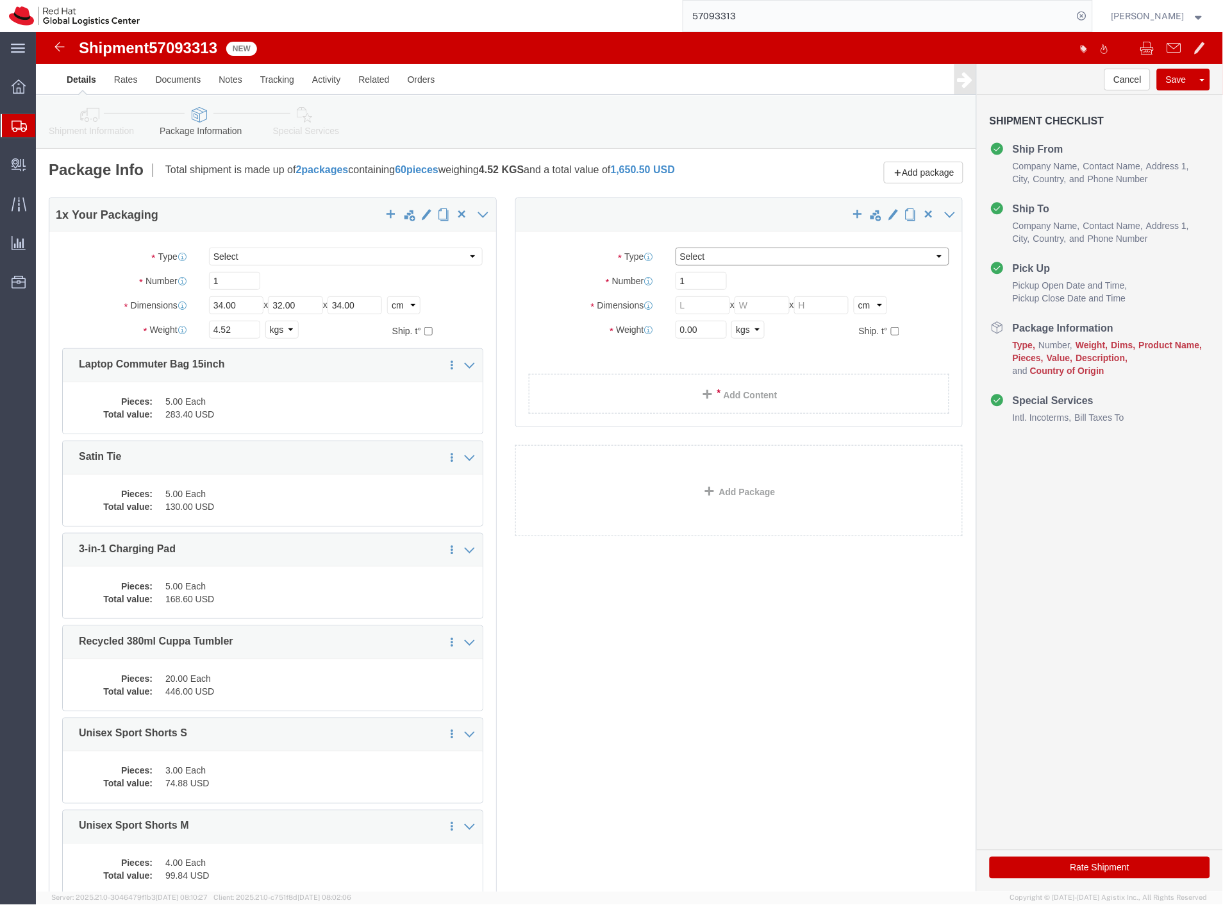
click select "Select Case(s) Crate(s) Envelope Large Box Medium Box PAK Skid(s) Small Box Sma…"
select select "YRPK"
click select "Select Case(s) Crate(s) Envelope Large Box Medium Box PAK Skid(s) Small Box Sma…"
click input "text"
type input "42"
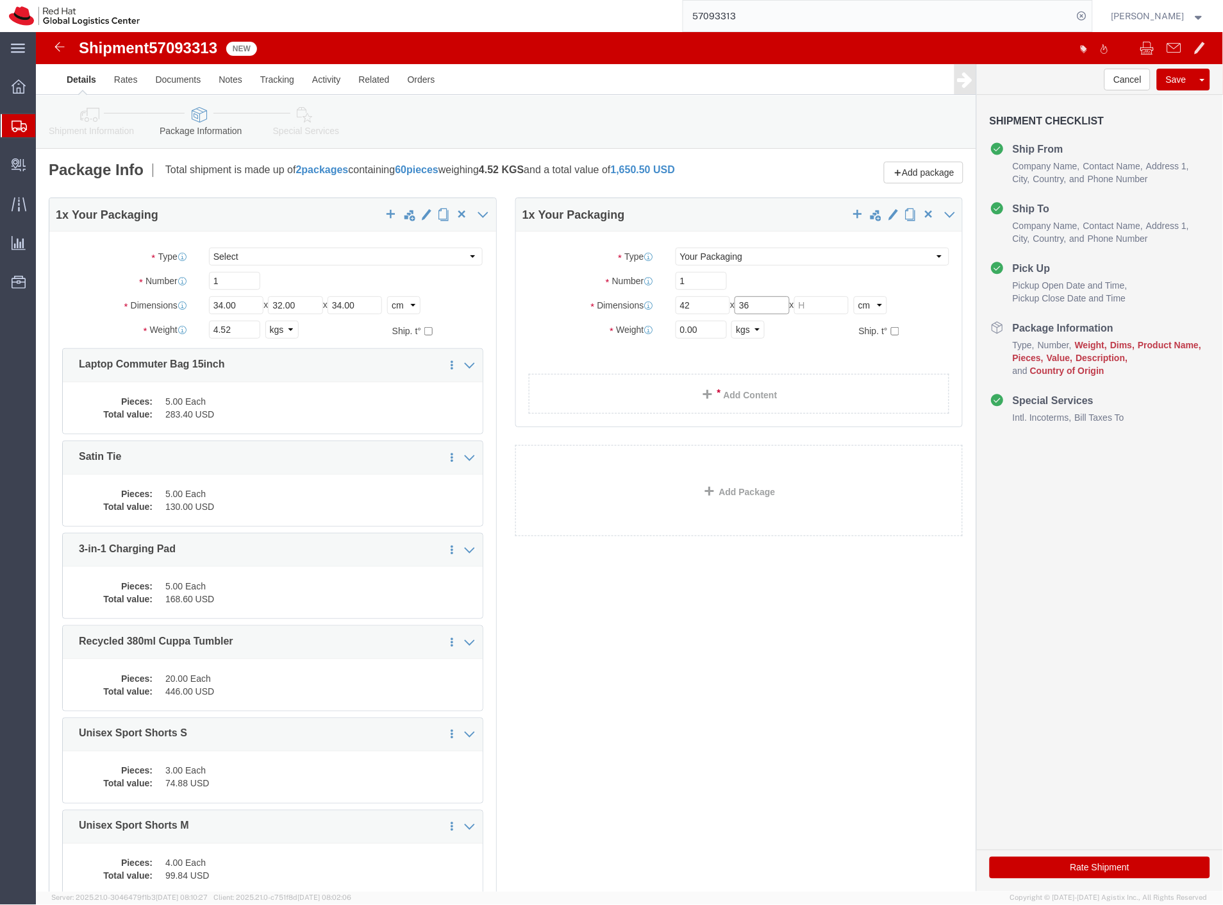
type input "36"
type input "37"
drag, startPoint x: 678, startPoint y: 300, endPoint x: 604, endPoint y: 310, distance: 75.0
click div "Package Type Select Case(s) Crate(s) Envelope Large Box Medium Box PAK Skid(s) …"
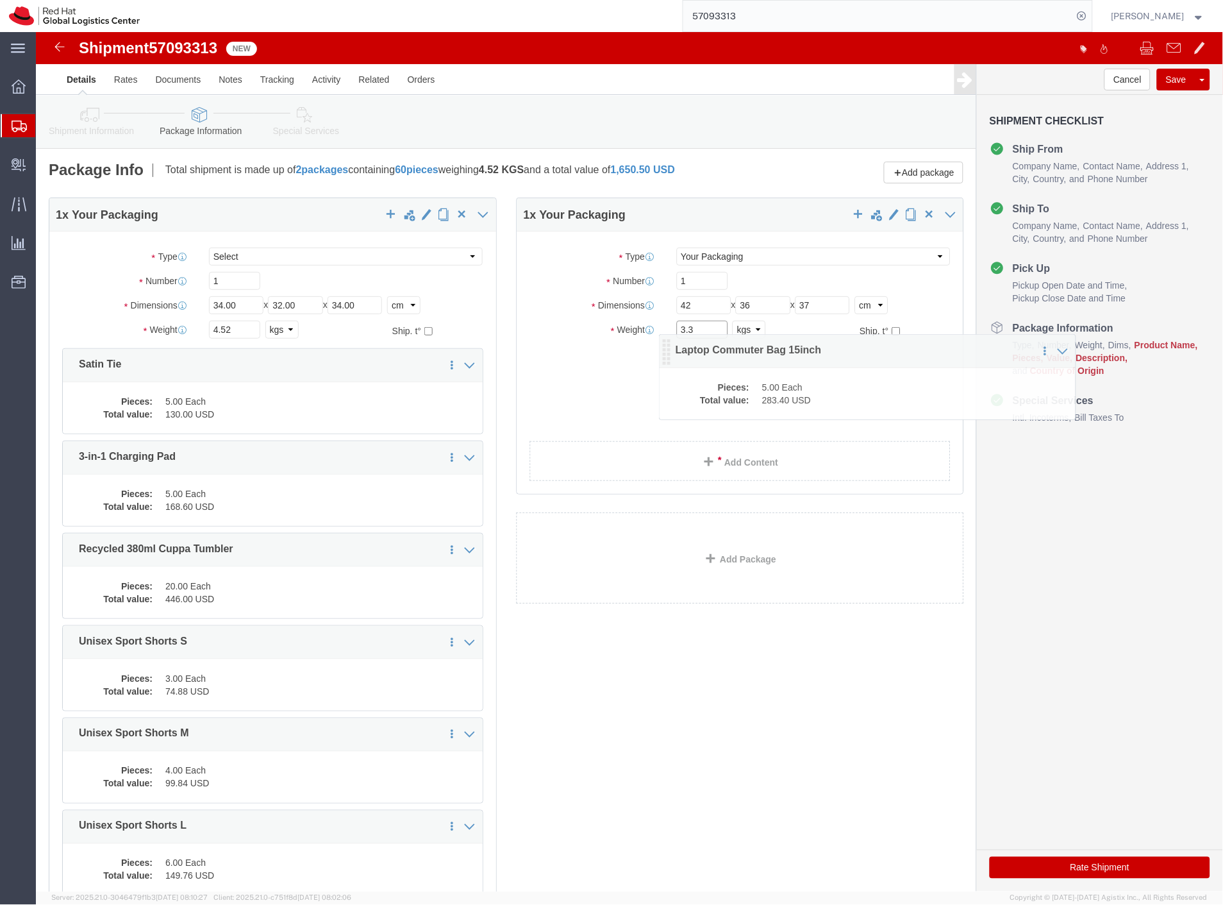
drag, startPoint x: 35, startPoint y: 337, endPoint x: 631, endPoint y: 322, distance: 597.0
click icon
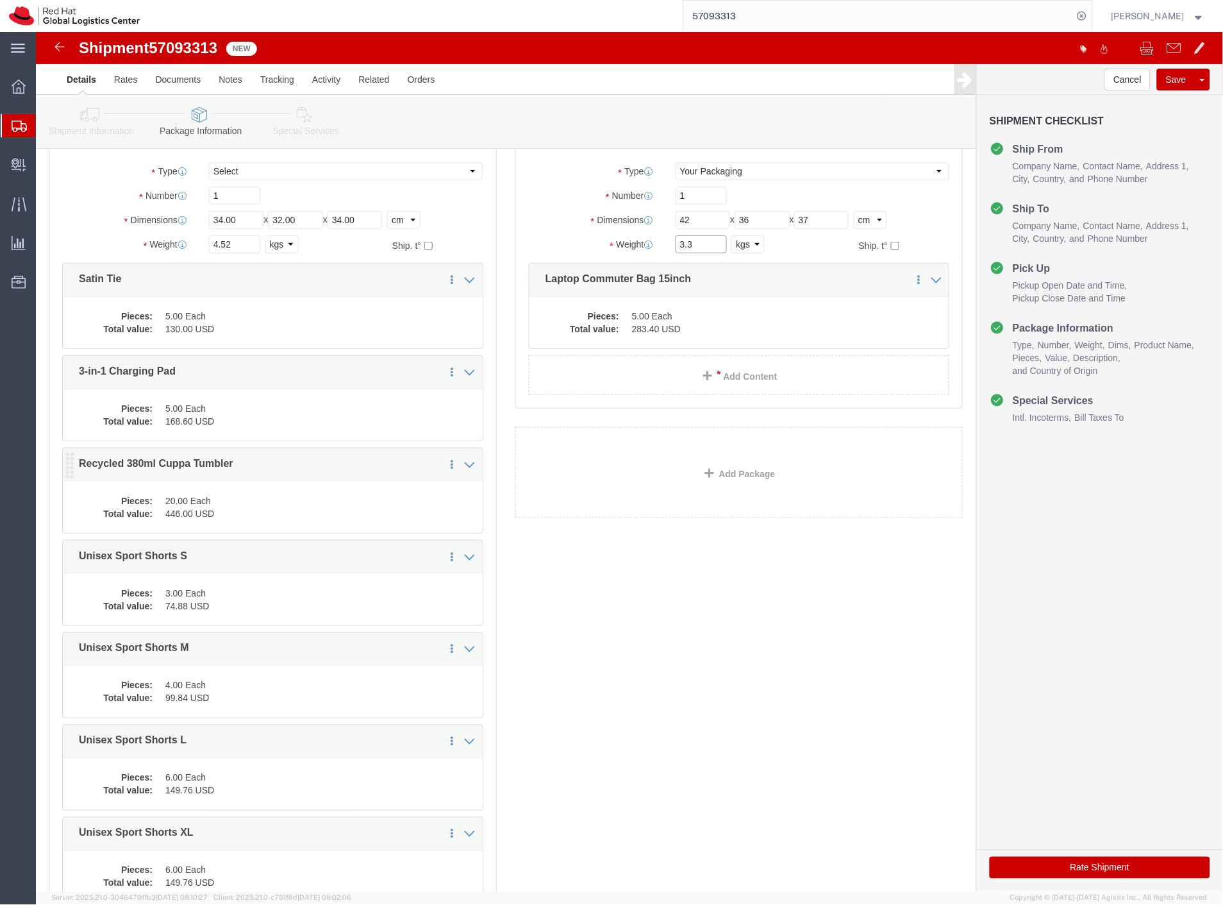
scroll to position [71, 0]
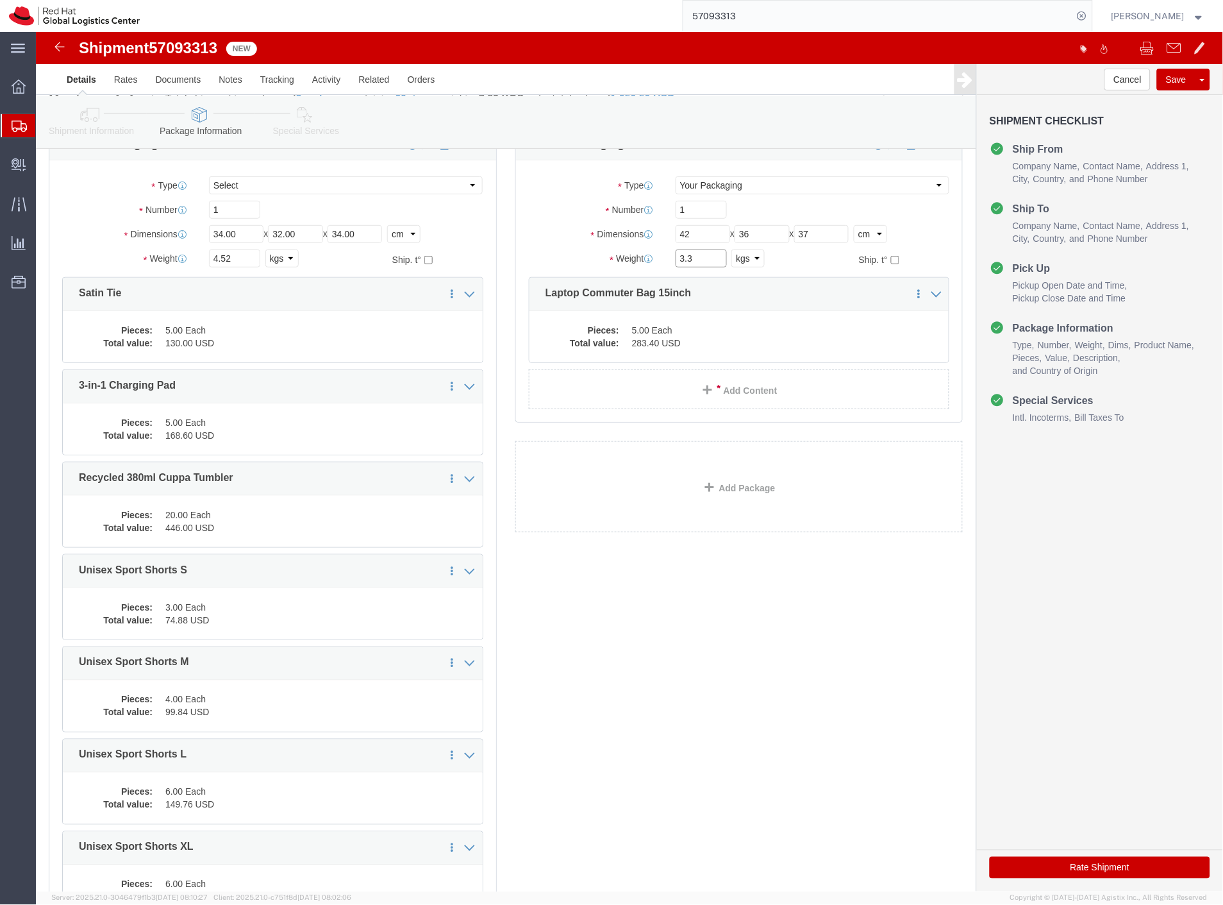
type input "3.3"
click div "Dimensions Length 34.00 x Width 32.00 x Height 34.00 Select cm ft in"
type input "40"
drag, startPoint x: 266, startPoint y: 201, endPoint x: 191, endPoint y: 207, distance: 75.2
click div "Length 40 x Width 32.00 x Height 34.00 Select cm ft in"
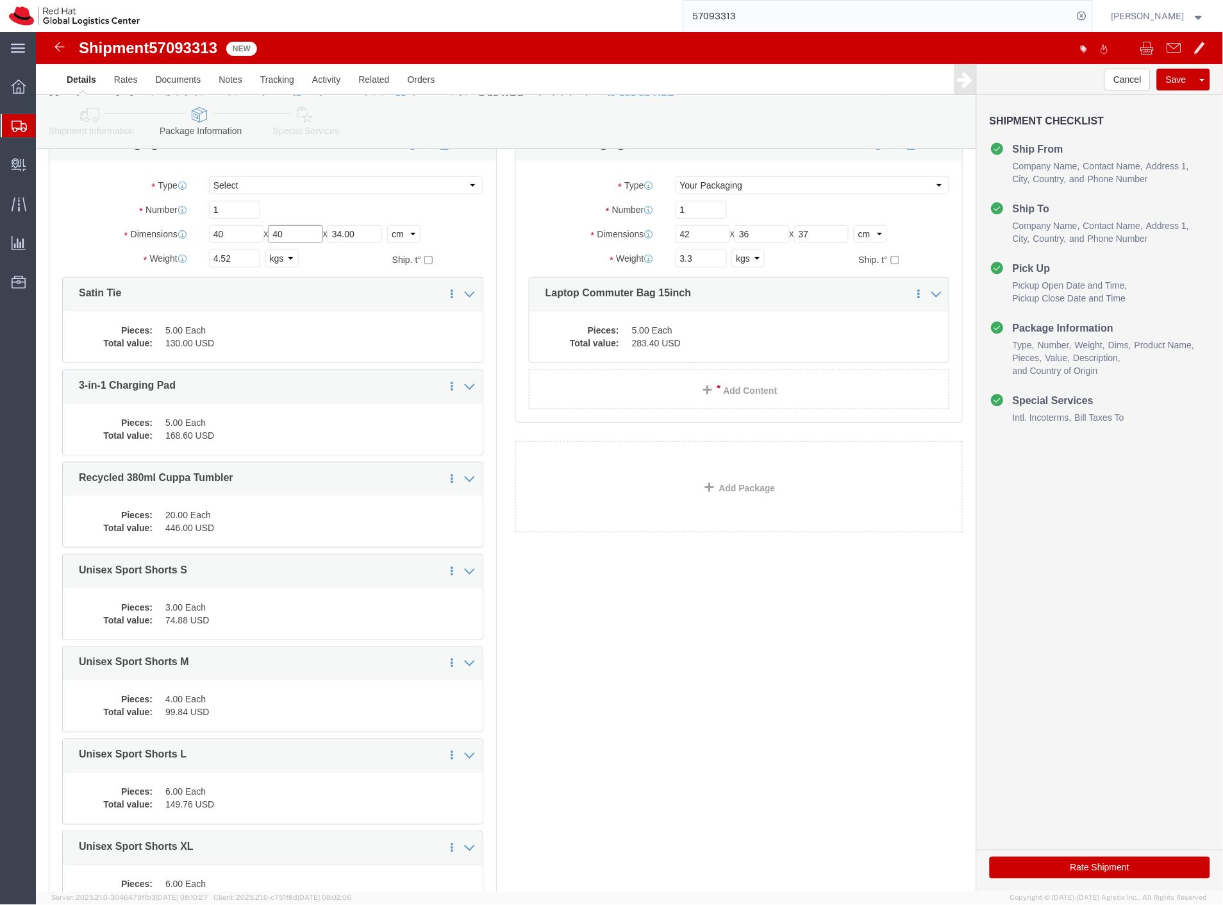
type input "40"
drag, startPoint x: 337, startPoint y: 206, endPoint x: 255, endPoint y: 209, distance: 82.1
click div "Length 40 x Width 40 x Height 34.00 Select cm ft in"
type input "40"
drag, startPoint x: 205, startPoint y: 223, endPoint x: 63, endPoint y: 231, distance: 142.6
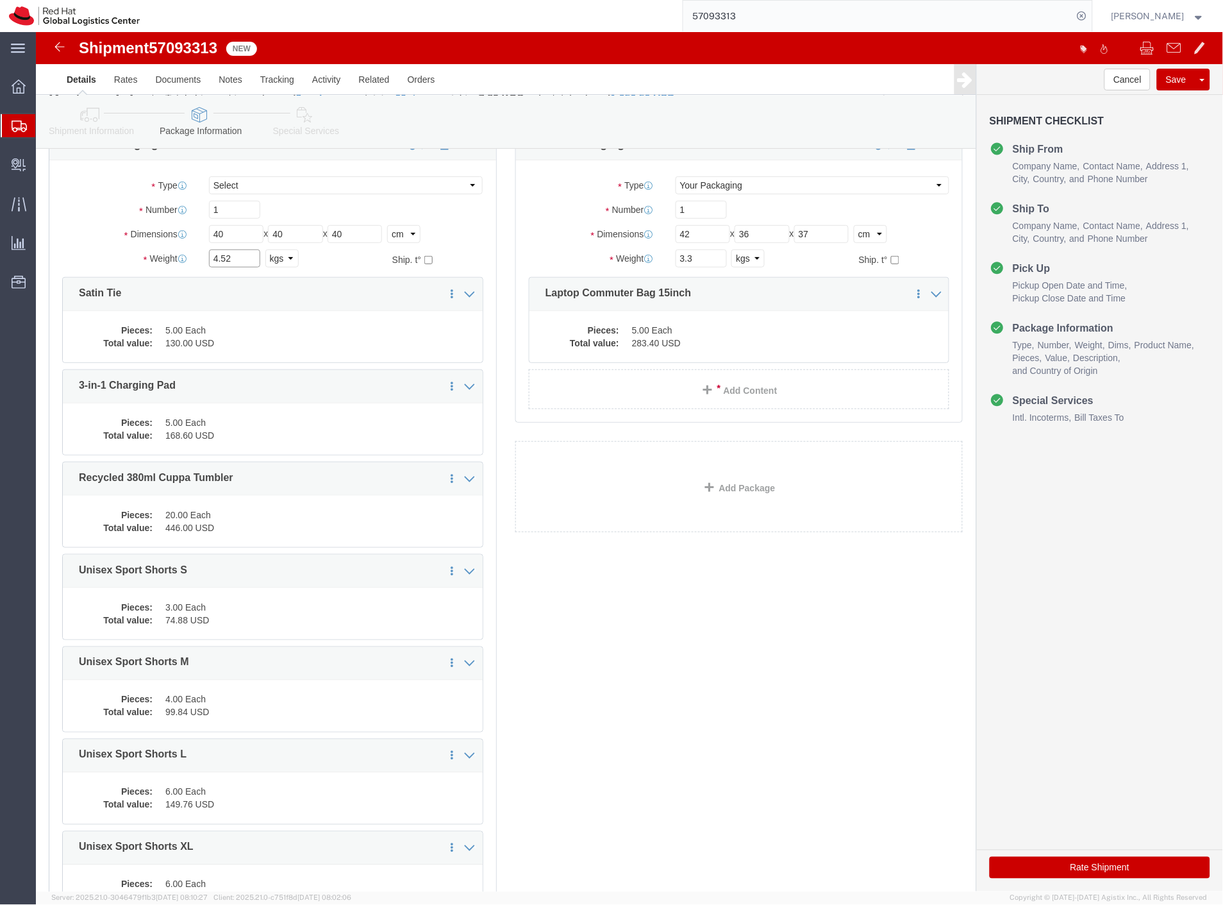
click div "Weight 4.52 Select kgs lbs Ship. t°"
type input "10"
click button "Save"
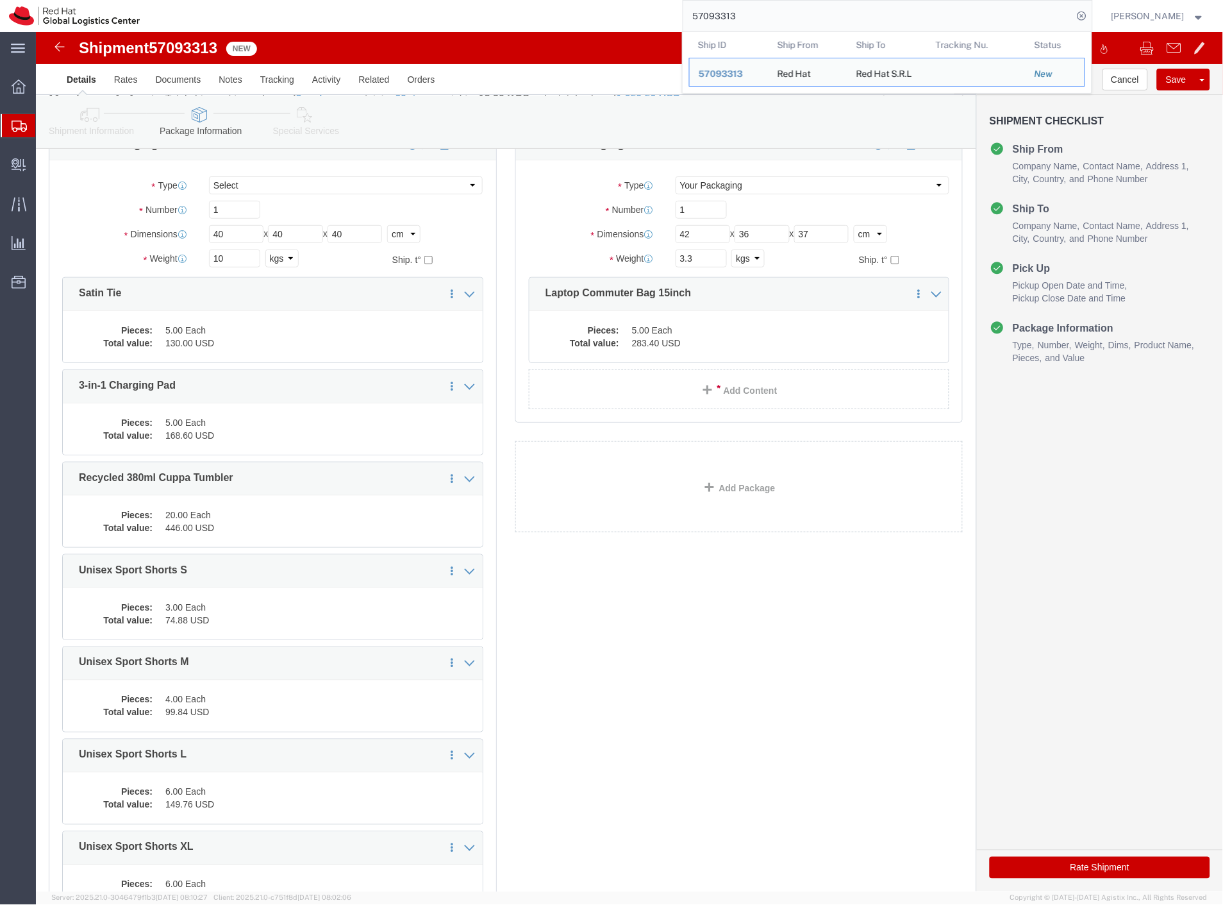
click at [888, 19] on input "57093313" at bounding box center [878, 16] width 390 height 31
paste input "6"
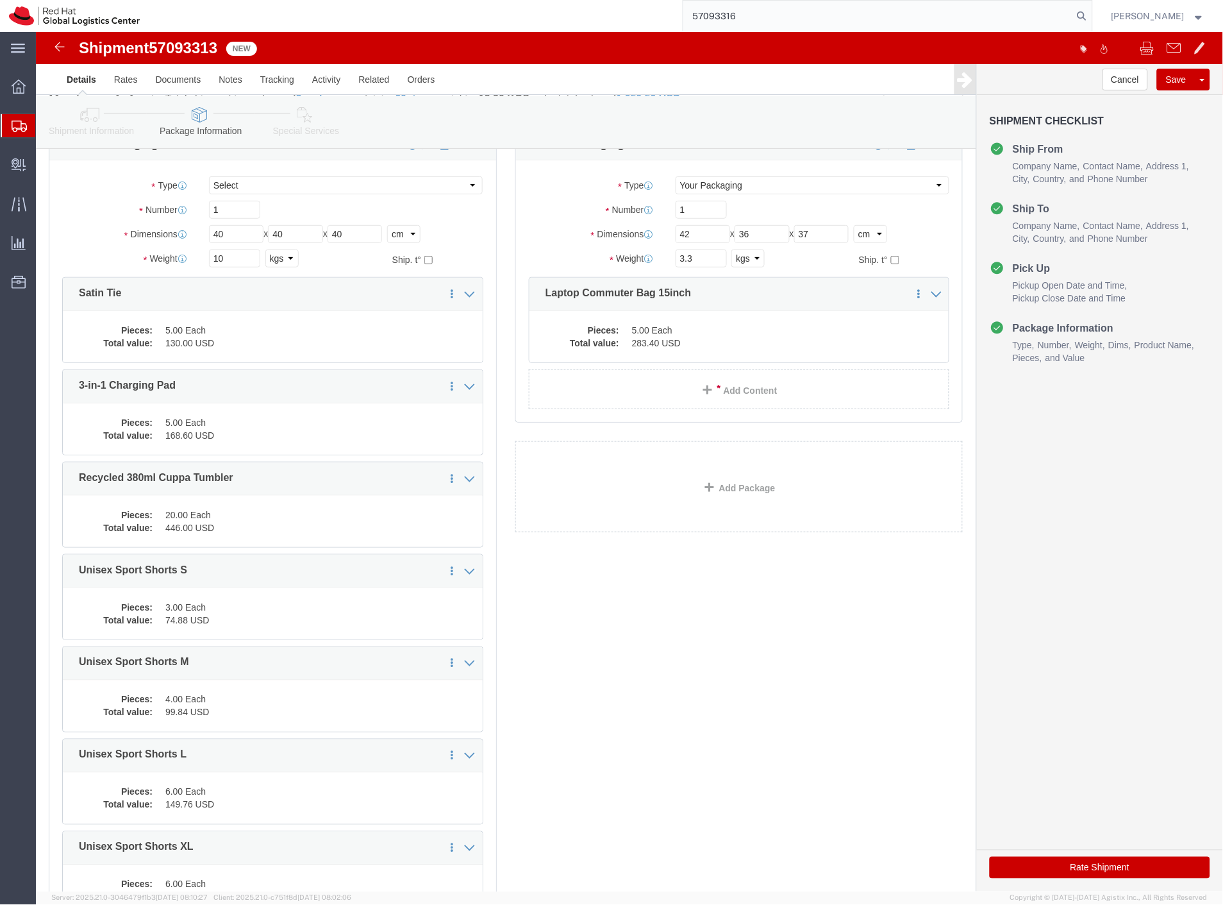
type input "57093316"
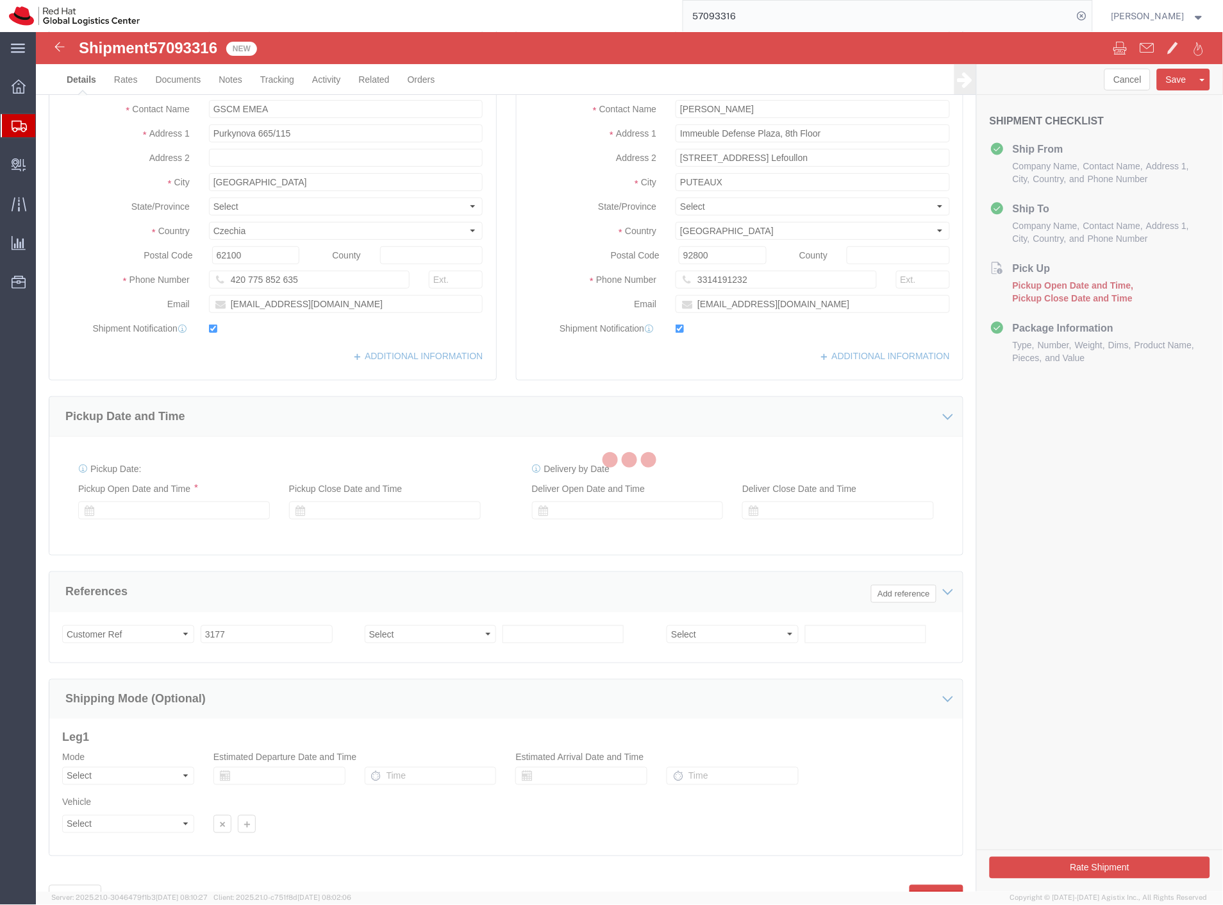
select select "38010"
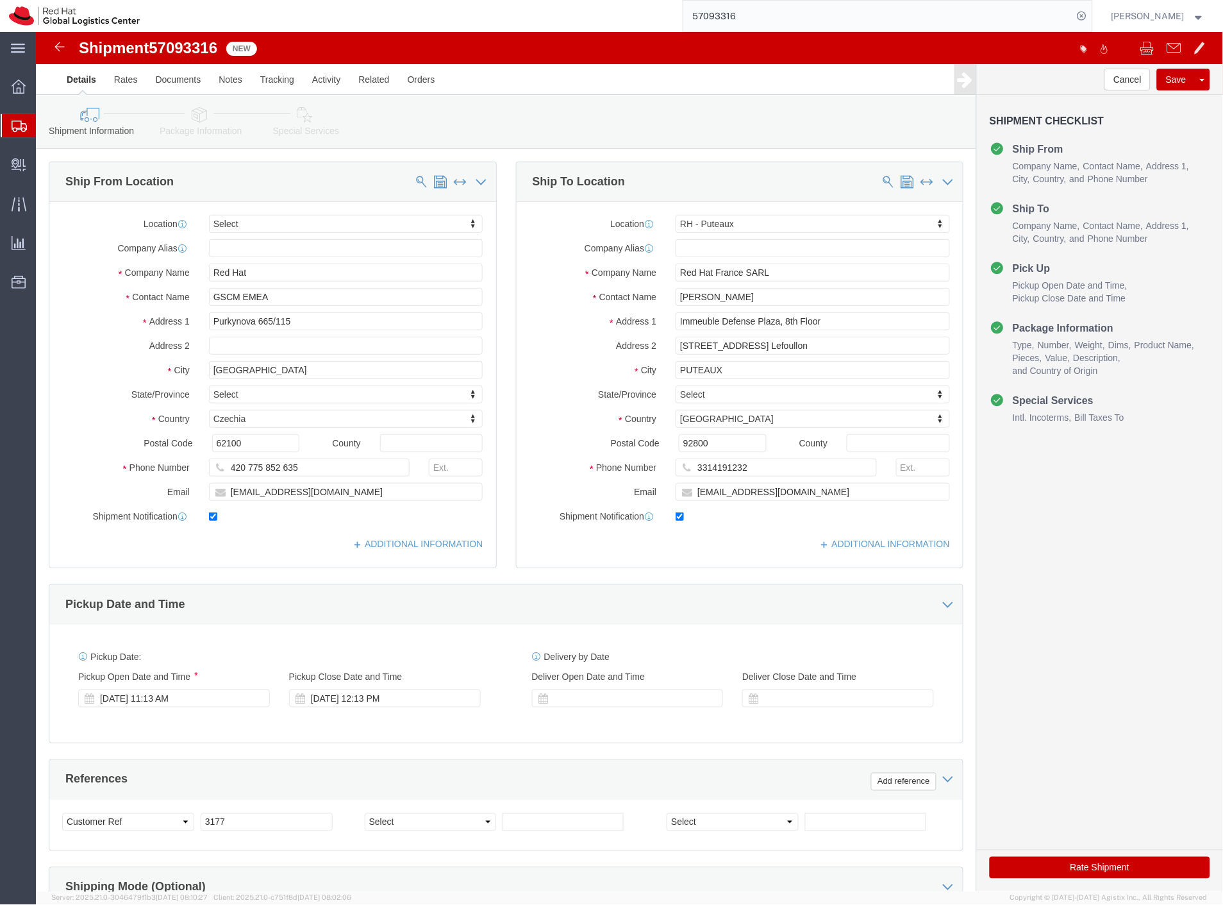
click icon
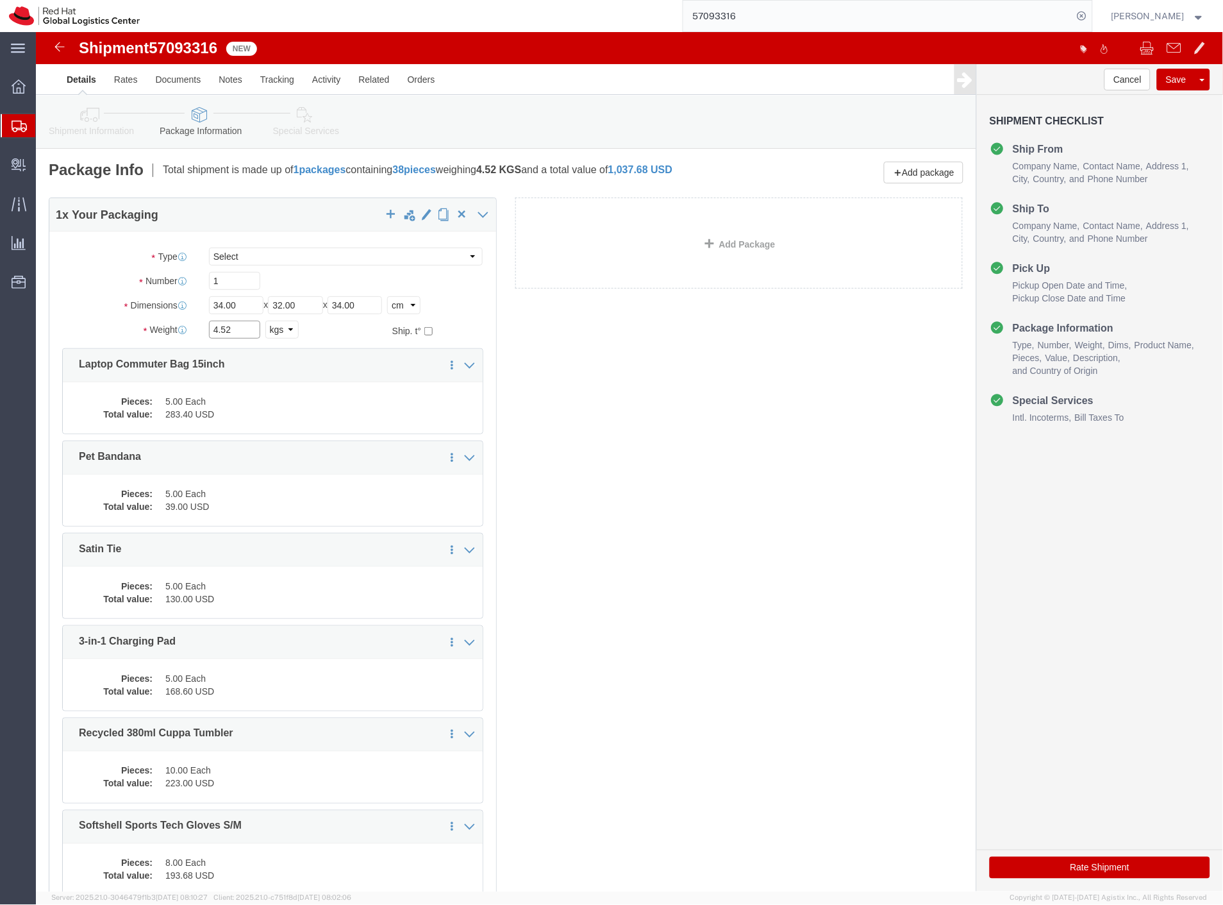
drag, startPoint x: 214, startPoint y: 299, endPoint x: 95, endPoint y: 299, distance: 119.2
click div "Weight Total weight of packages in pounds or kilograms 4.52 Select kgs lbs Ship…"
drag, startPoint x: 205, startPoint y: 267, endPoint x: 81, endPoint y: 285, distance: 125.0
click div "Package Type Select Case(s) Crate(s) Envelope Large Box Medium Box PAK Skid(s) …"
type input "50"
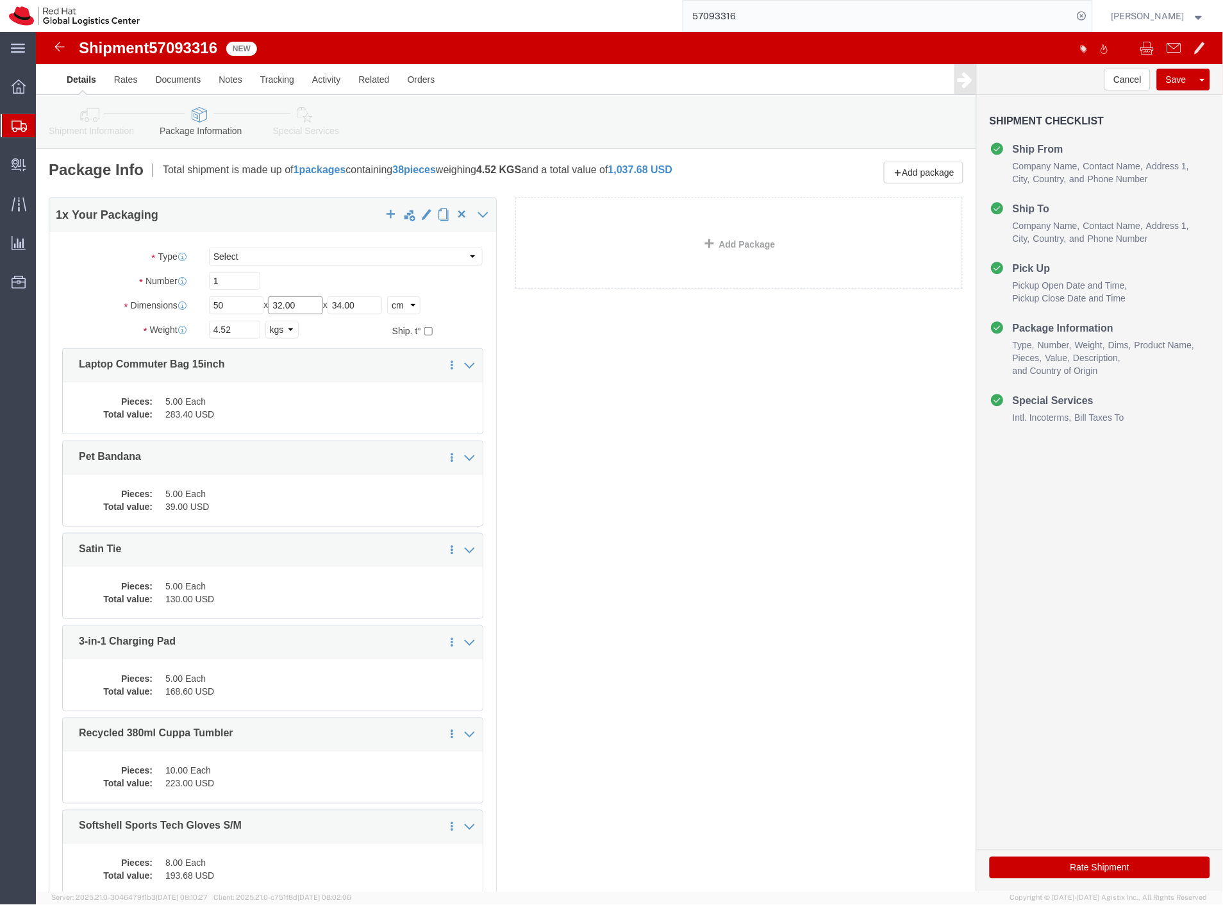
drag, startPoint x: 274, startPoint y: 279, endPoint x: 198, endPoint y: 278, distance: 75.7
click div "Length 50 x Width 32.00 x Height 34.00 Select cm ft in"
type input "40"
drag, startPoint x: 335, startPoint y: 277, endPoint x: 162, endPoint y: 288, distance: 173.5
click div "Package Type Select Case(s) Crate(s) Envelope Large Box Medium Box PAK Skid(s) …"
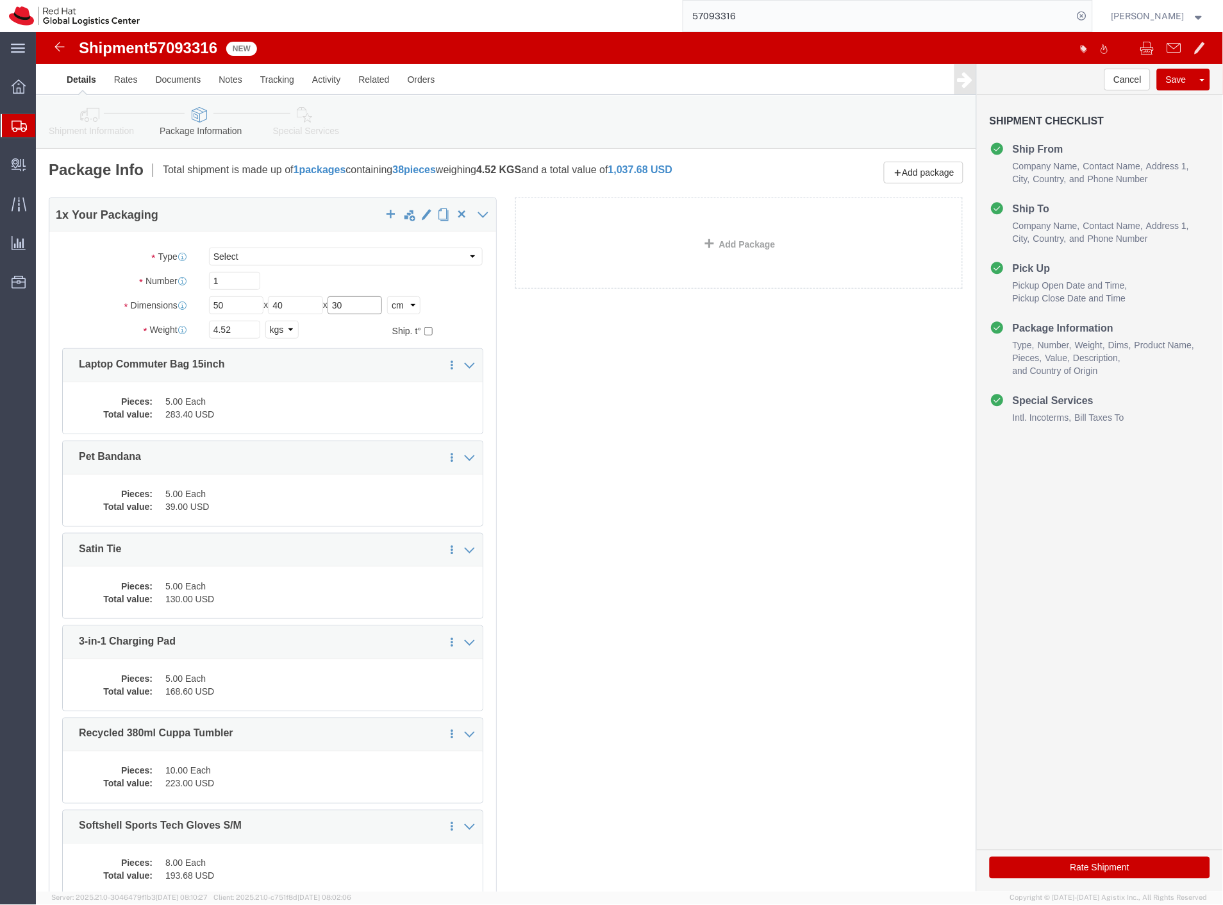
type input "30"
drag, startPoint x: 209, startPoint y: 297, endPoint x: 107, endPoint y: 303, distance: 102.1
click div "Weight Total weight of packages in pounds or kilograms 4.52 Select kgs lbs Ship…"
type input "7.5"
click button "Save"
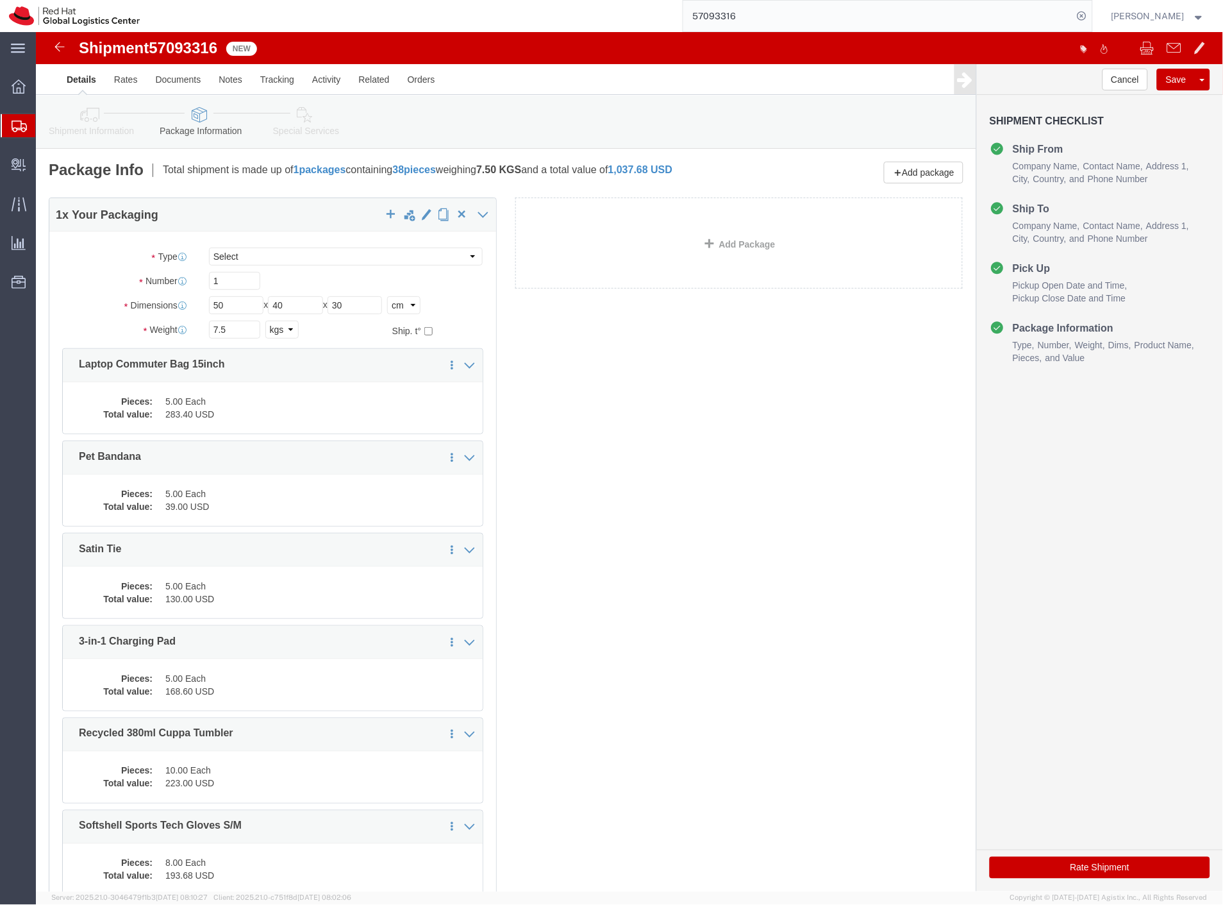
click at [1010, 27] on input "57093316" at bounding box center [878, 16] width 390 height 31
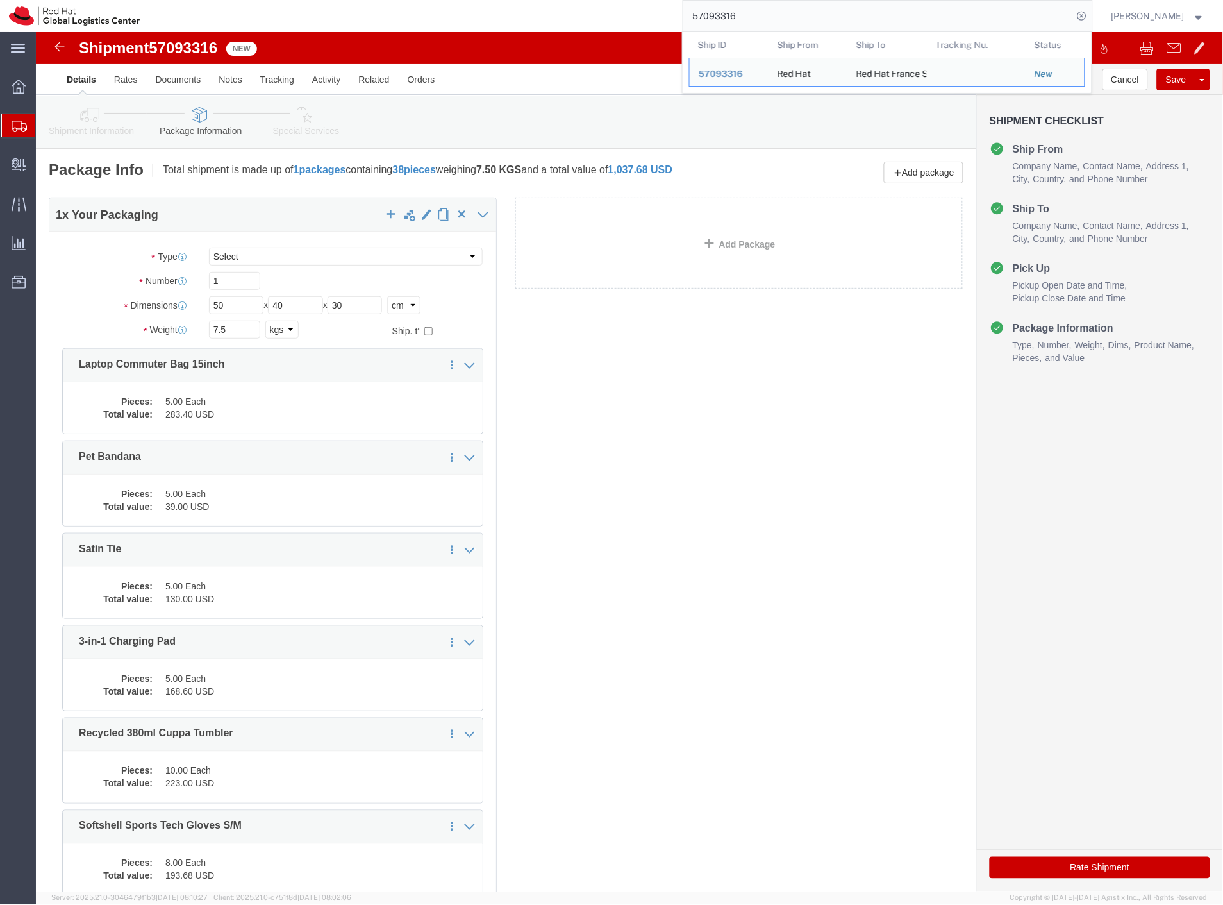
paste input "8"
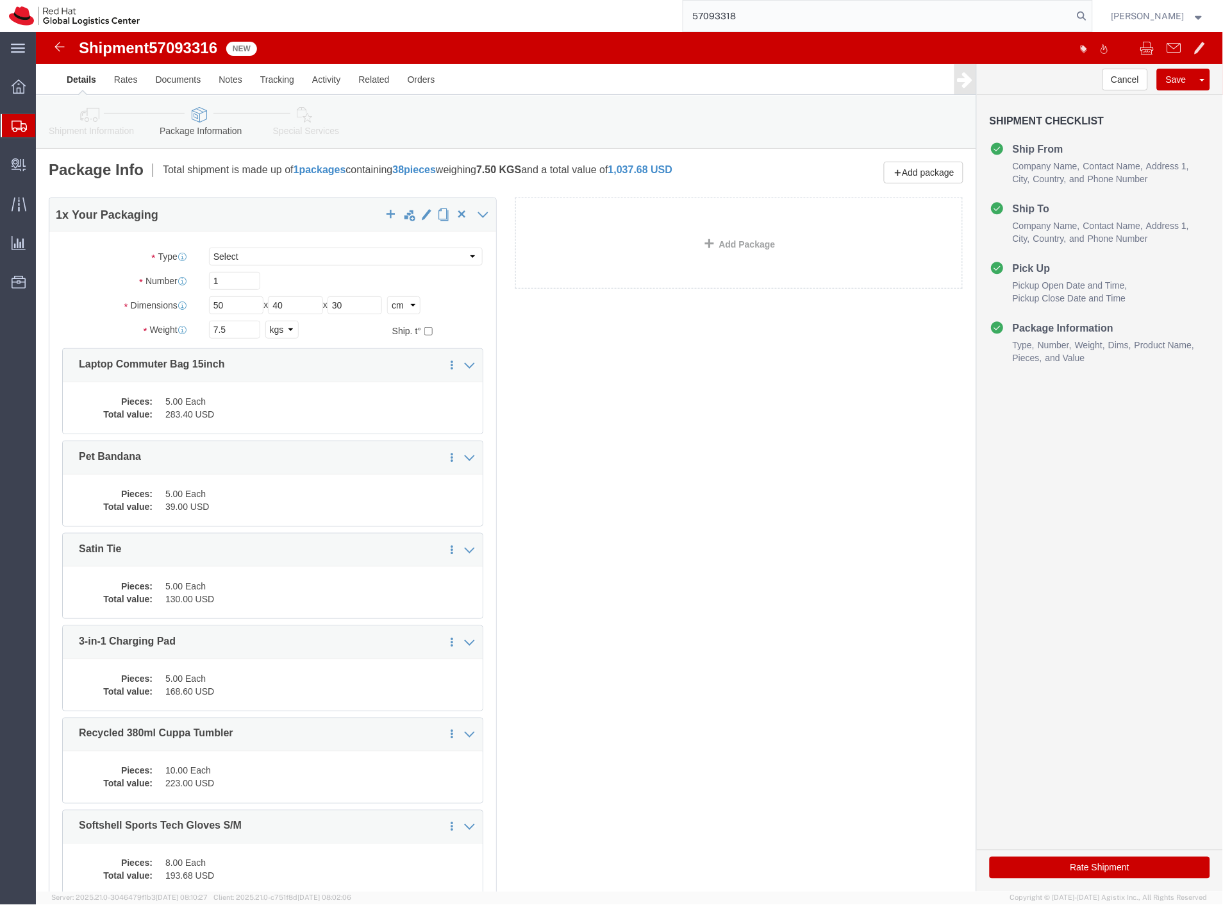
type input "57093318"
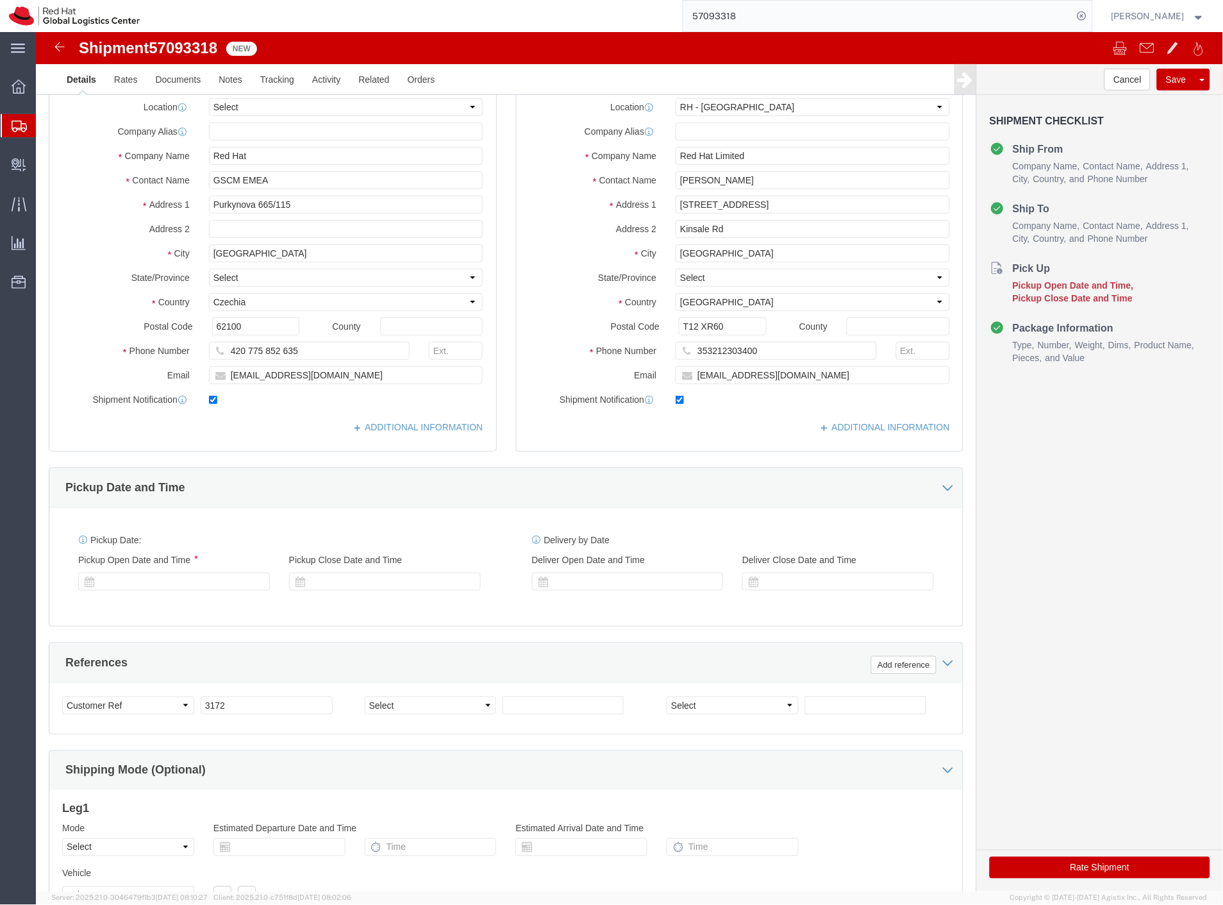
select select "37944"
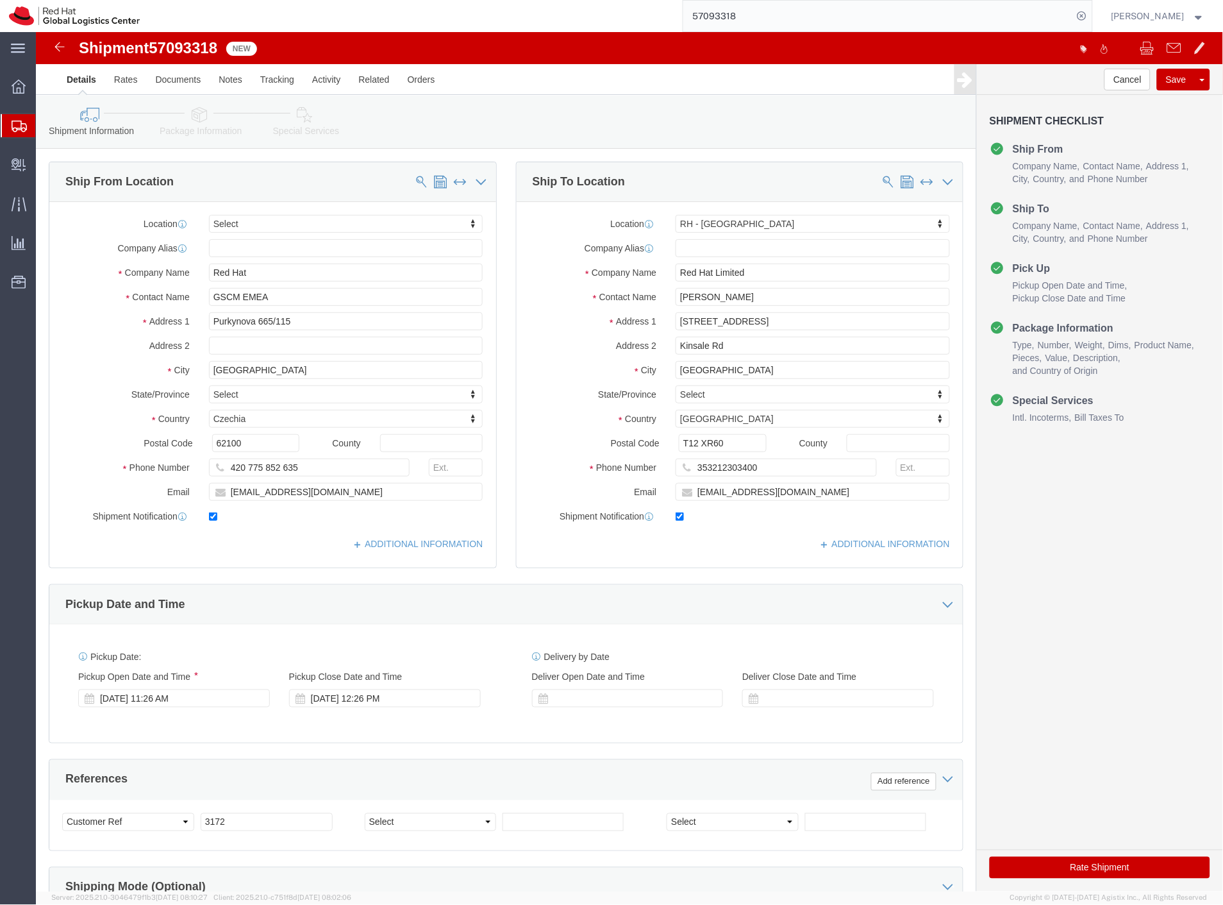
click icon
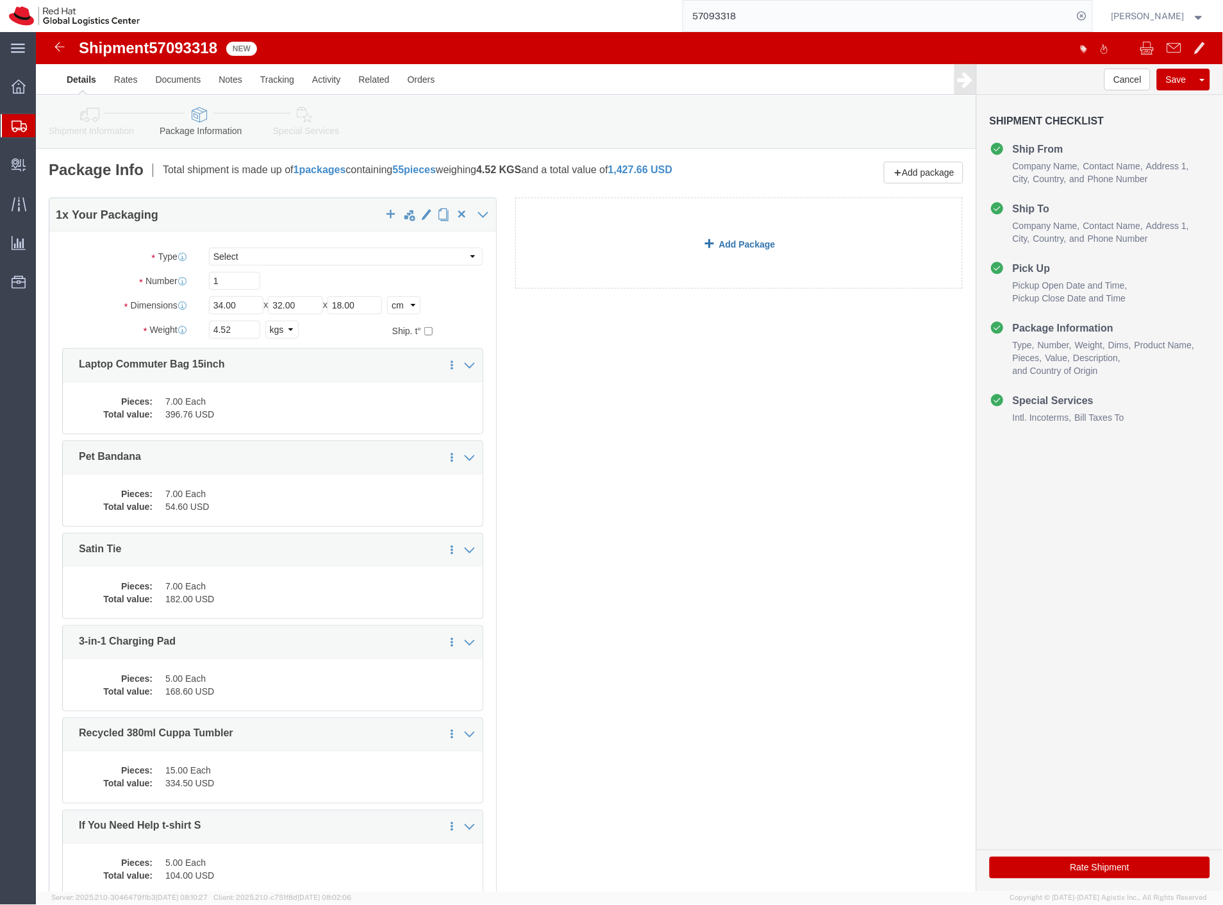
click link "Add Package"
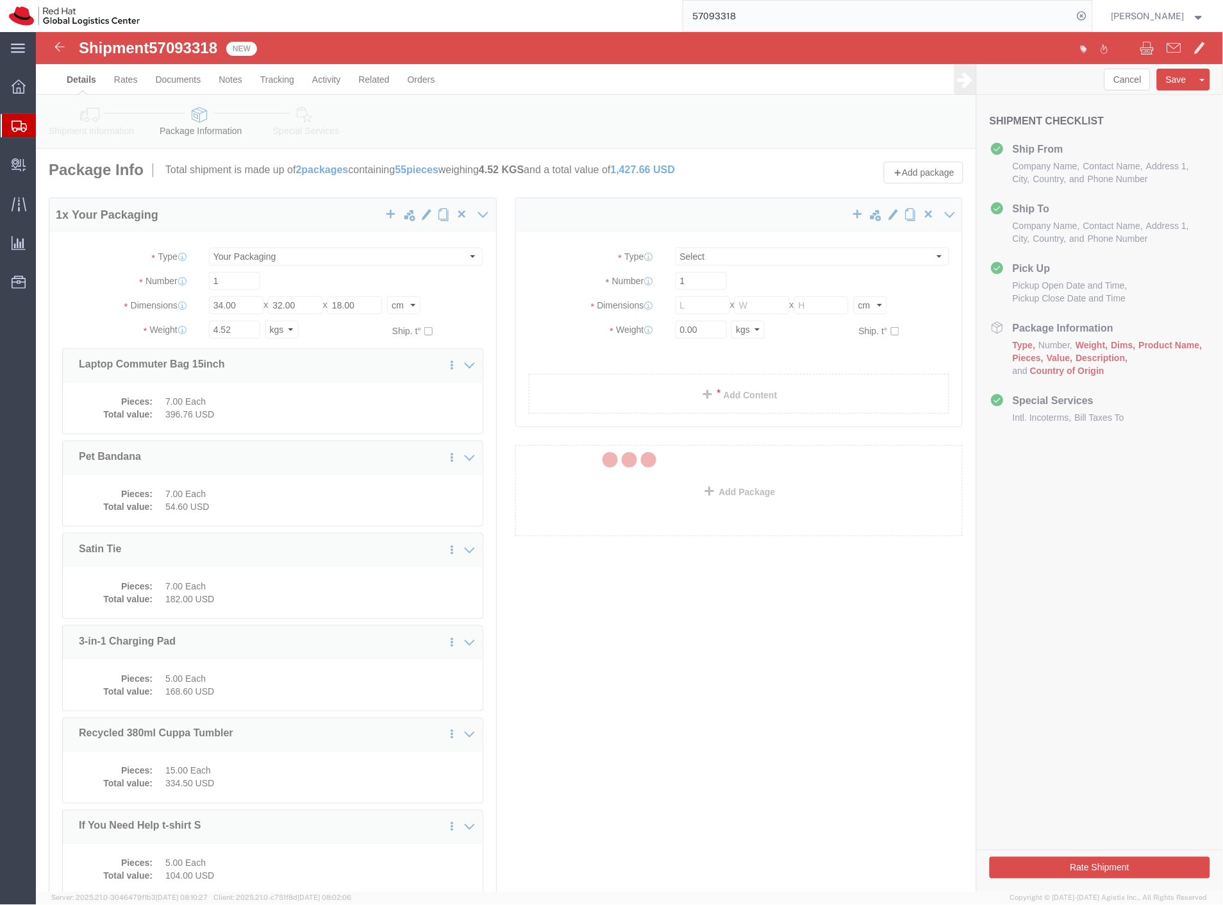
select select
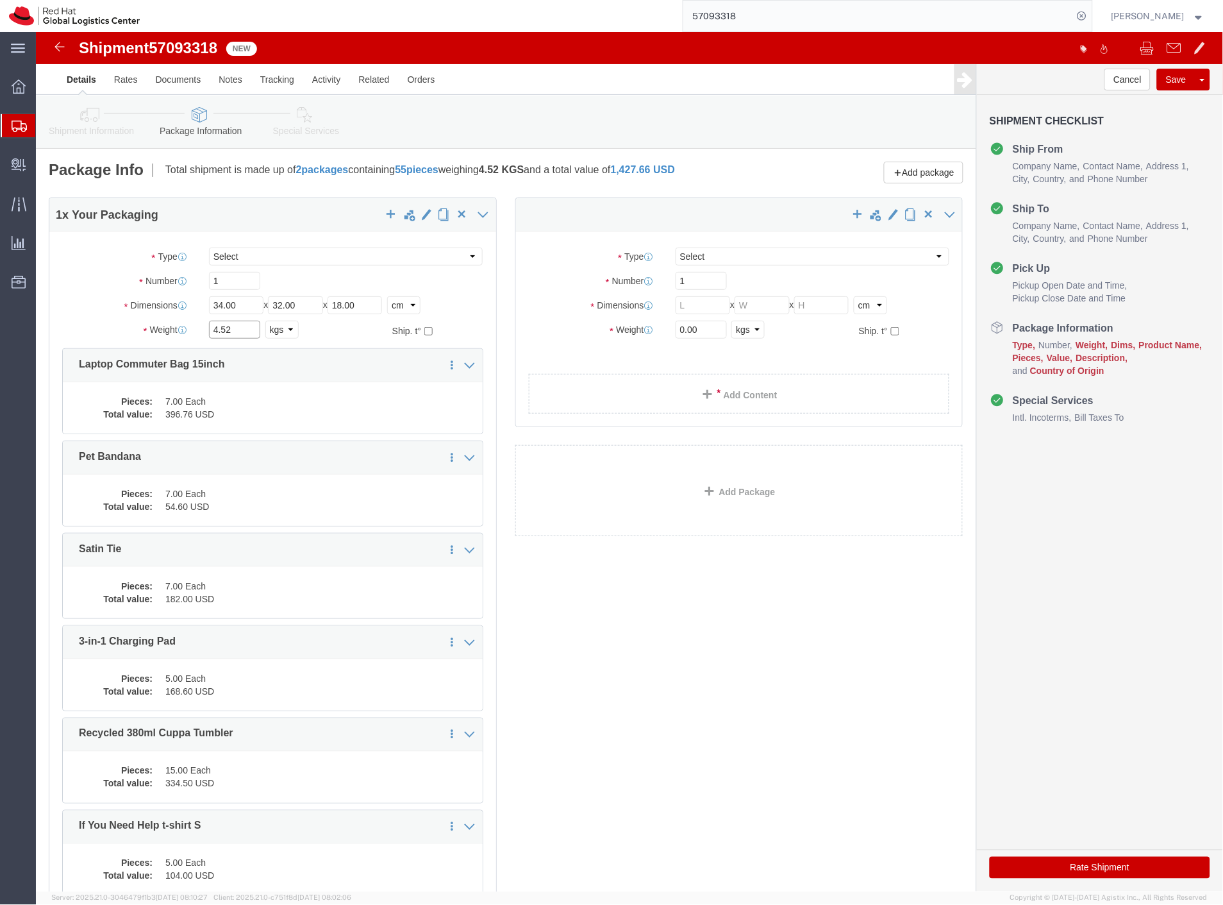
drag, startPoint x: 217, startPoint y: 294, endPoint x: 121, endPoint y: 303, distance: 97.2
click div "Weight 4.52 Select kgs lbs Ship. t°"
type input "8"
drag, startPoint x: 671, startPoint y: 291, endPoint x: 560, endPoint y: 293, distance: 110.3
click div "Weight 0.00 Select kgs lbs Ship. t°"
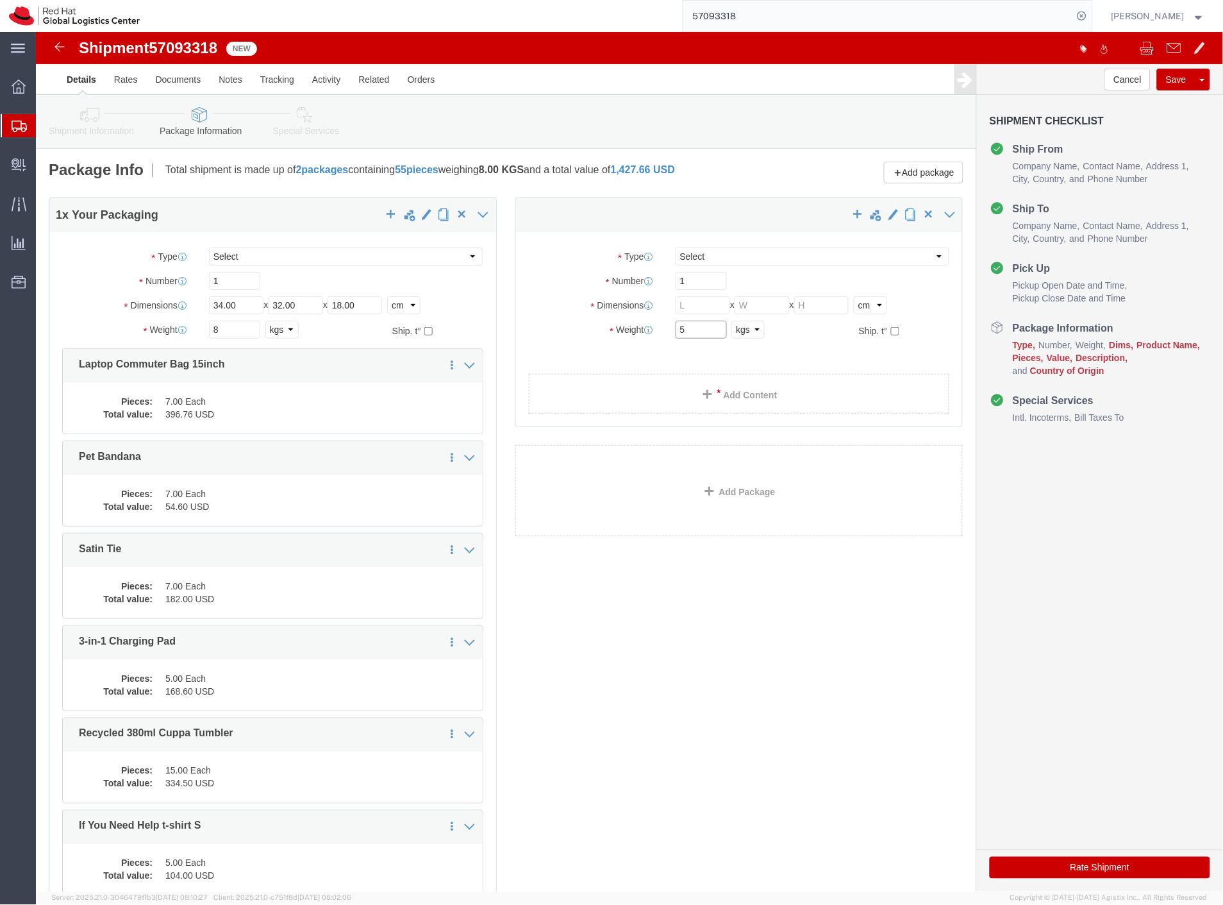
type input "5"
click select "Select Case(s) Crate(s) Envelope Large Box Medium Box PAK Skid(s) Small Box Sma…"
select select "YRPK"
click select "Select Case(s) Crate(s) Envelope Large Box Medium Box PAK Skid(s) Small Box Sma…"
click input "text"
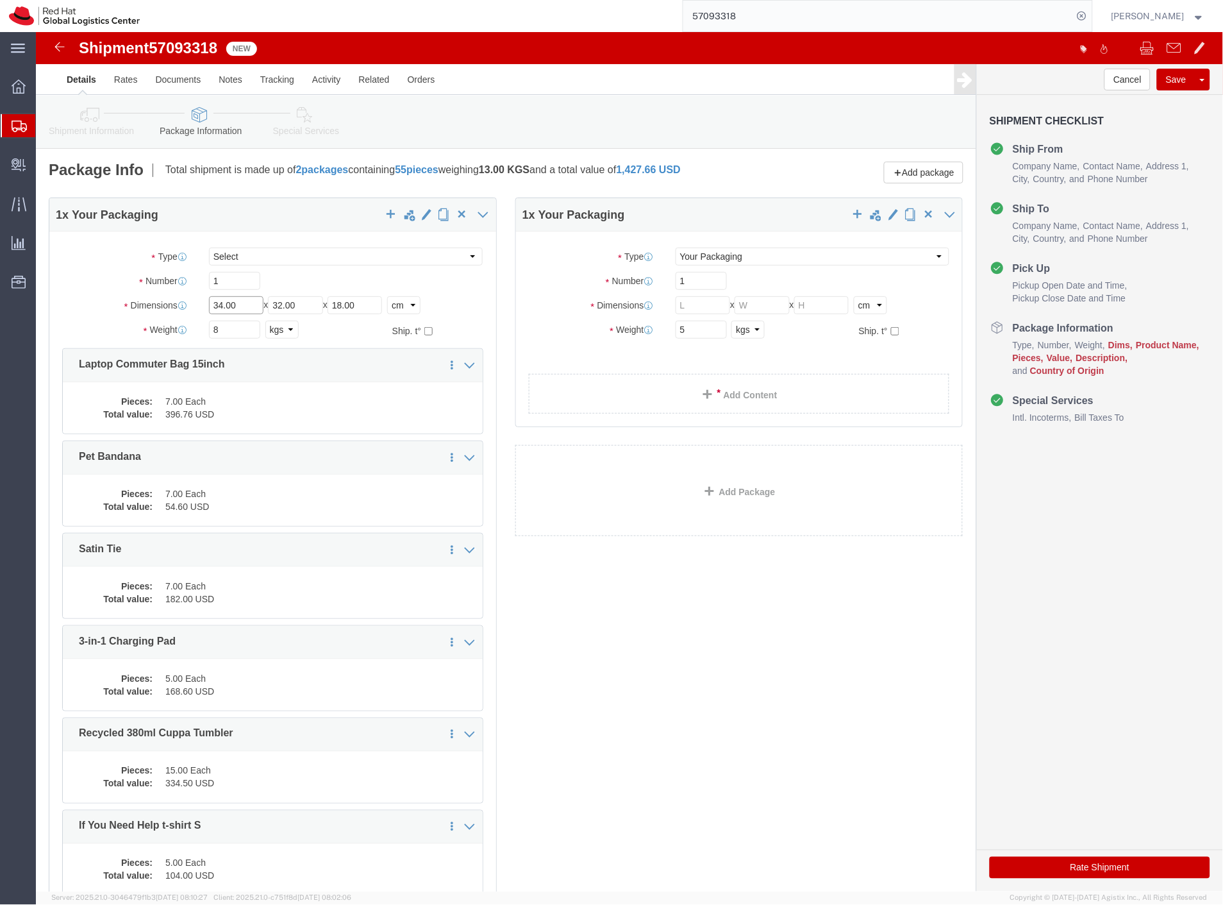
drag, startPoint x: 215, startPoint y: 267, endPoint x: 125, endPoint y: 271, distance: 90.4
click div "Dimensions Length 34.00 x Width 32.00 x Height 18.00 Select cm ft in"
type input "50"
drag, startPoint x: 275, startPoint y: 277, endPoint x: 174, endPoint y: 274, distance: 100.7
click div "Length 50 x Width 32.00 x Height 18.00 Select cm ft in"
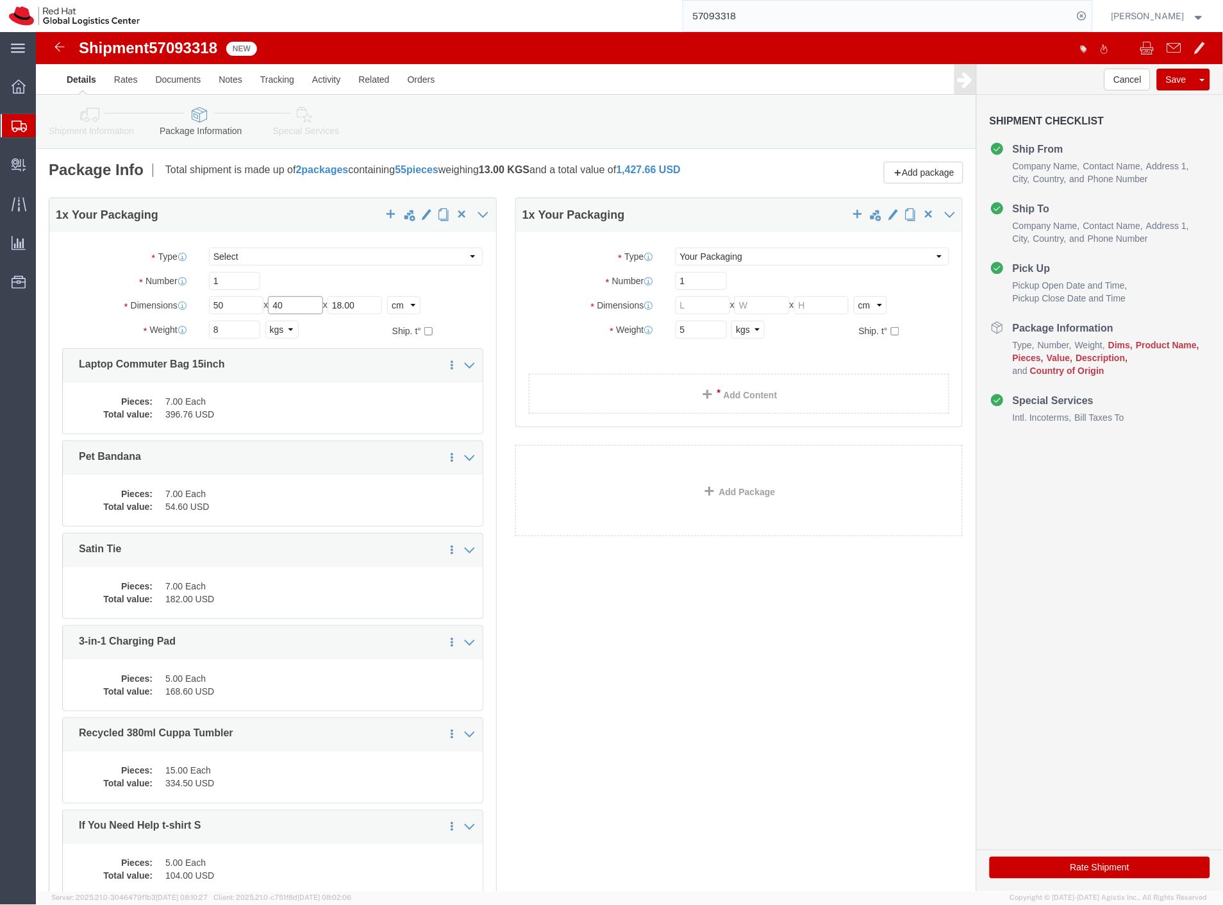
type input "40"
drag, startPoint x: 333, startPoint y: 278, endPoint x: 241, endPoint y: 278, distance: 91.7
click div "Length 50 x Width 40 x Height 18.00 Select cm ft in"
type input "30"
click input "text"
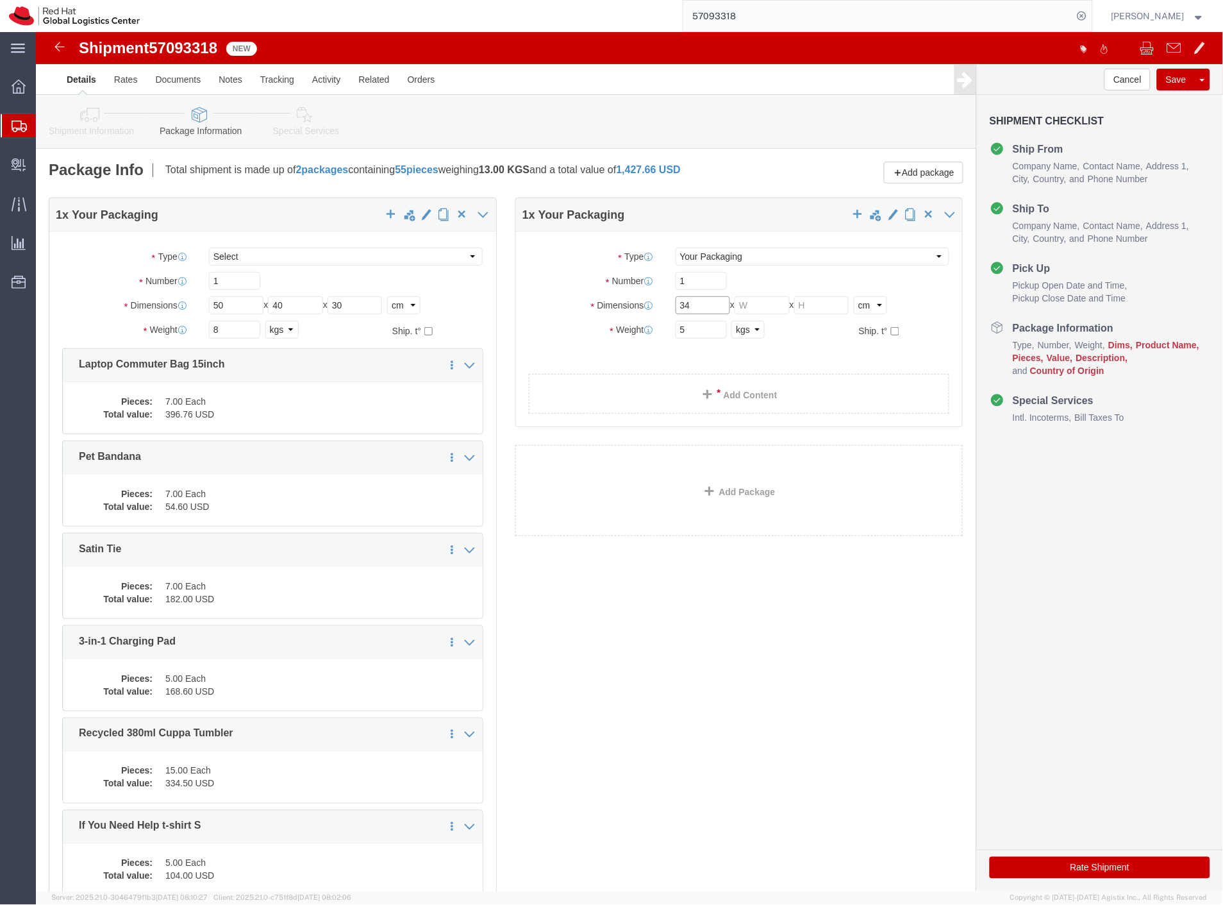
type input "34"
click input "text"
type input "32"
click input "text"
type input "34"
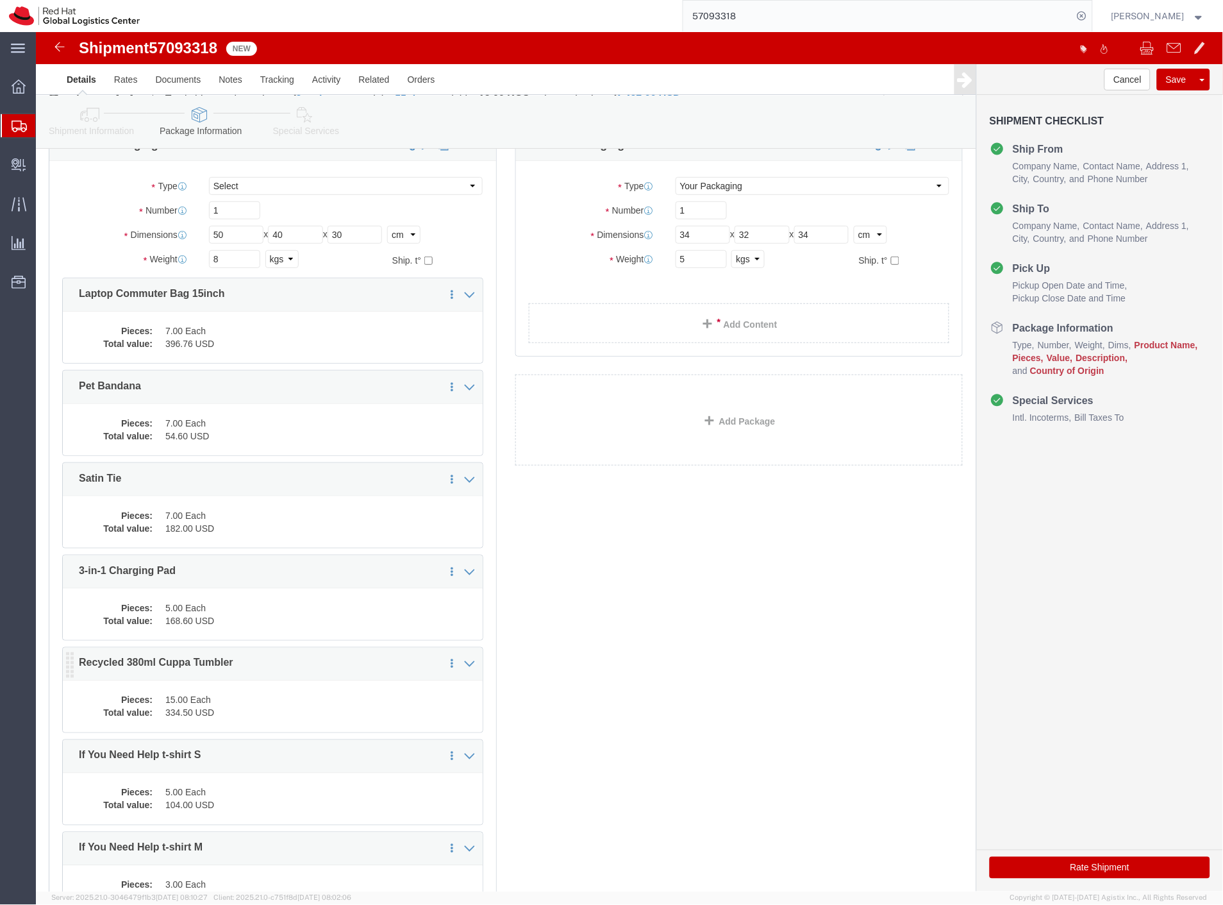
scroll to position [71, 0]
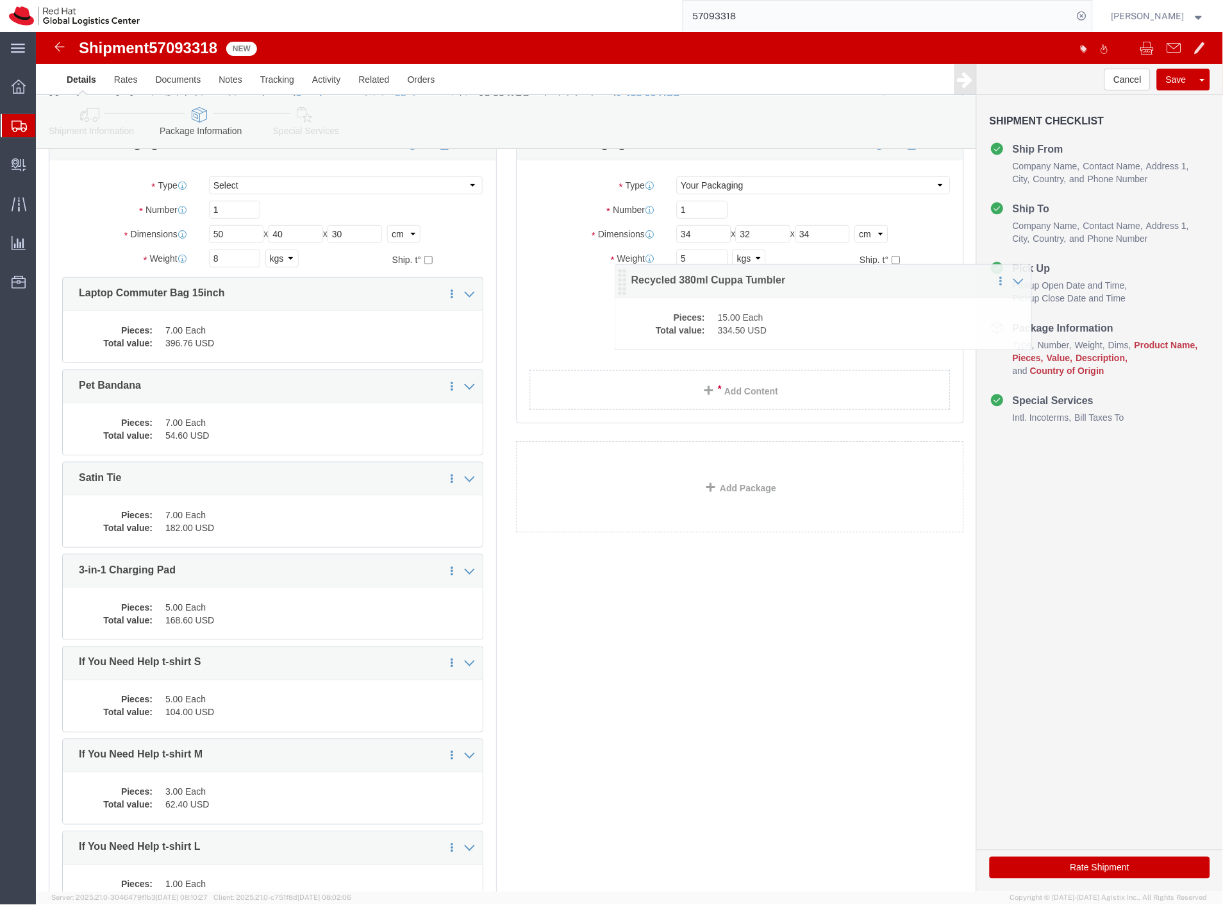
drag, startPoint x: 36, startPoint y: 639, endPoint x: 589, endPoint y: 253, distance: 674.0
click icon
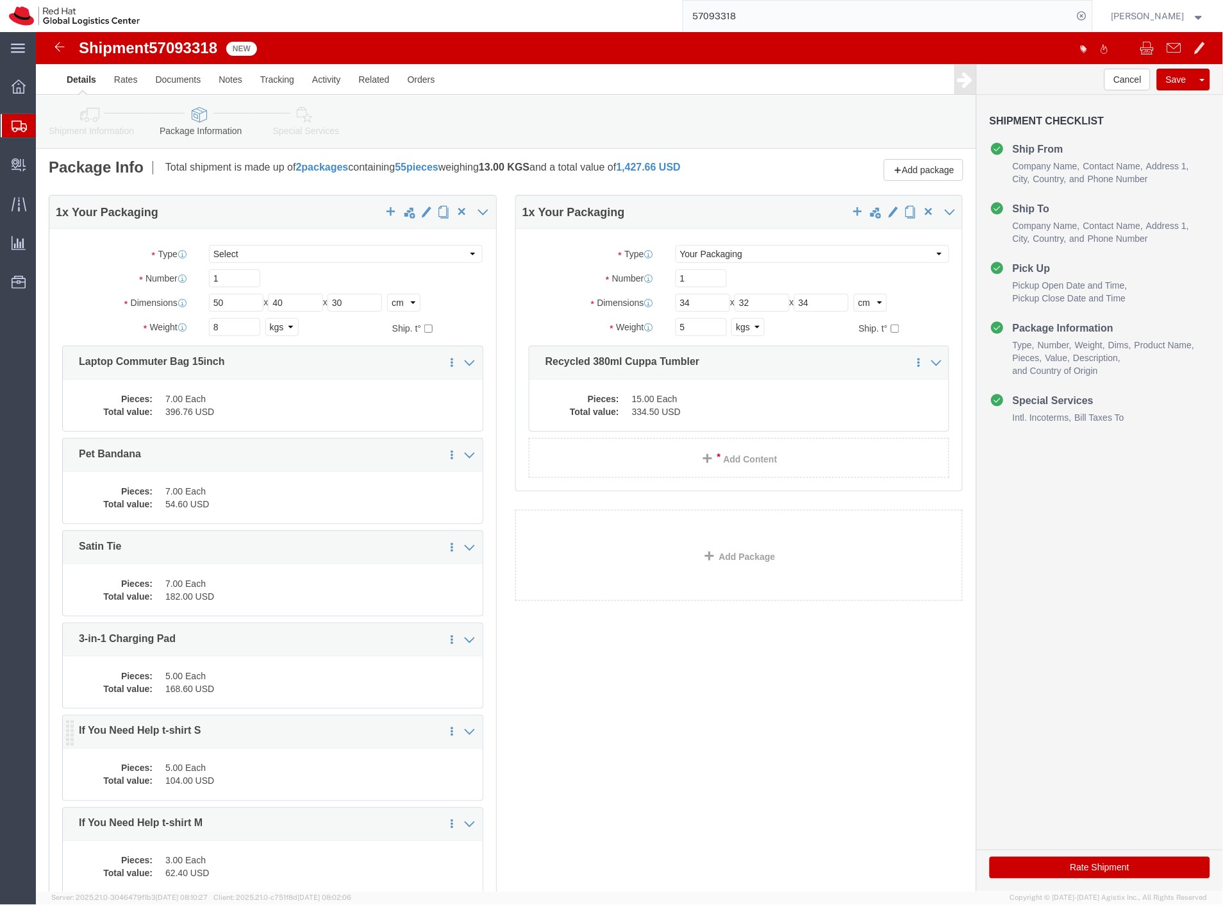
scroll to position [0, 0]
click button "Save"
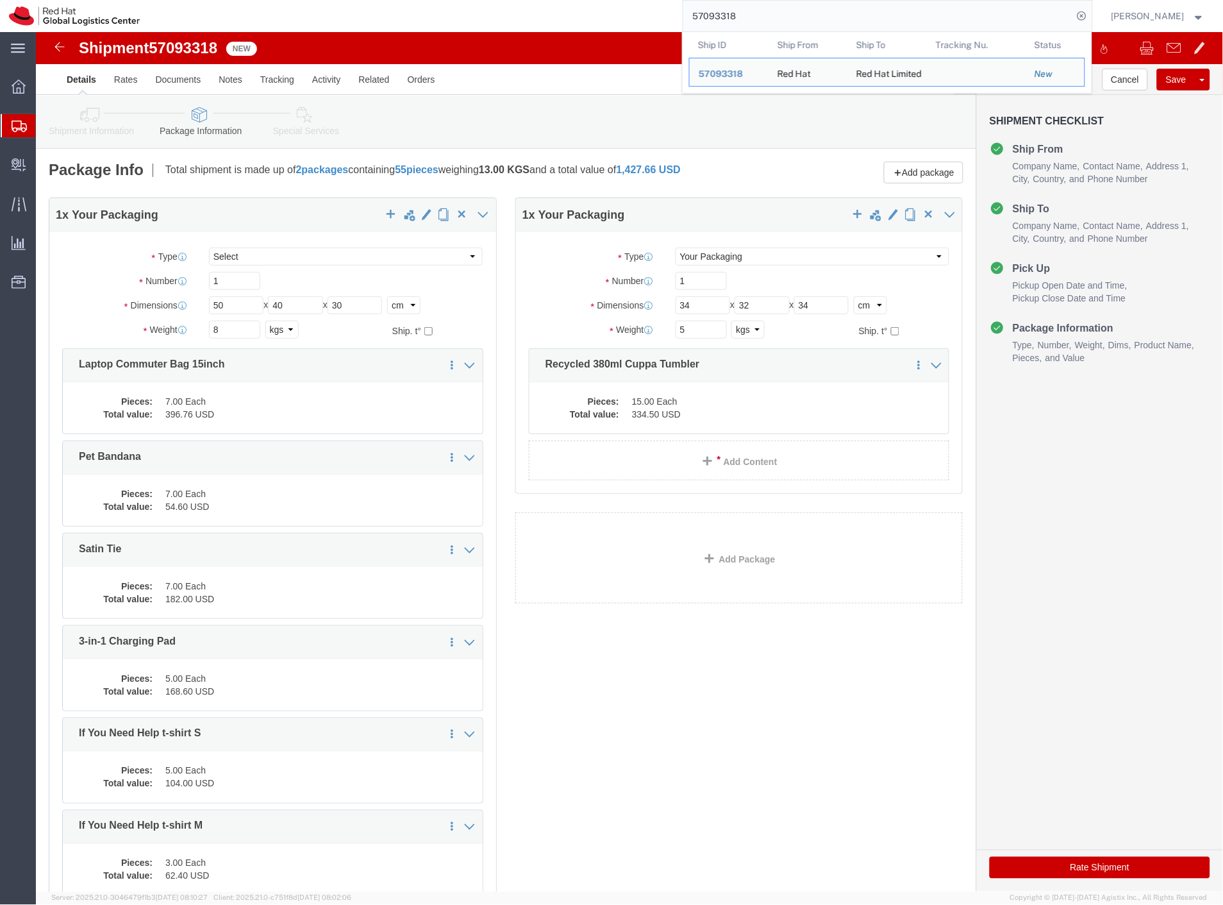
click at [772, 21] on input "57093318" at bounding box center [878, 16] width 390 height 31
click button "Save"
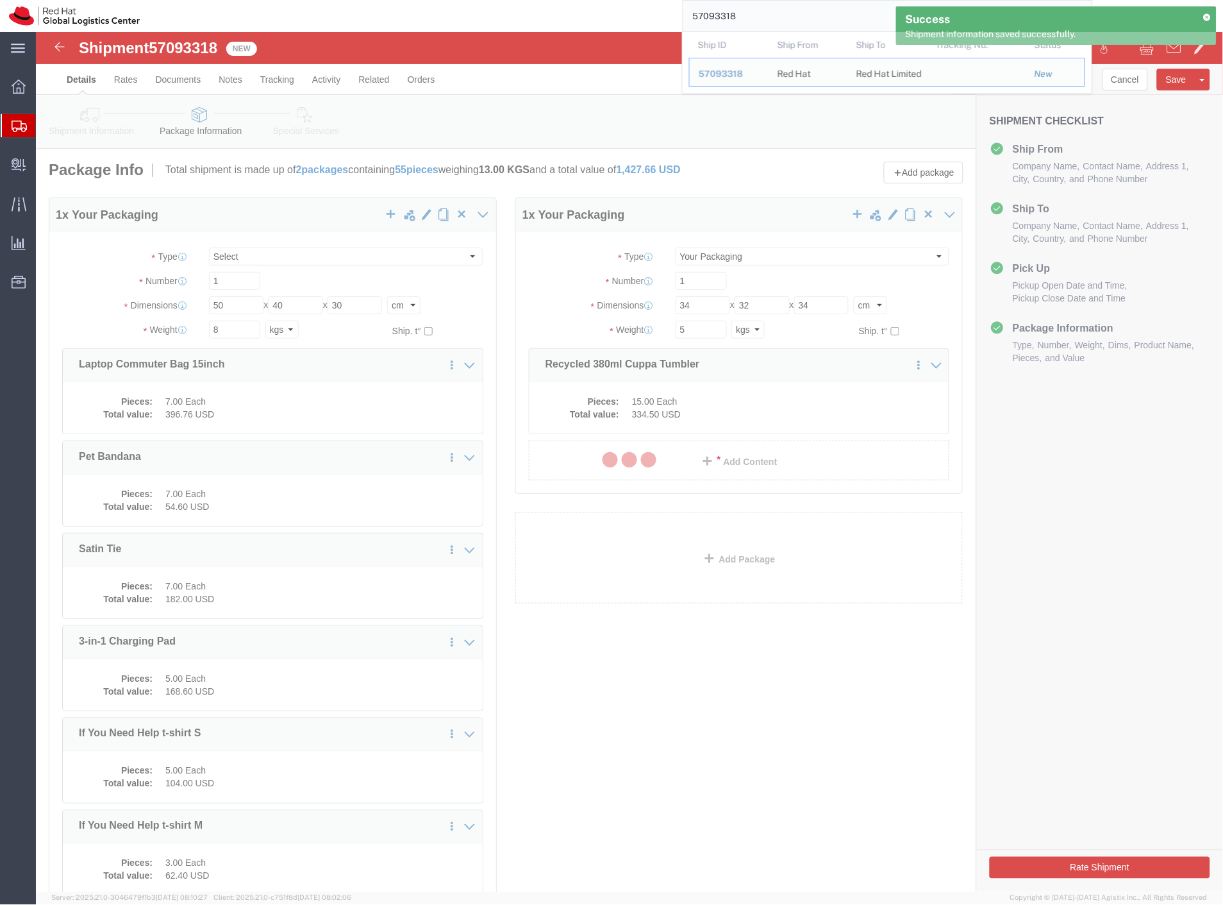
click at [806, 14] on input "57093318" at bounding box center [878, 16] width 390 height 31
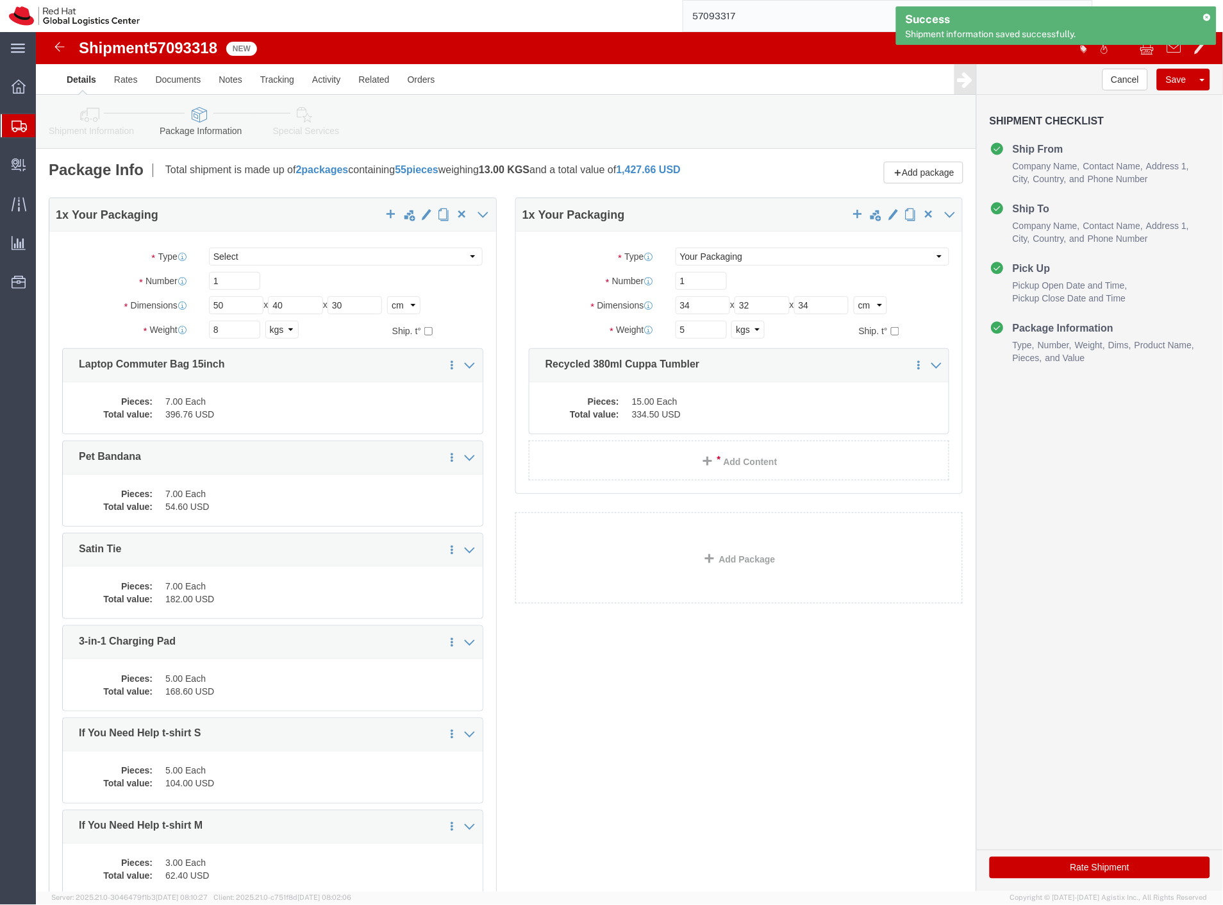
type input "57093317"
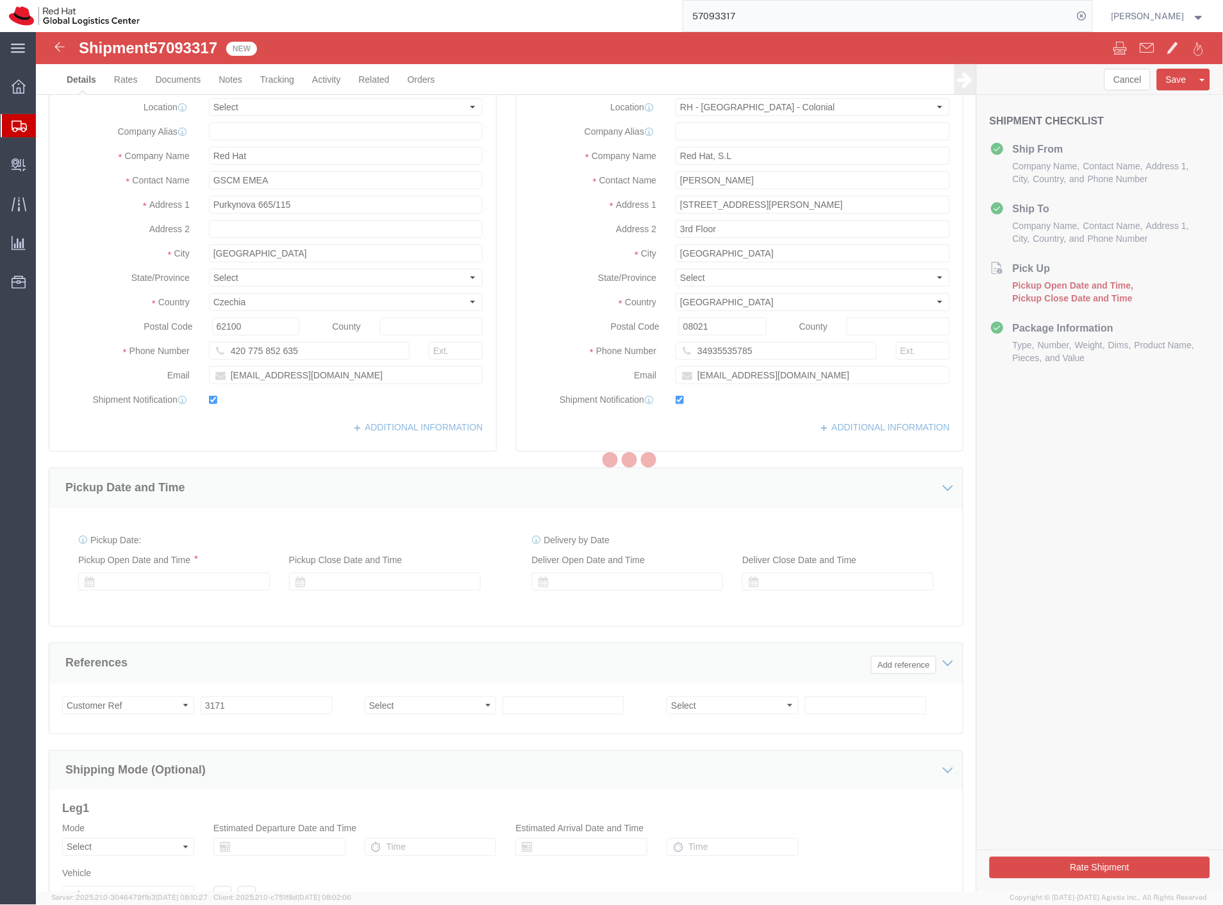
select select "37924"
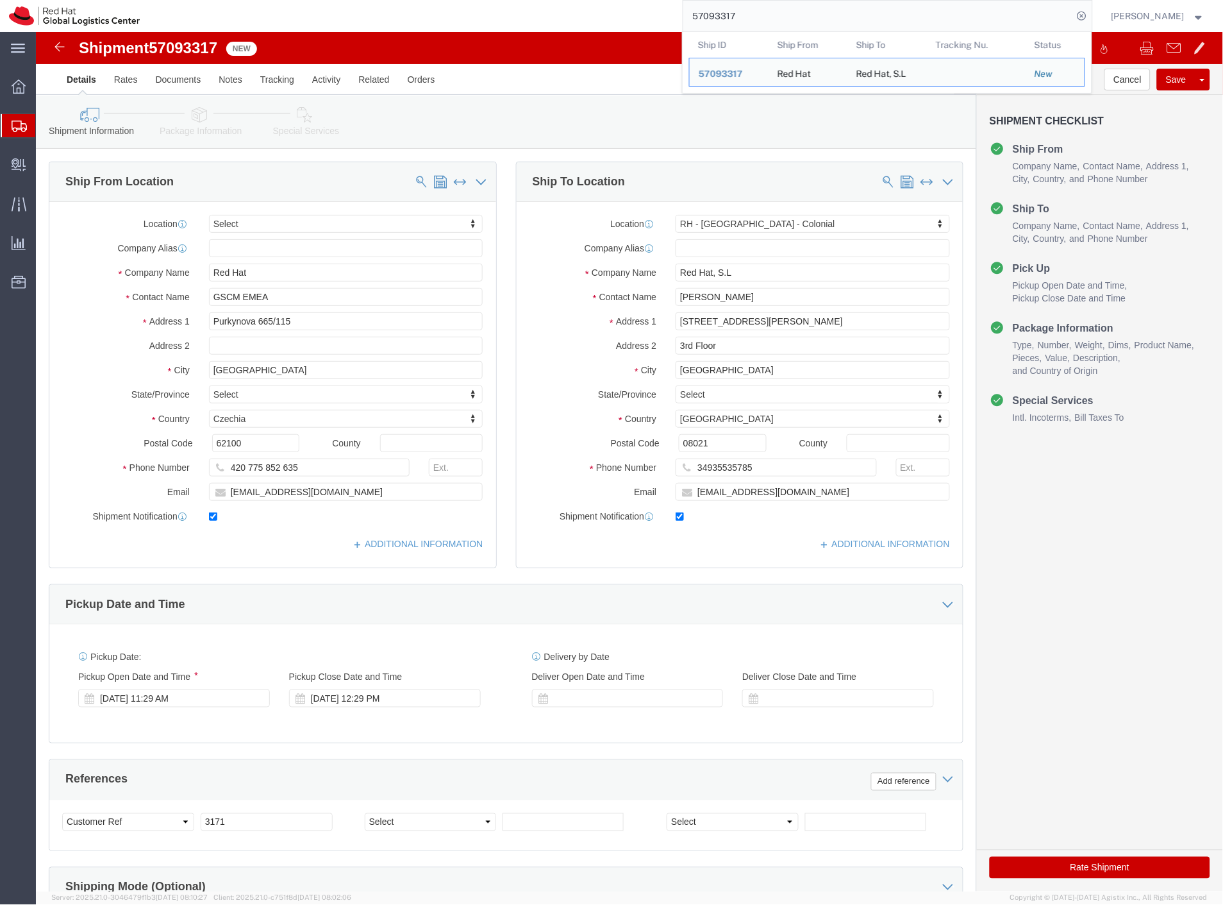
click icon
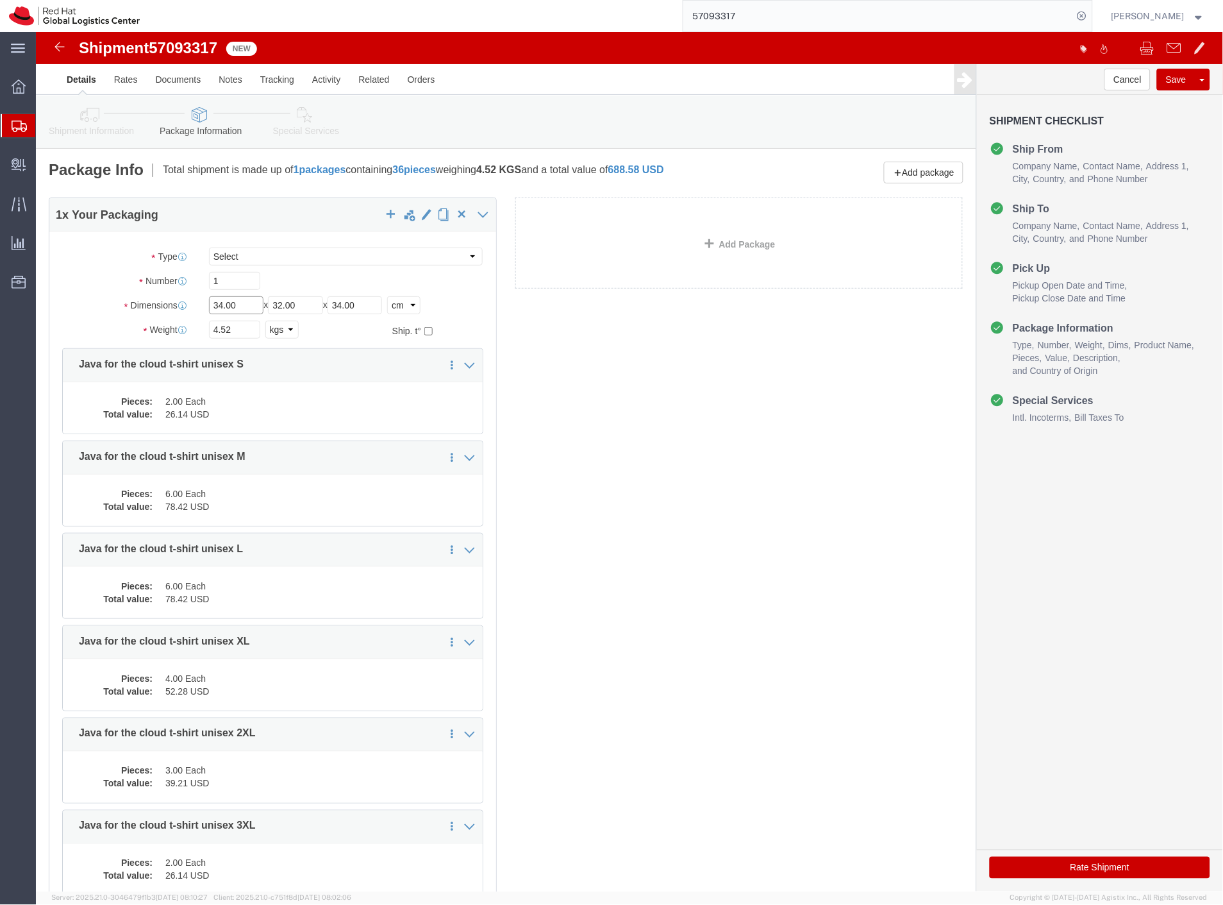
drag, startPoint x: 203, startPoint y: 271, endPoint x: 100, endPoint y: 285, distance: 104.1
click div "Package Type Select Case(s) Crate(s) Envelope Large Box Medium Box PAK Skid(s) …"
type input "50"
drag, startPoint x: 267, startPoint y: 271, endPoint x: 162, endPoint y: 281, distance: 106.3
click div "Length 50 x Width 32.00 x Height 34.00 Select cm ft in"
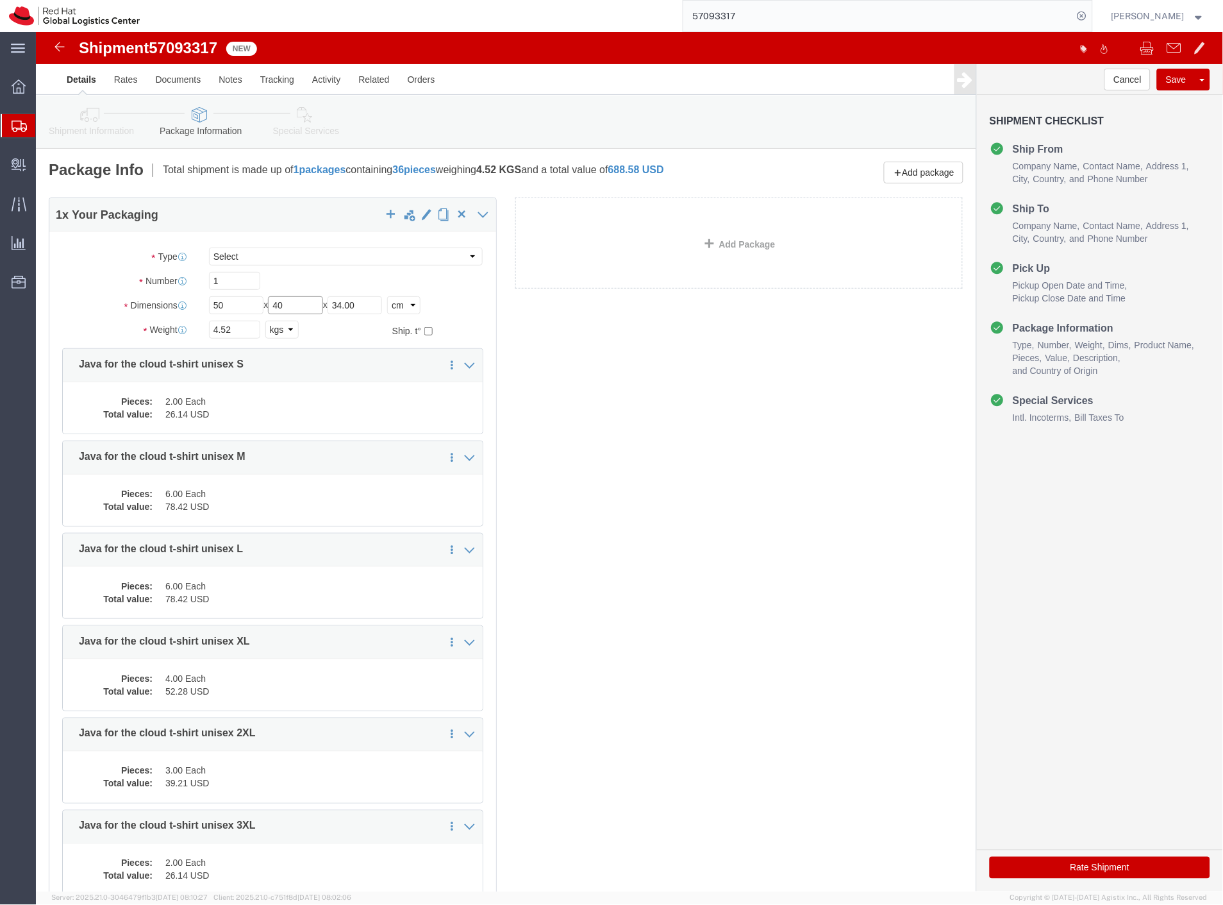
type input "40"
drag, startPoint x: 341, startPoint y: 274, endPoint x: 205, endPoint y: 288, distance: 137.3
click div "Length 50 x Width 40 x Height 34.00 Select cm ft in"
type input "30"
drag, startPoint x: 97, startPoint y: 306, endPoint x: 249, endPoint y: 361, distance: 161.0
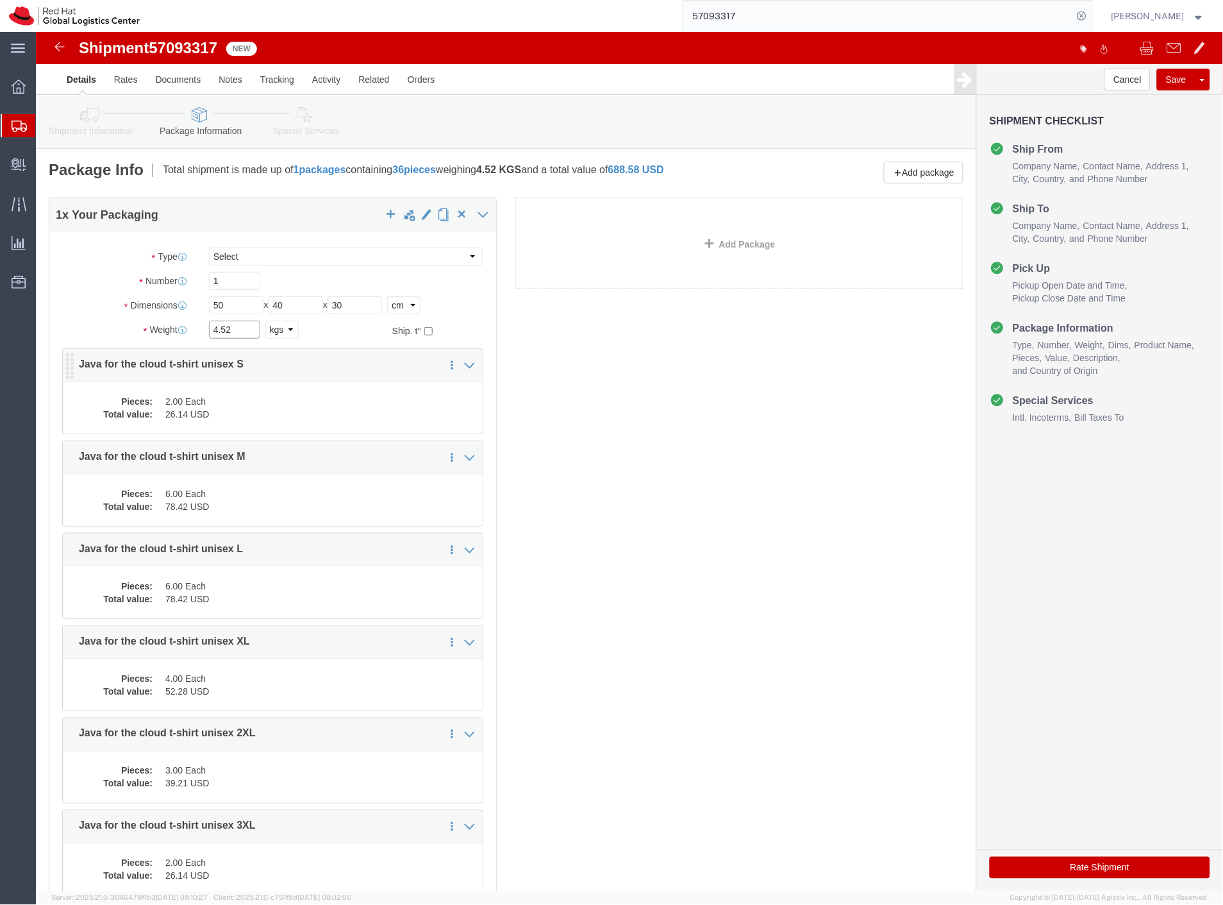
click div "Weight 4.52 Select kgs lbs Ship. t°"
type input "6"
drag, startPoint x: 634, startPoint y: 435, endPoint x: 685, endPoint y: 412, distance: 55.7
click div "1 x Your Packaging Package Type Select Case(s) Crate(s) Envelope Large Box Medi…"
click button "Save"
